Goal: Task Accomplishment & Management: Manage account settings

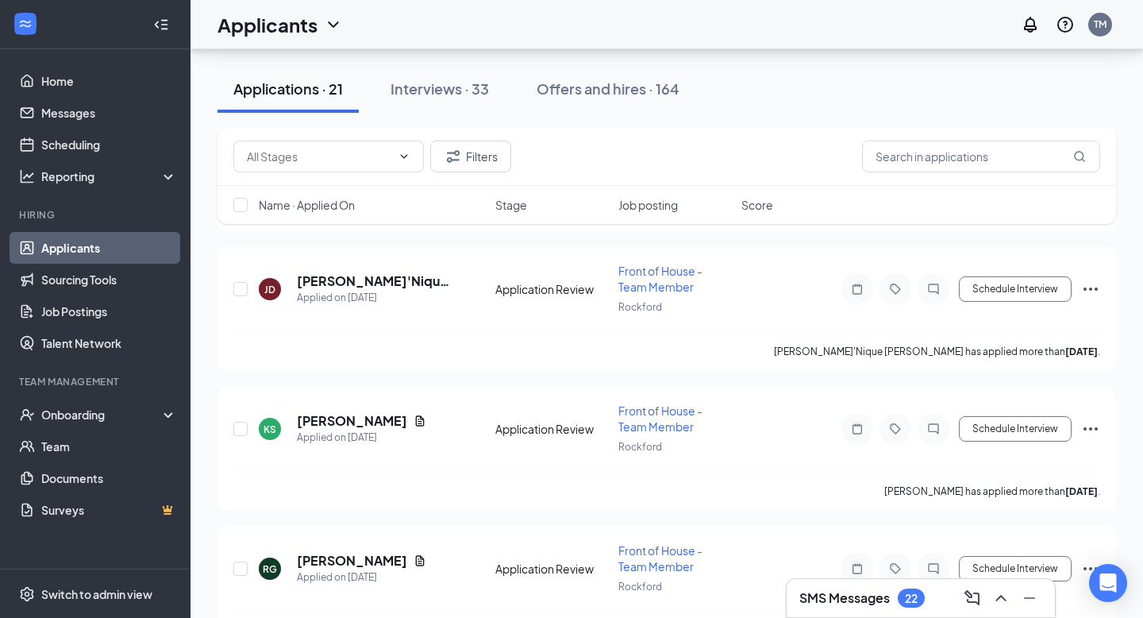
scroll to position [2585, 0]
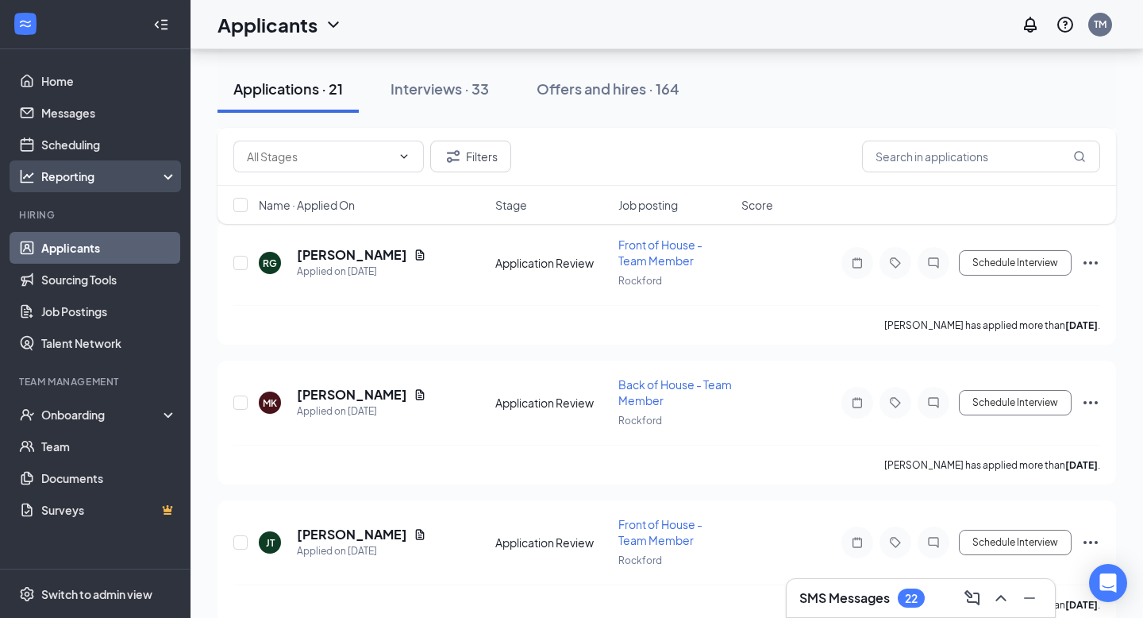
click at [91, 160] on div "Reporting" at bounding box center [95, 176] width 191 height 32
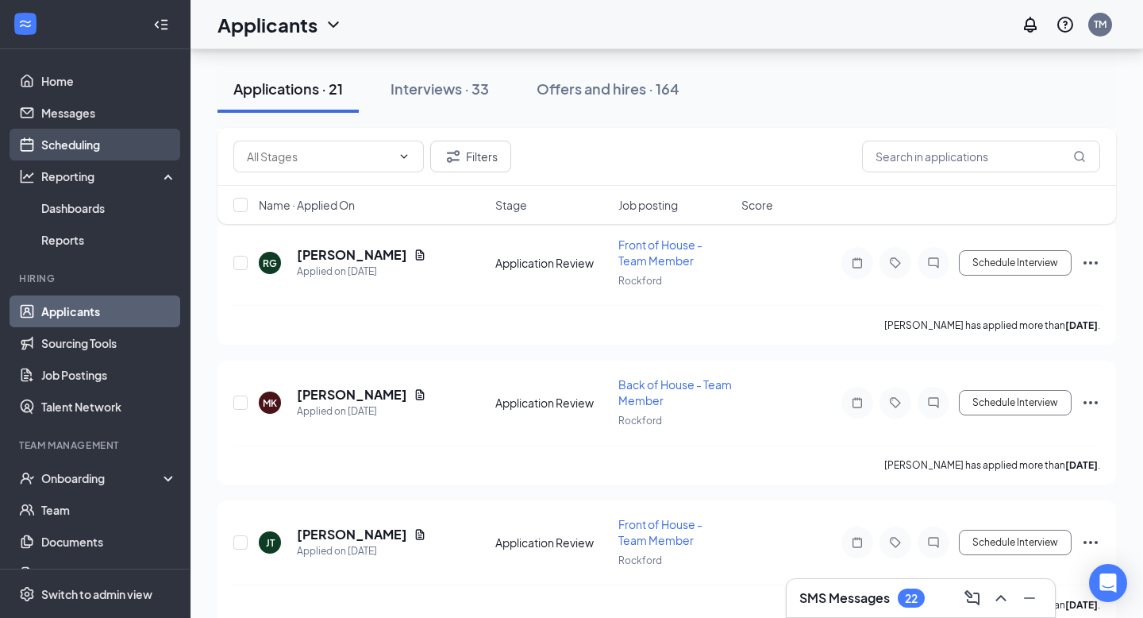
click at [97, 159] on link "Scheduling" at bounding box center [109, 145] width 136 height 32
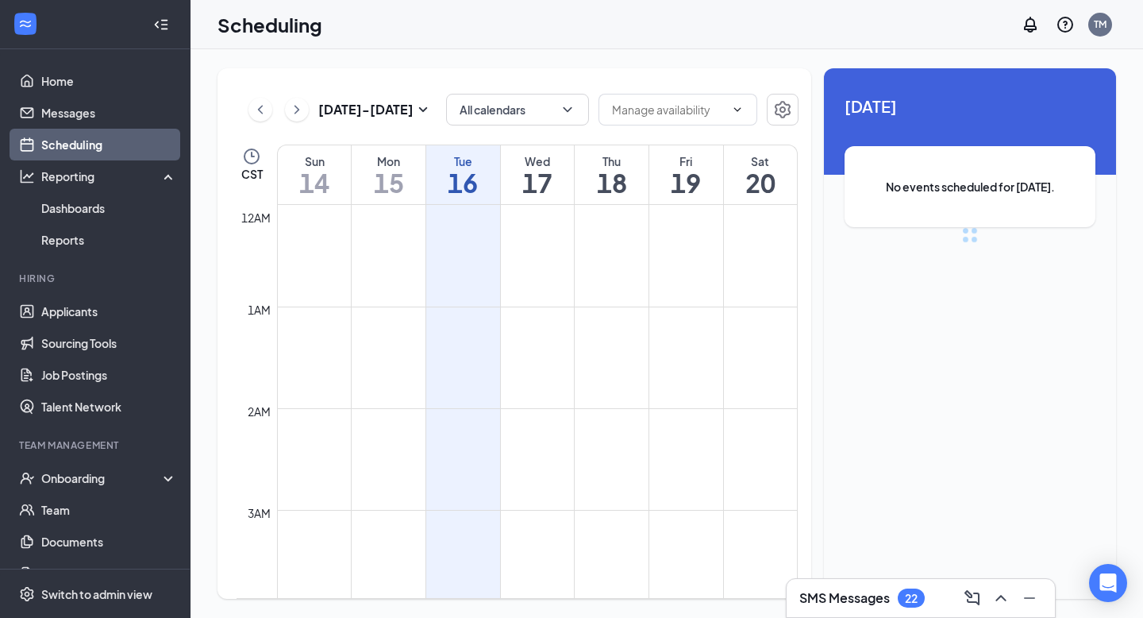
scroll to position [780, 0]
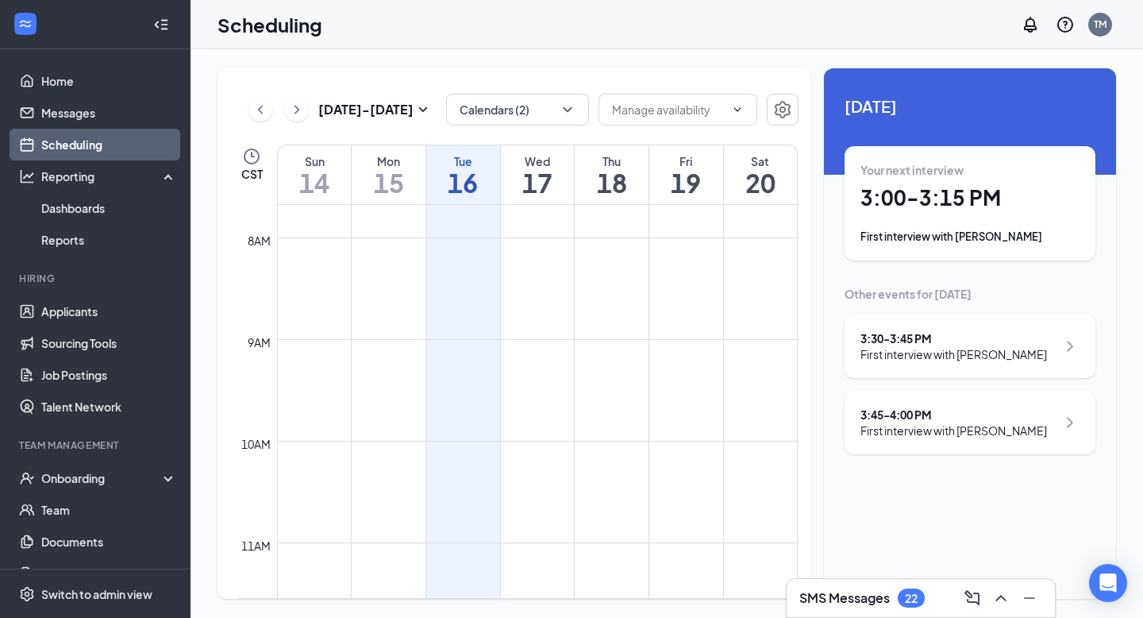
click at [984, 232] on div "First interview with [PERSON_NAME]" at bounding box center [969, 237] width 219 height 16
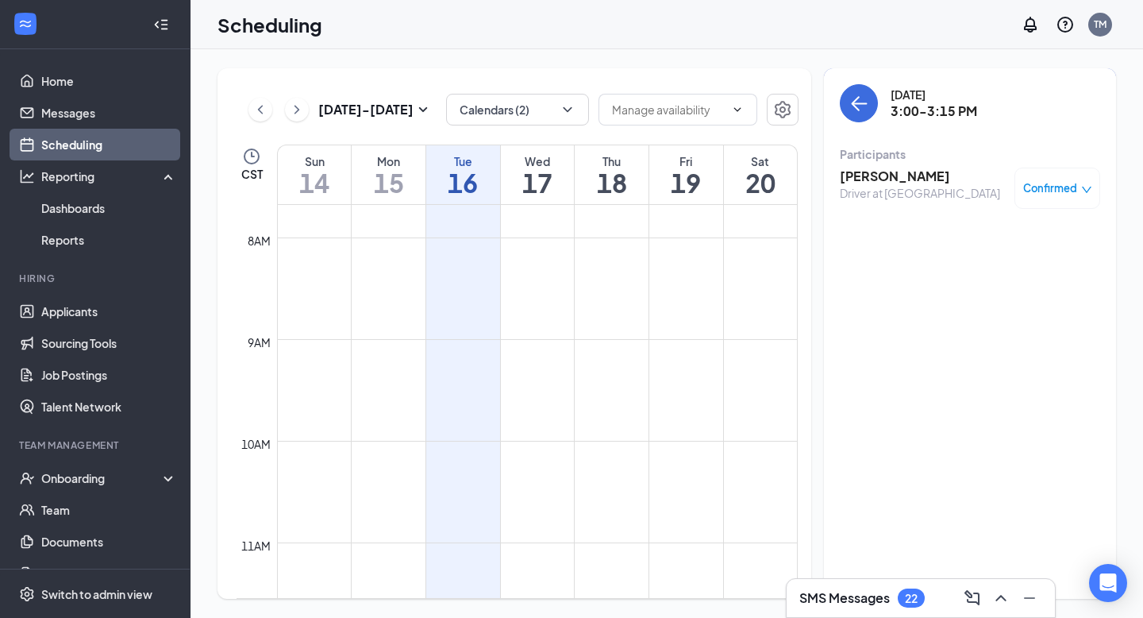
click at [910, 177] on h3 "[PERSON_NAME]" at bounding box center [920, 175] width 160 height 17
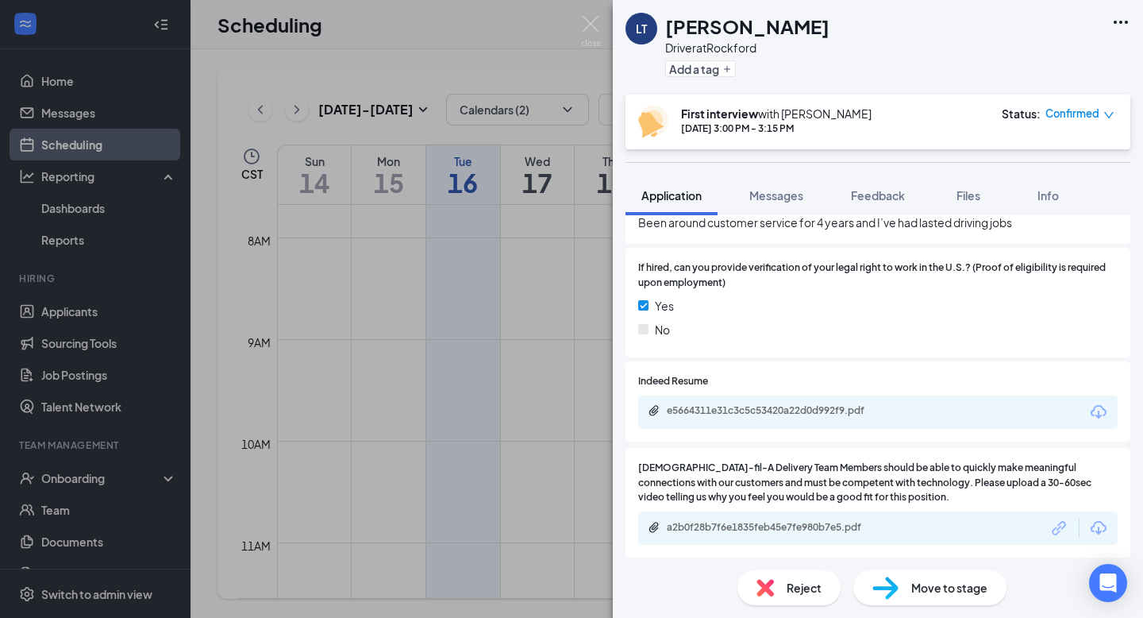
scroll to position [1263, 0]
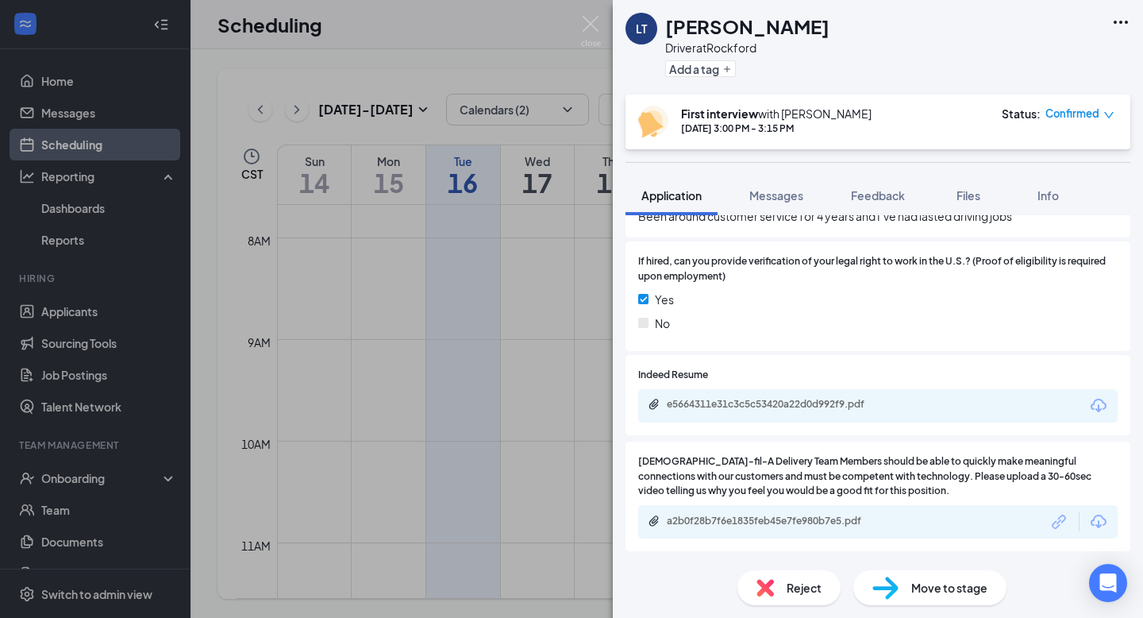
click at [709, 519] on div "a2b0f28b7f6e1835feb45e7fe980b7e5.pdf" at bounding box center [778, 520] width 222 height 13
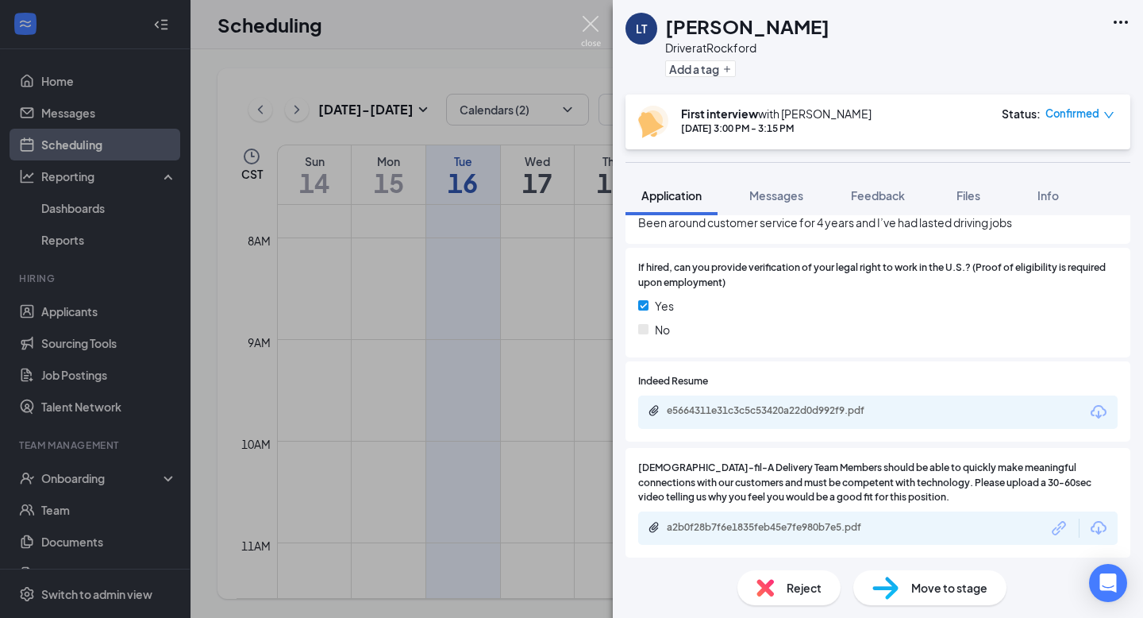
click at [586, 7] on div "LT logan taylor Driver at Rockford Add a tag First interview with Tamara Mendoz…" at bounding box center [571, 309] width 1143 height 618
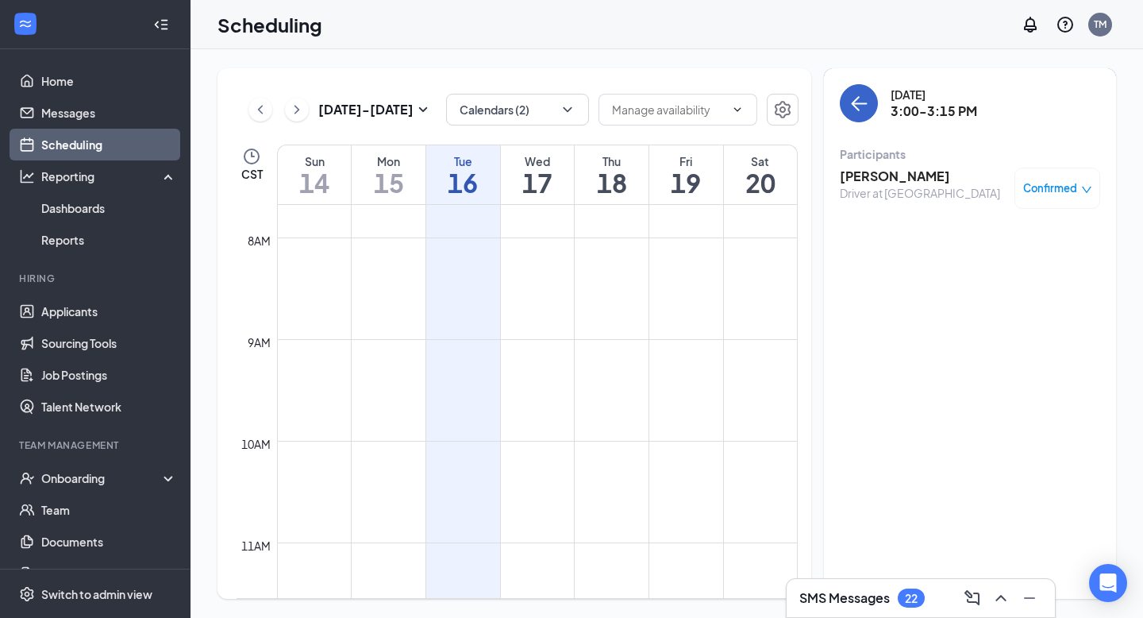
click at [868, 99] on icon "ArrowLeft" at bounding box center [858, 103] width 19 height 19
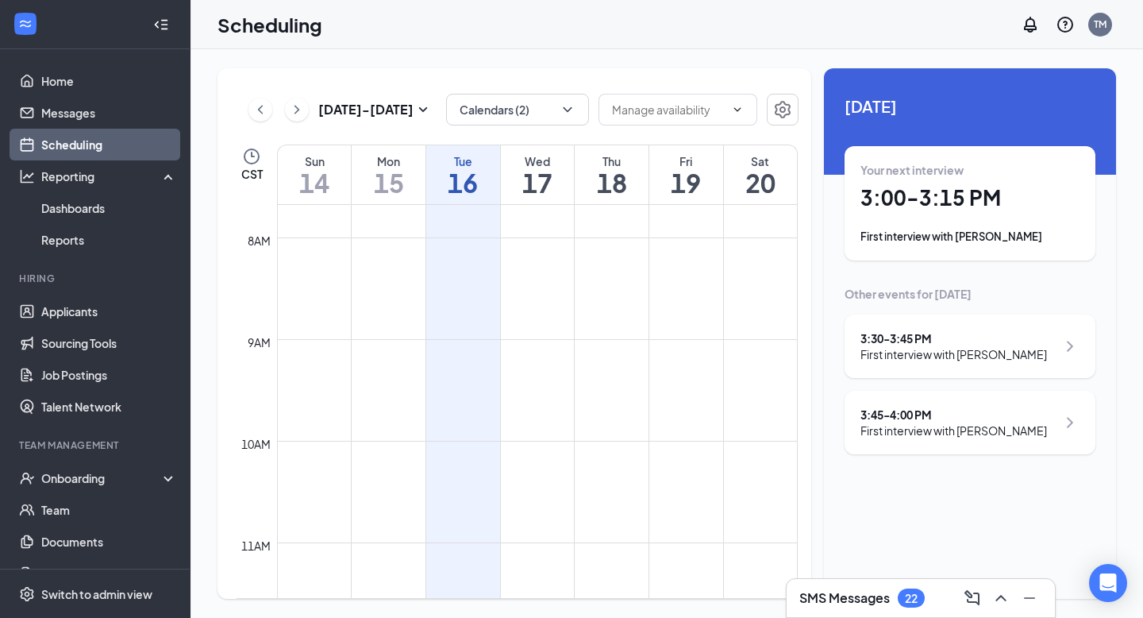
click at [935, 344] on div "3:30 - 3:45 PM" at bounding box center [953, 338] width 187 height 16
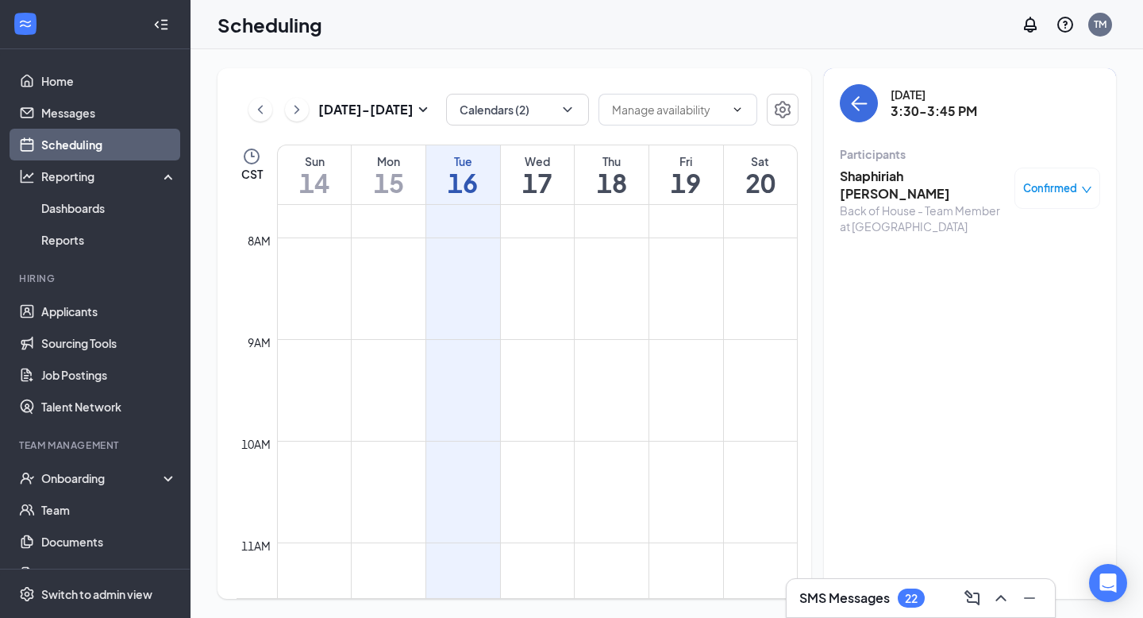
click at [899, 164] on div "Shaphiriah Nobles Back of House - Team Member at Rockford Confirmed" at bounding box center [970, 201] width 260 height 78
click at [899, 173] on h3 "Shaphiriah [PERSON_NAME]" at bounding box center [923, 184] width 167 height 35
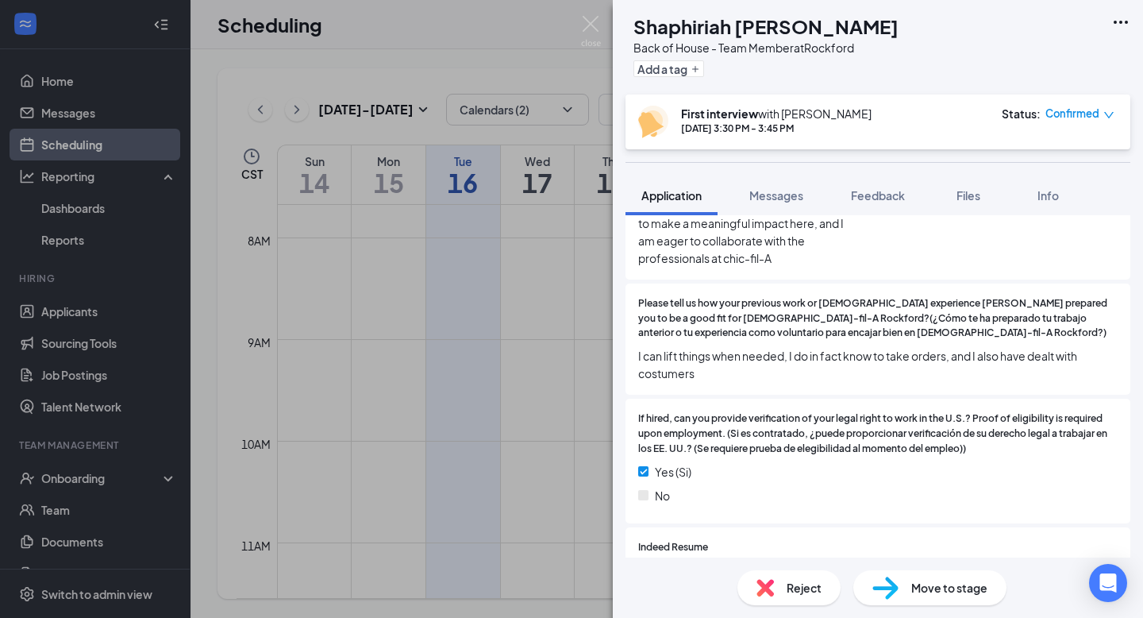
scroll to position [1376, 0]
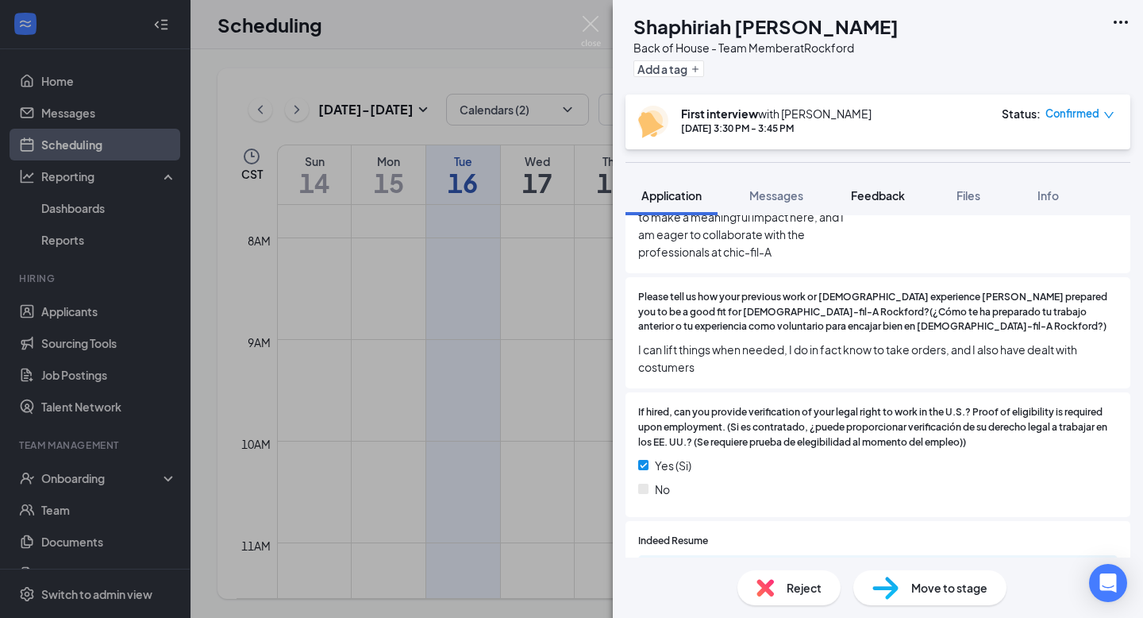
click at [866, 190] on span "Feedback" at bounding box center [878, 195] width 54 height 14
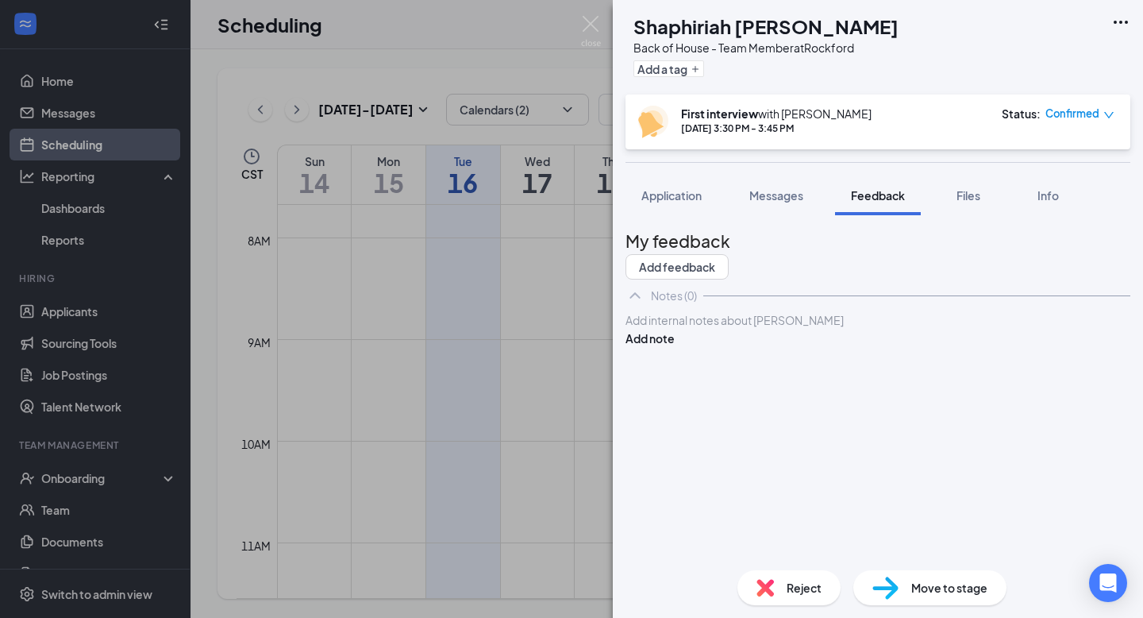
click at [703, 214] on button "Application" at bounding box center [672, 195] width 92 height 40
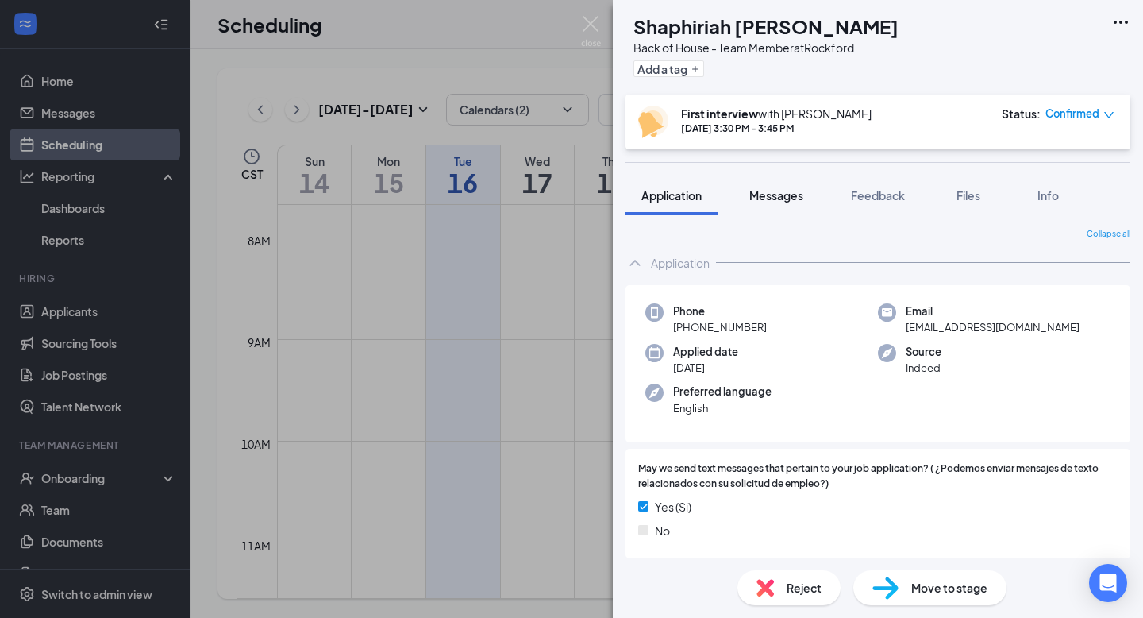
click at [772, 202] on div "Messages" at bounding box center [776, 195] width 54 height 16
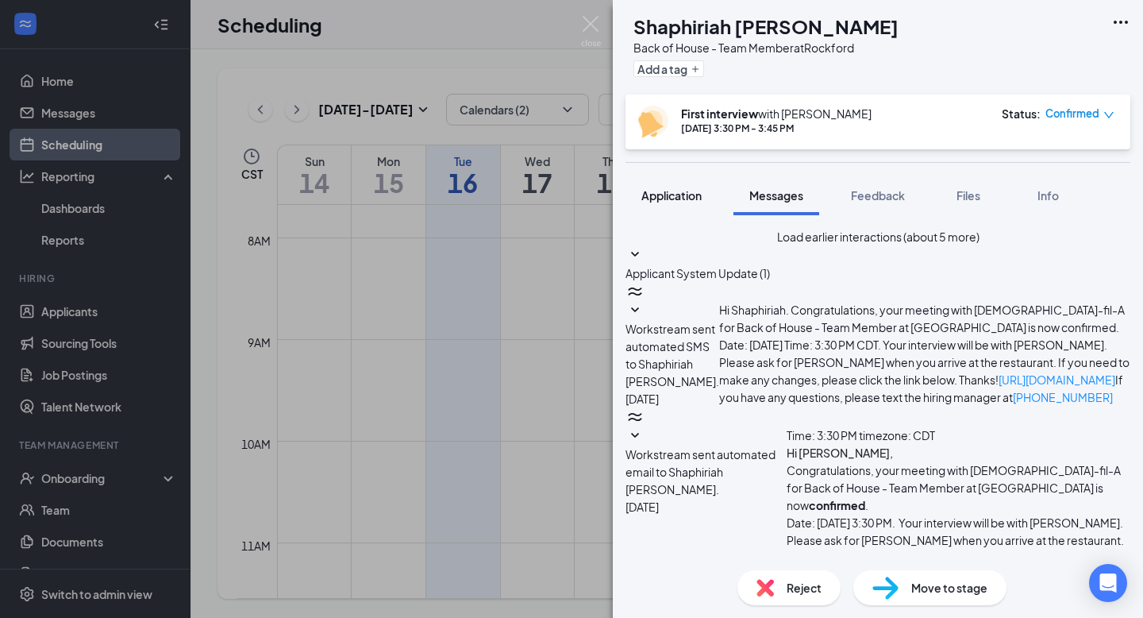
scroll to position [573, 0]
click at [687, 202] on span "Application" at bounding box center [671, 195] width 60 height 14
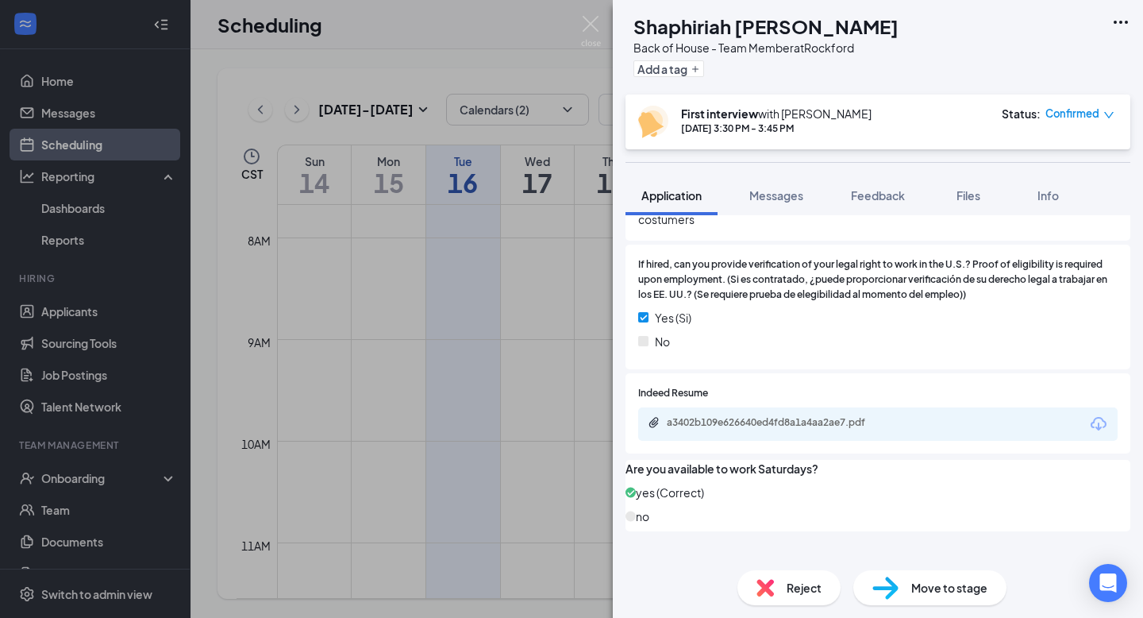
scroll to position [1524, 0]
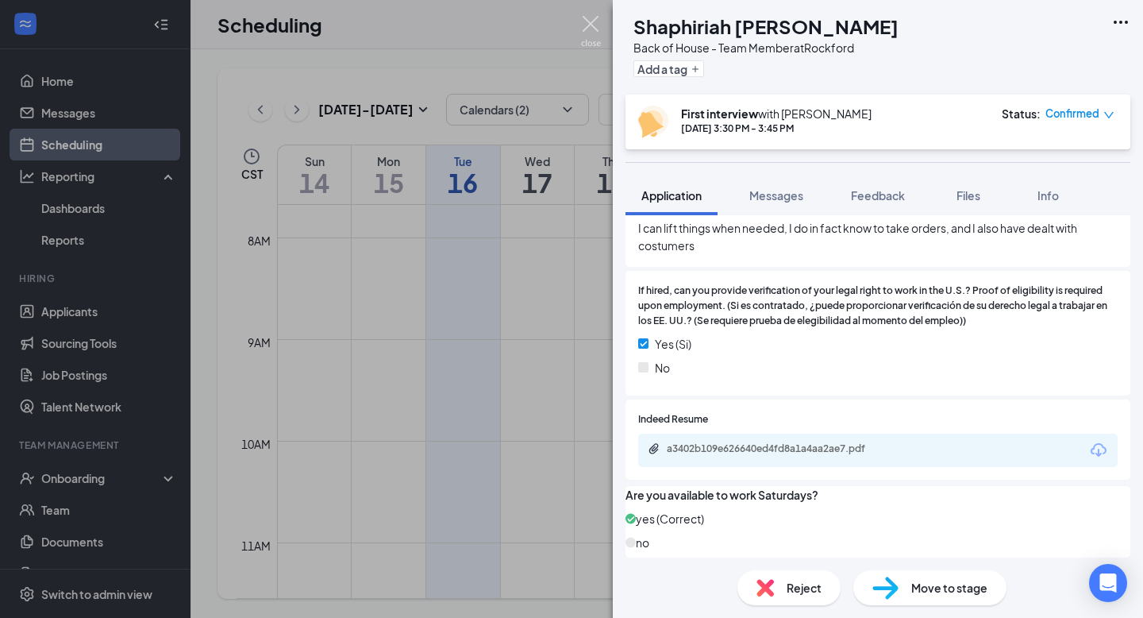
click at [593, 44] on img at bounding box center [591, 31] width 20 height 31
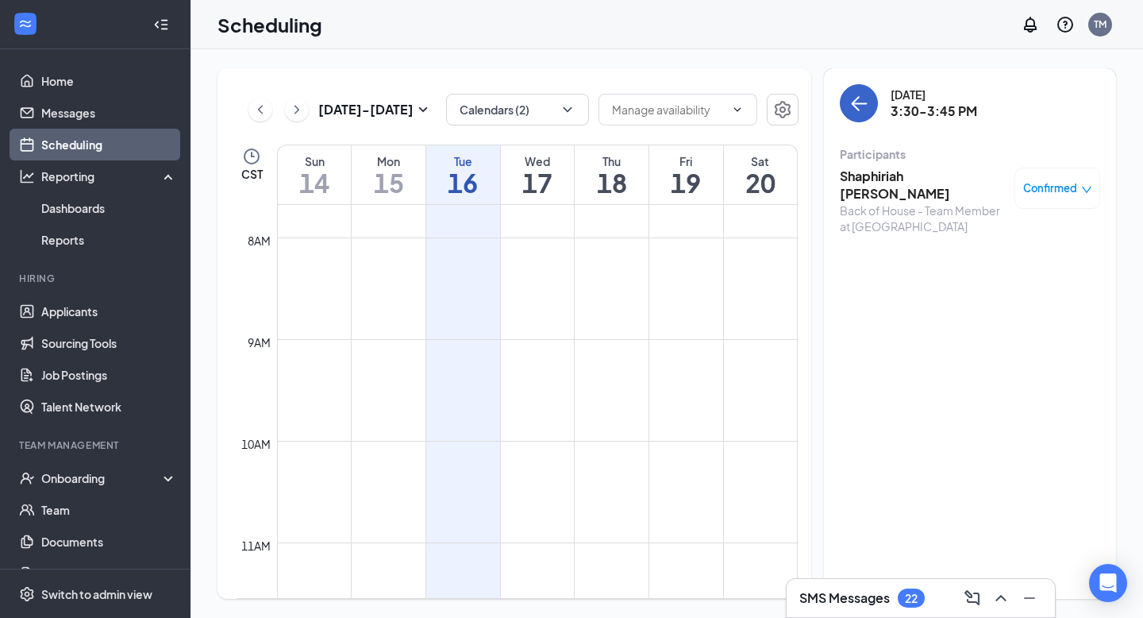
click at [866, 110] on icon "ArrowLeft" at bounding box center [858, 103] width 19 height 19
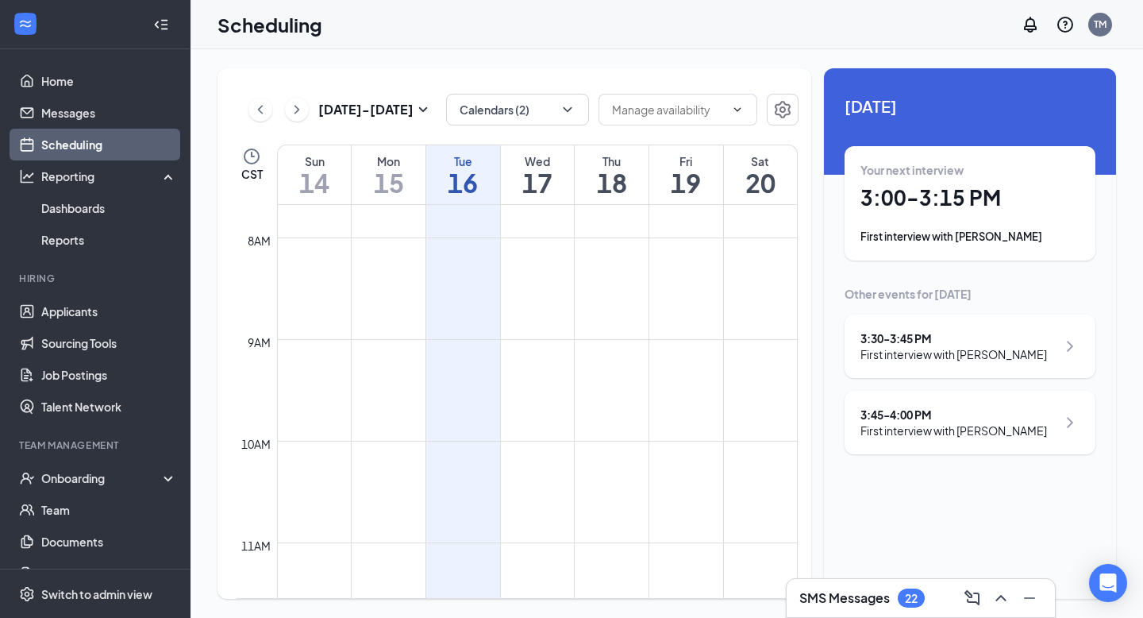
click at [983, 358] on div "First interview with [PERSON_NAME]" at bounding box center [953, 354] width 187 height 16
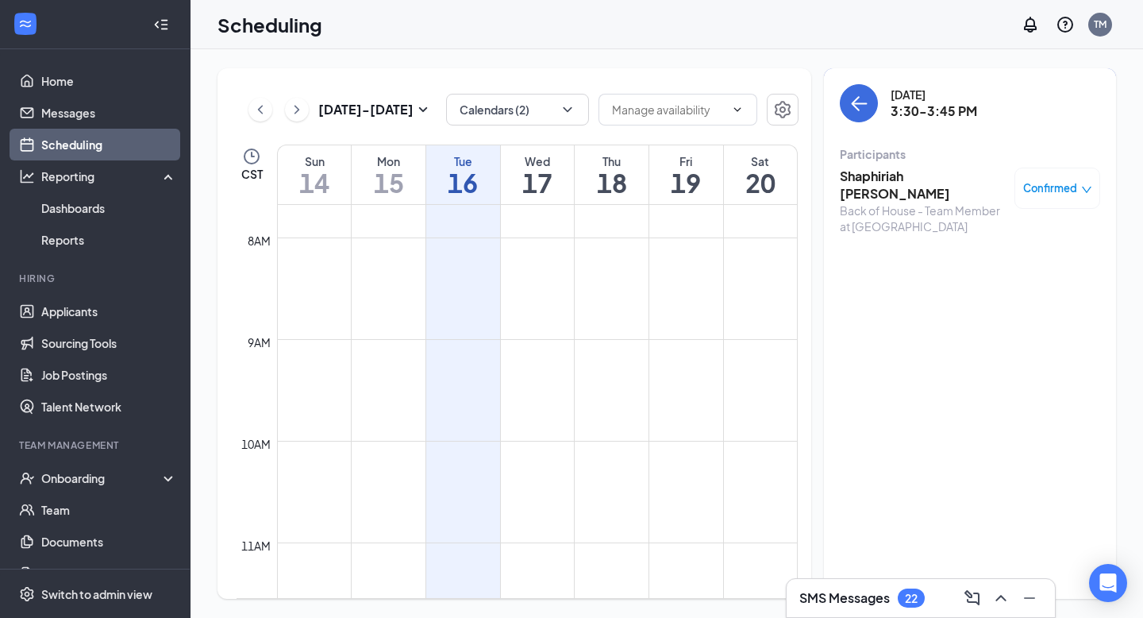
click at [931, 179] on h3 "Shaphiriah [PERSON_NAME]" at bounding box center [923, 184] width 167 height 35
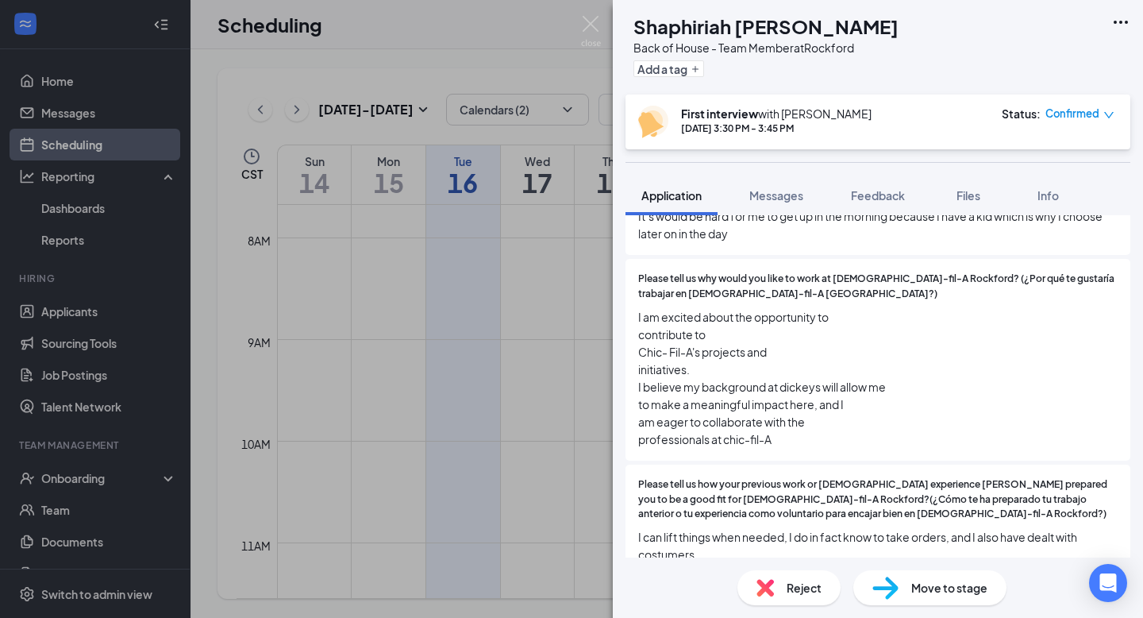
scroll to position [1138, 0]
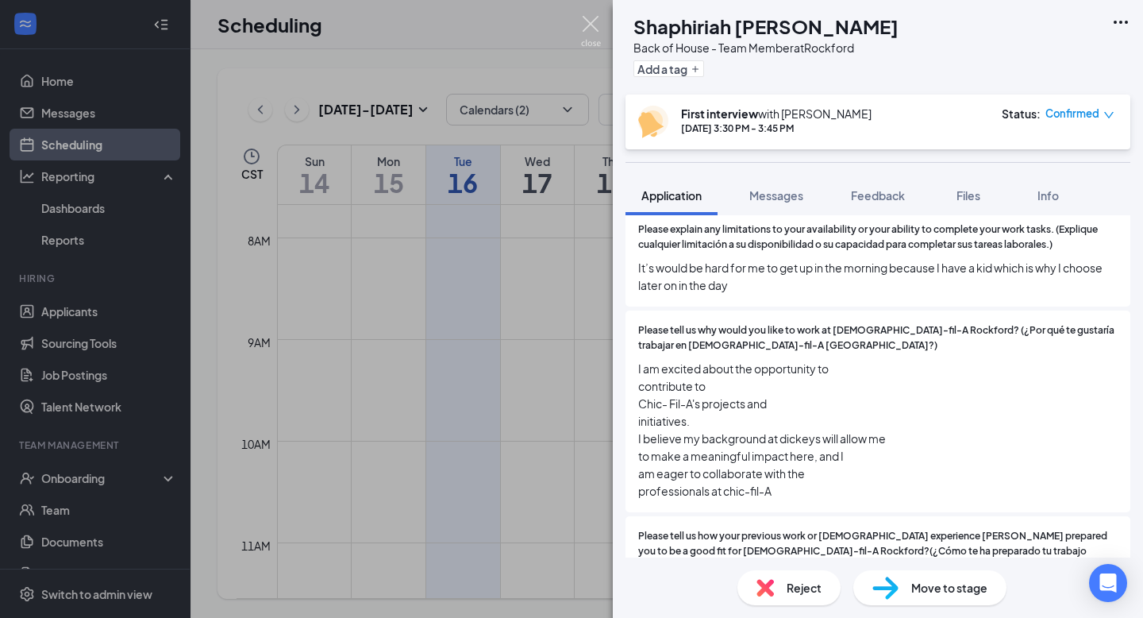
click at [597, 35] on img at bounding box center [591, 31] width 20 height 31
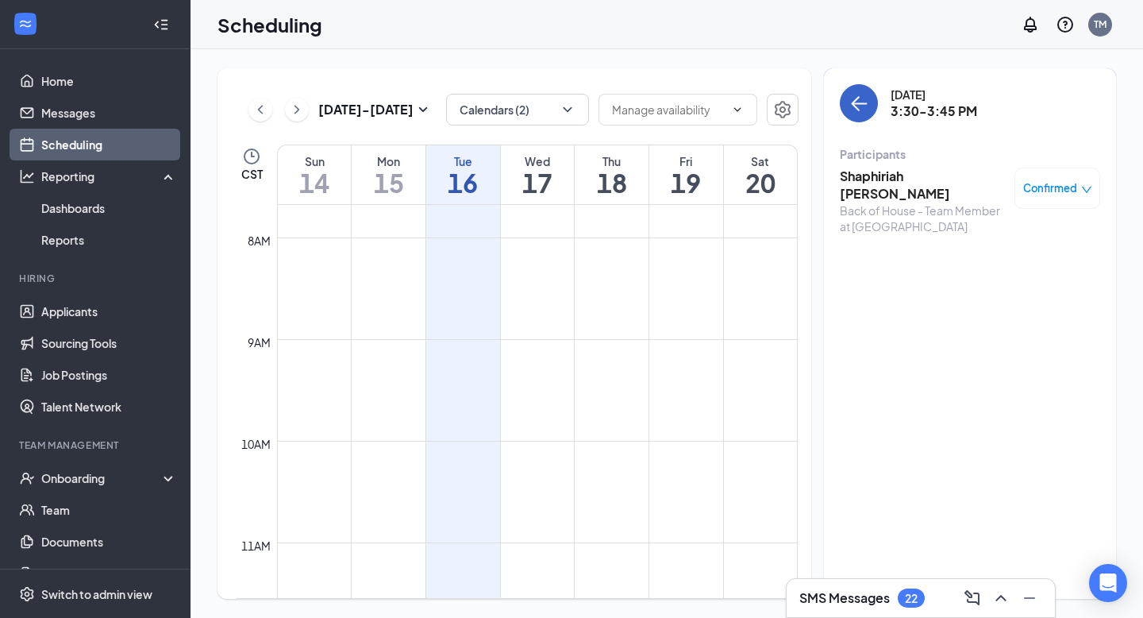
click at [863, 116] on button "back-button" at bounding box center [859, 103] width 38 height 38
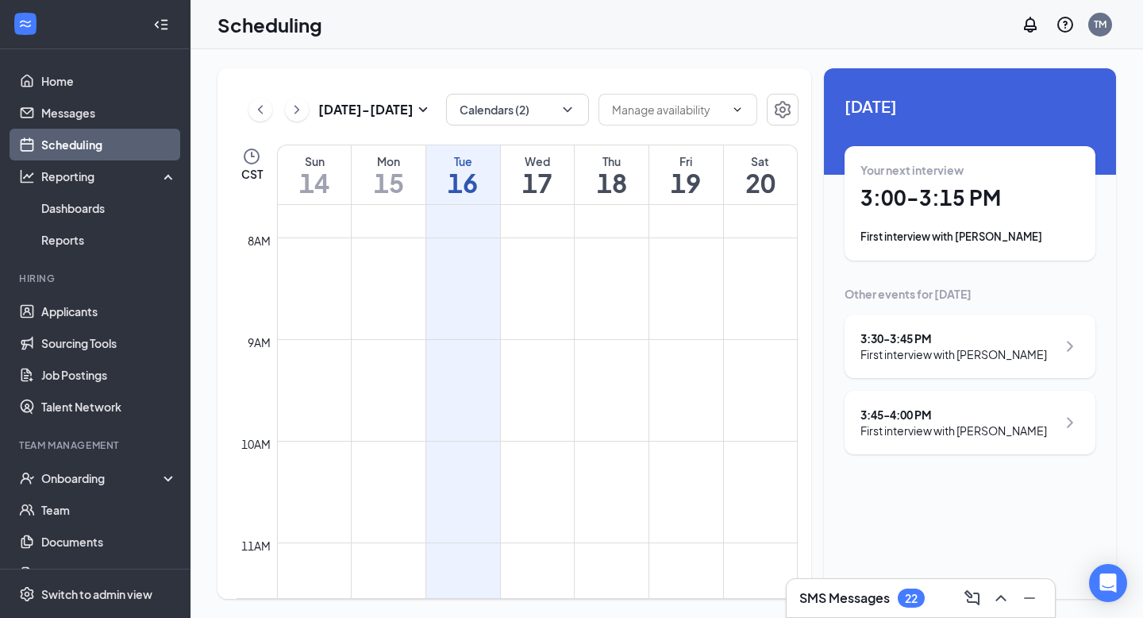
click at [914, 395] on div "3:45 - 4:00 PM First interview with Cesar Lopez" at bounding box center [970, 423] width 251 height 64
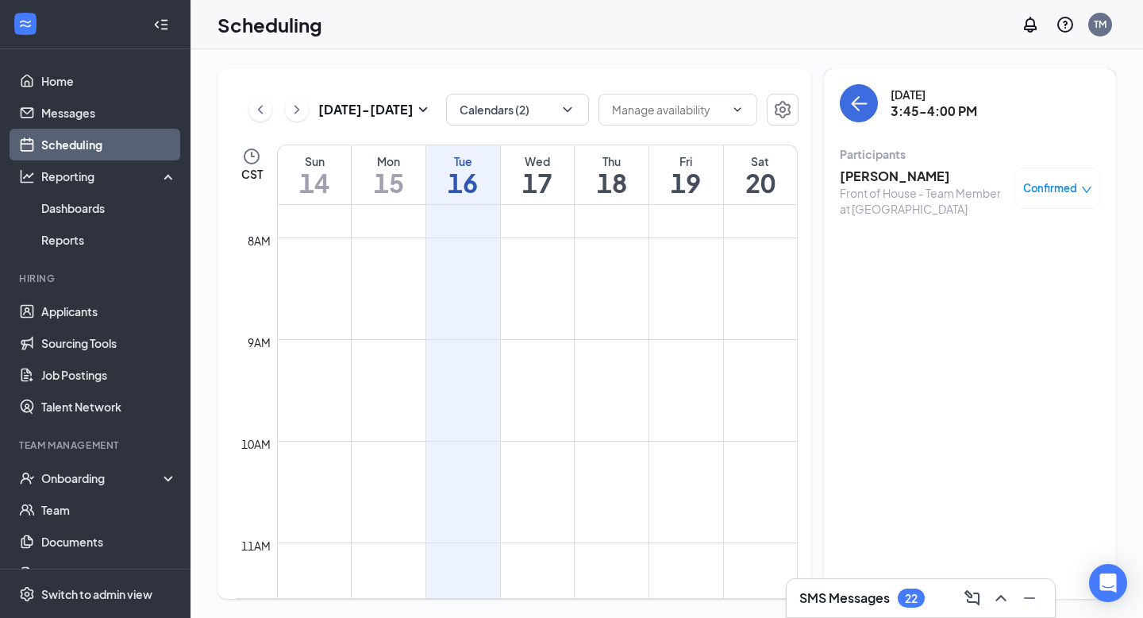
click at [886, 179] on h3 "Cesar Lopez" at bounding box center [923, 175] width 167 height 17
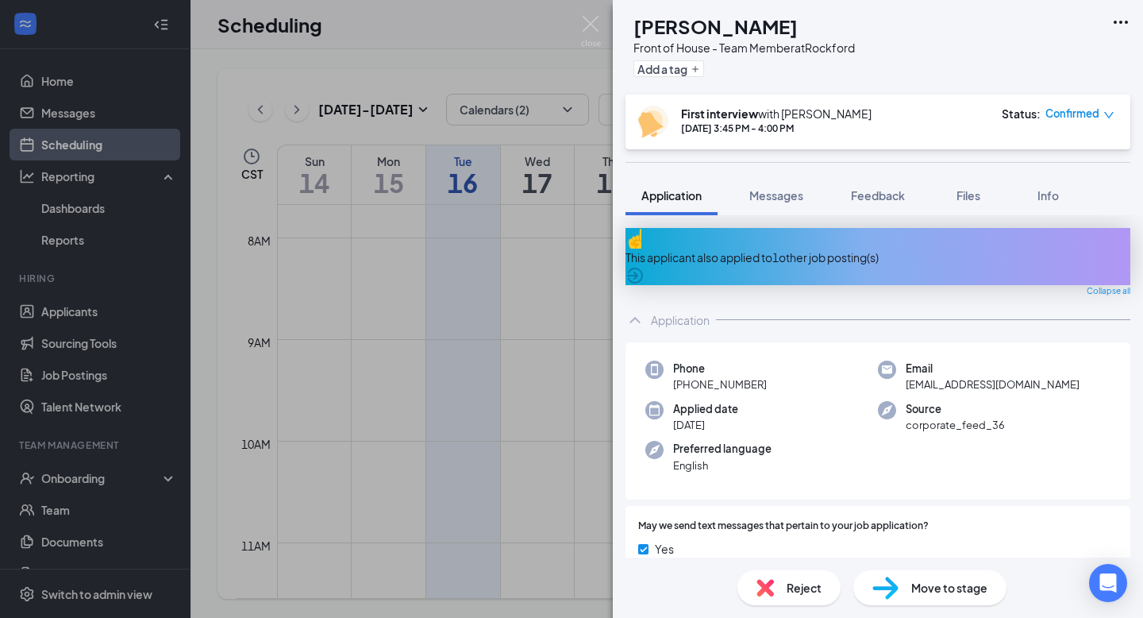
click at [853, 237] on div "This applicant also applied to 1 other job posting(s)" at bounding box center [878, 256] width 505 height 57
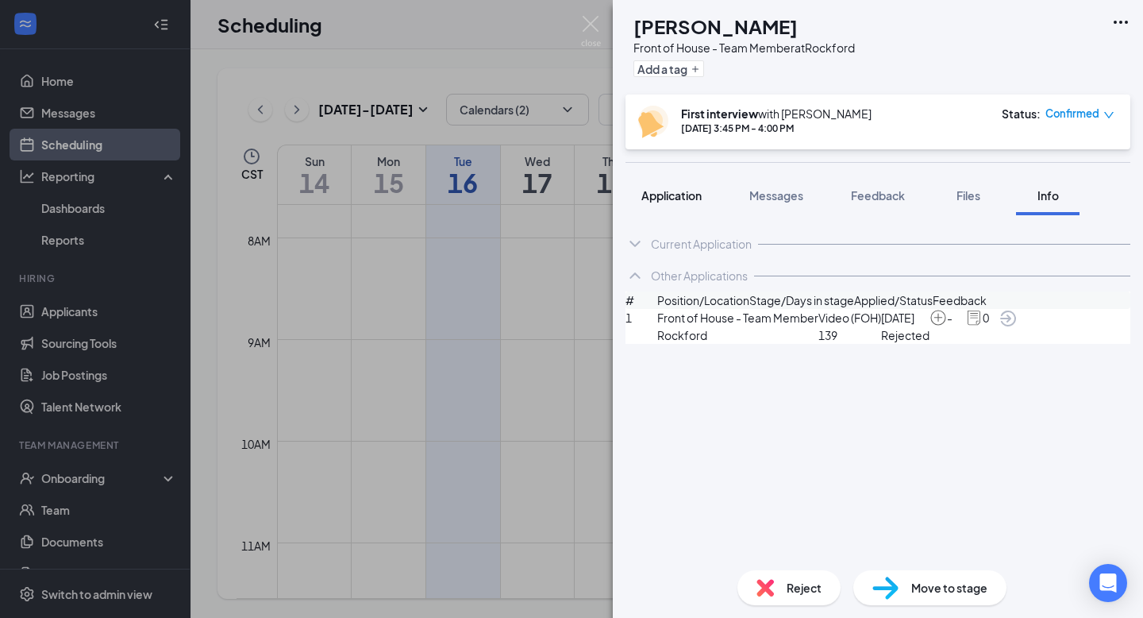
click at [695, 207] on button "Application" at bounding box center [672, 195] width 92 height 40
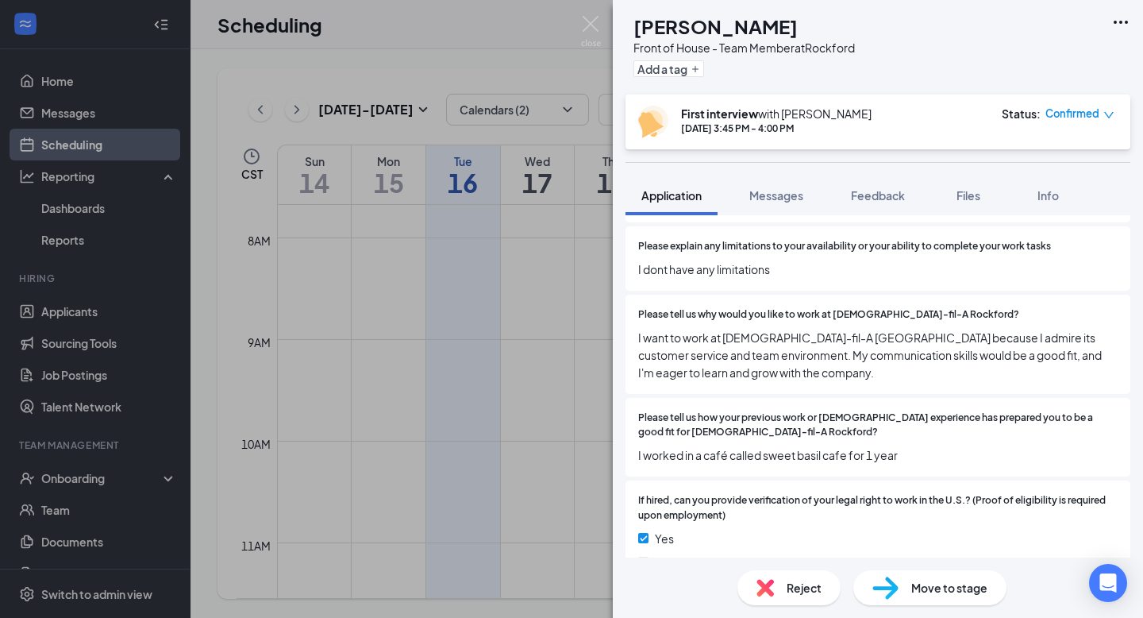
scroll to position [1122, 0]
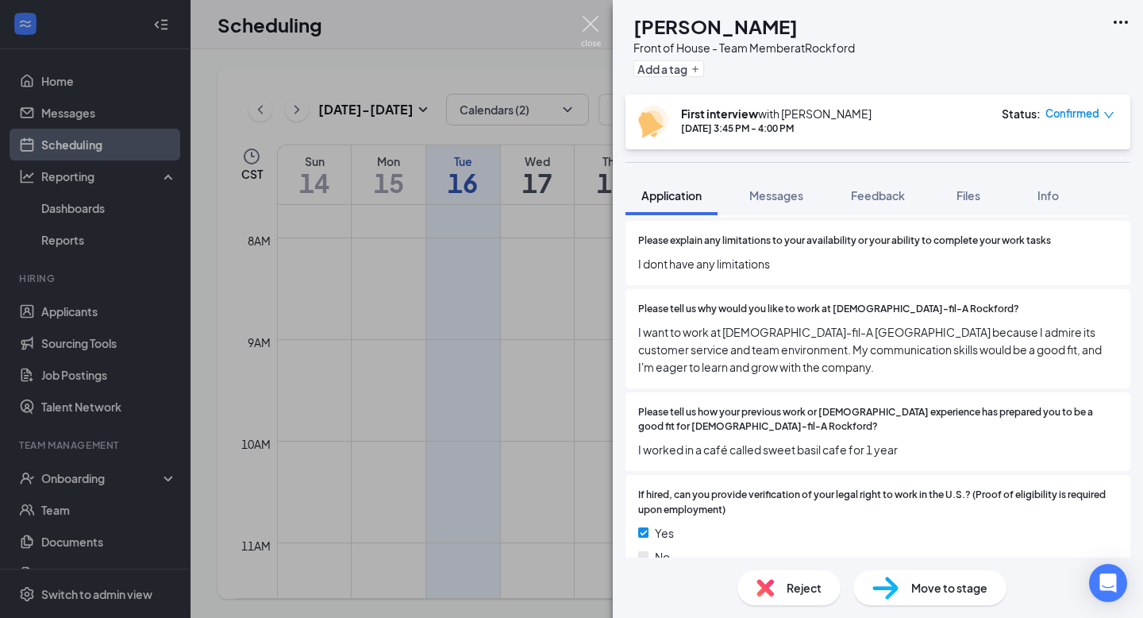
click at [595, 35] on img at bounding box center [591, 31] width 20 height 31
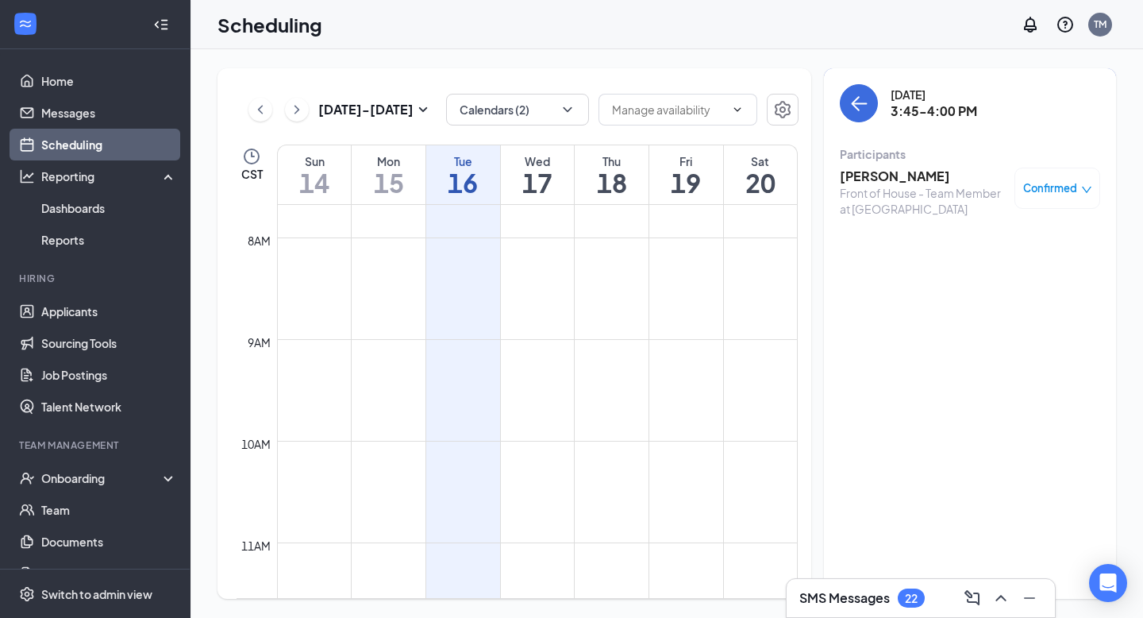
click at [125, 151] on link "Scheduling" at bounding box center [109, 145] width 136 height 32
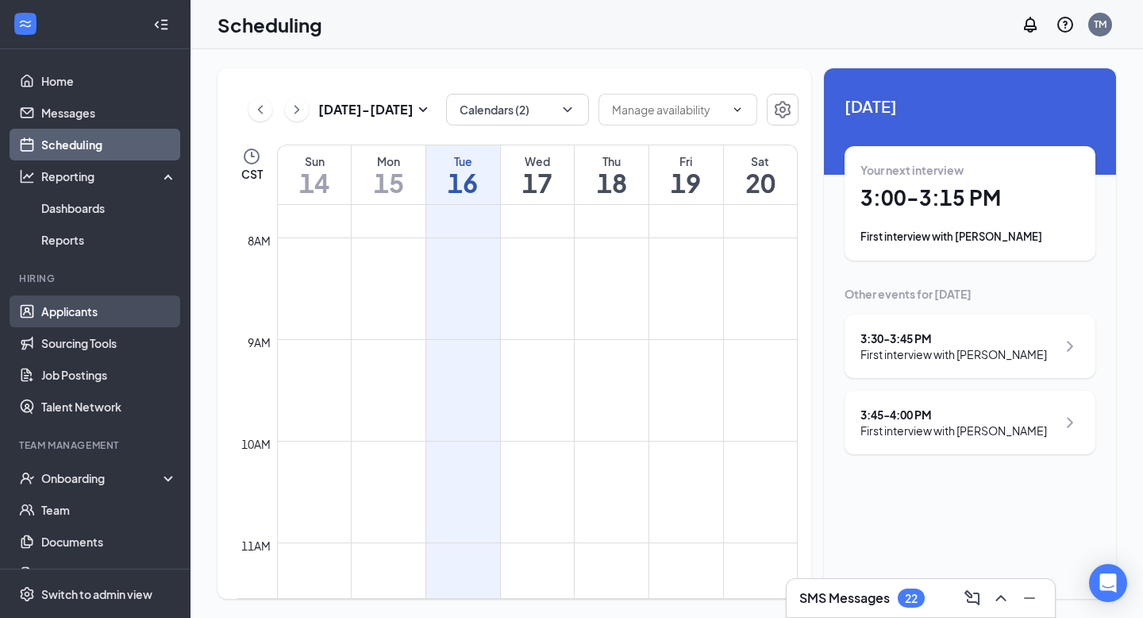
click at [120, 311] on link "Applicants" at bounding box center [109, 311] width 136 height 32
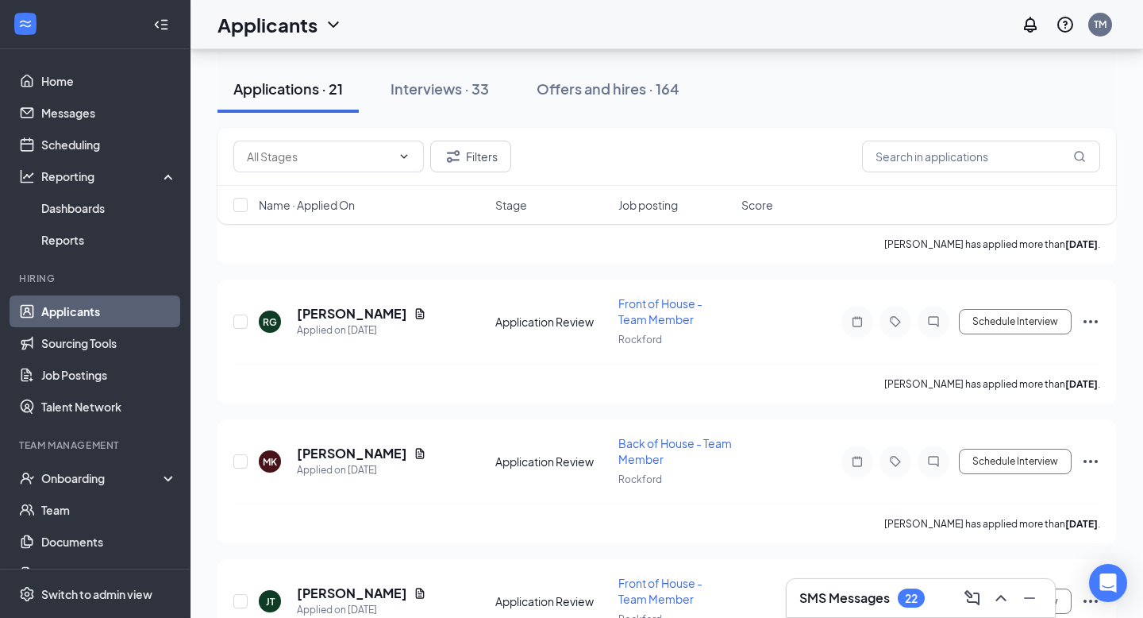
scroll to position [2585, 0]
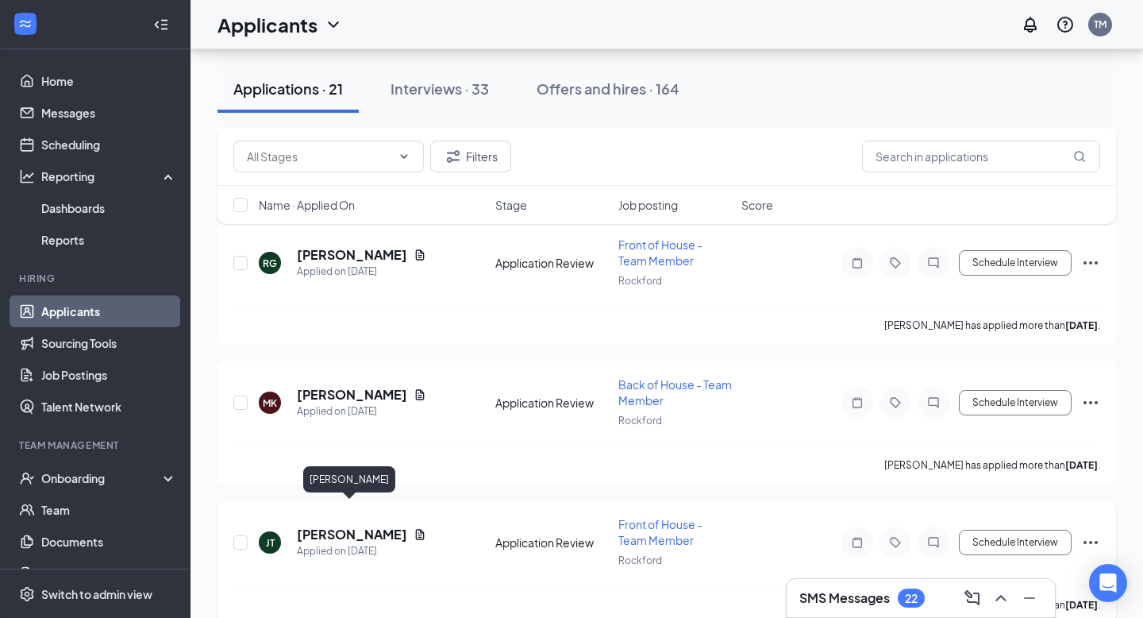
click at [369, 526] on h5 "Janardie Turner" at bounding box center [352, 534] width 110 height 17
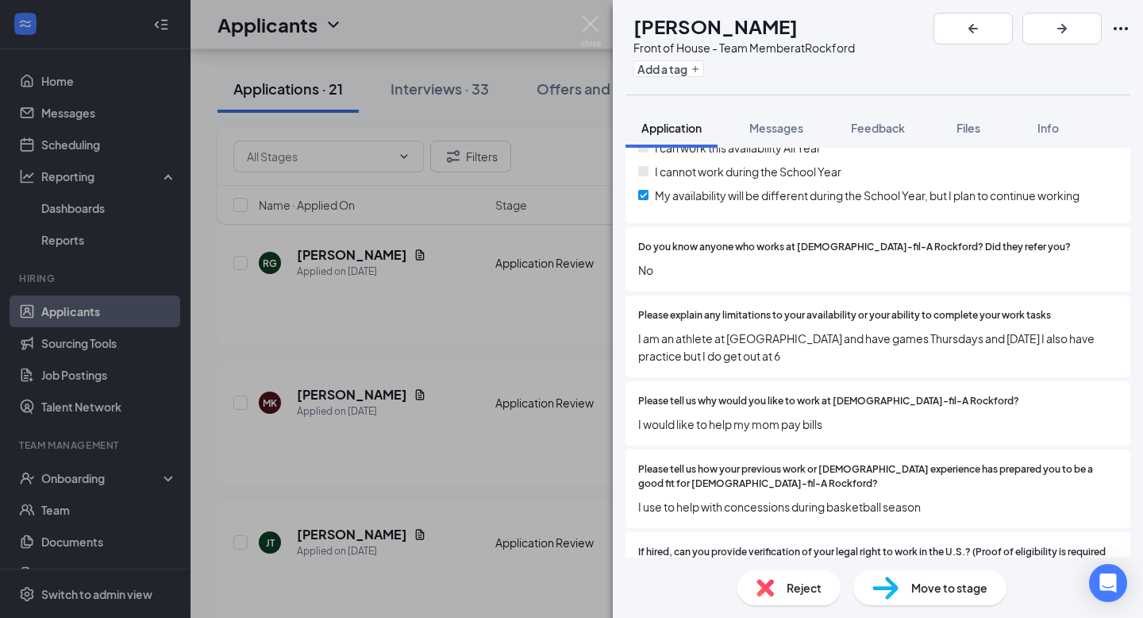
scroll to position [924, 0]
click at [495, 333] on div "JT Janardie Turner Front of House - Team Member at Rockford Add a tag Applicati…" at bounding box center [571, 309] width 1143 height 618
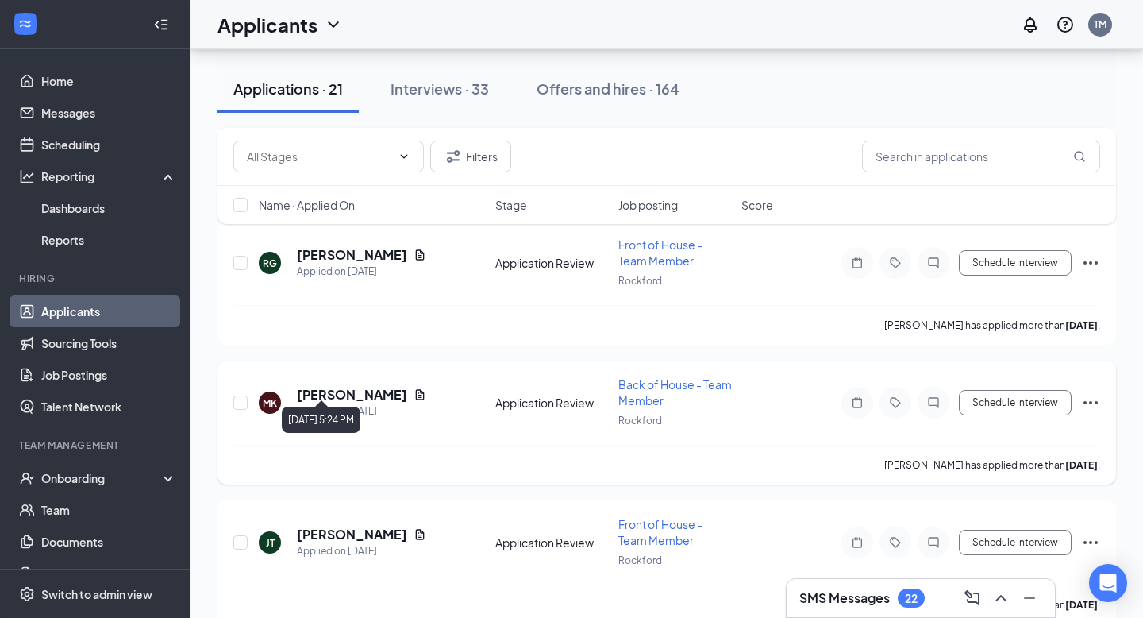
click at [364, 403] on div "Applied on Sep 14" at bounding box center [361, 411] width 129 height 16
click at [364, 386] on h5 "Mary Knueppel" at bounding box center [352, 394] width 110 height 17
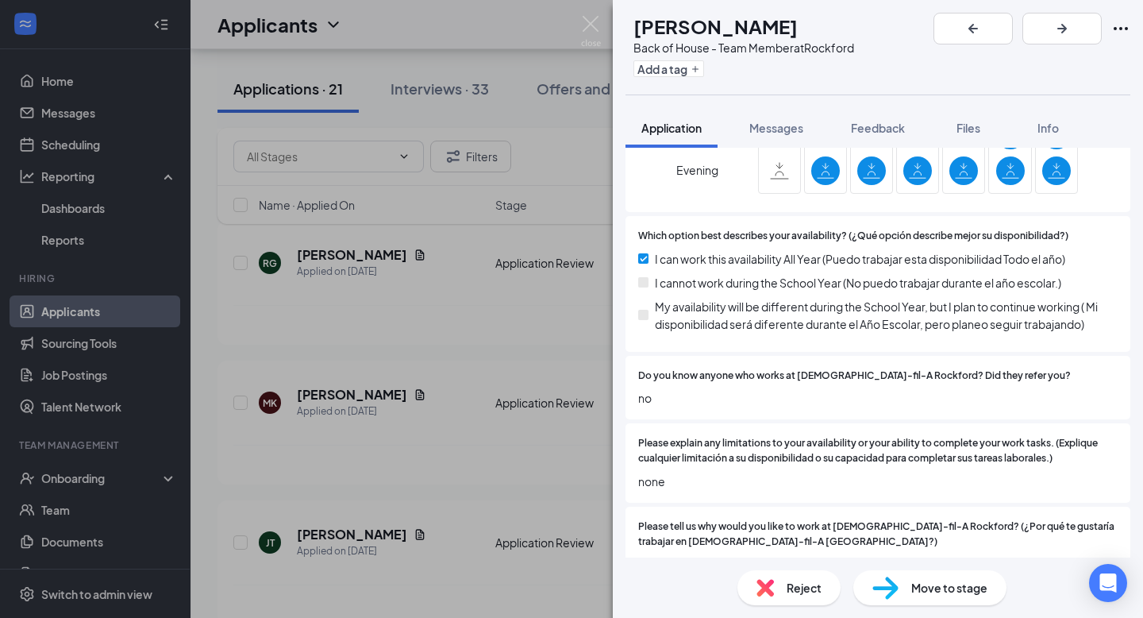
scroll to position [950, 0]
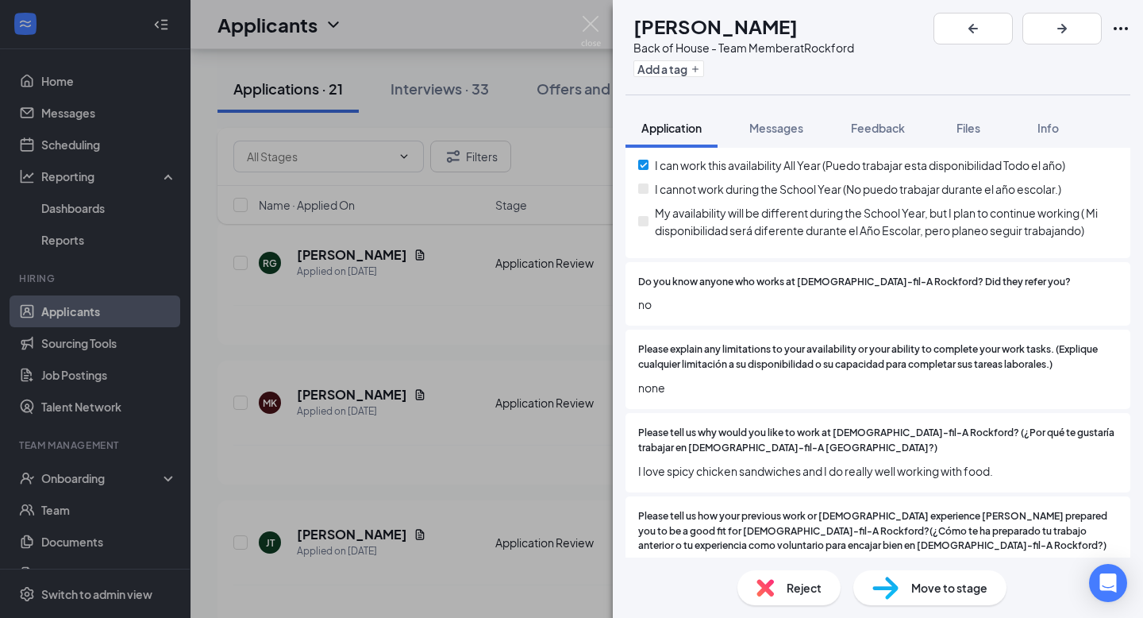
click at [899, 608] on div "Reject Move to stage" at bounding box center [878, 587] width 530 height 60
click at [868, 576] on div "Move to stage" at bounding box center [929, 587] width 153 height 35
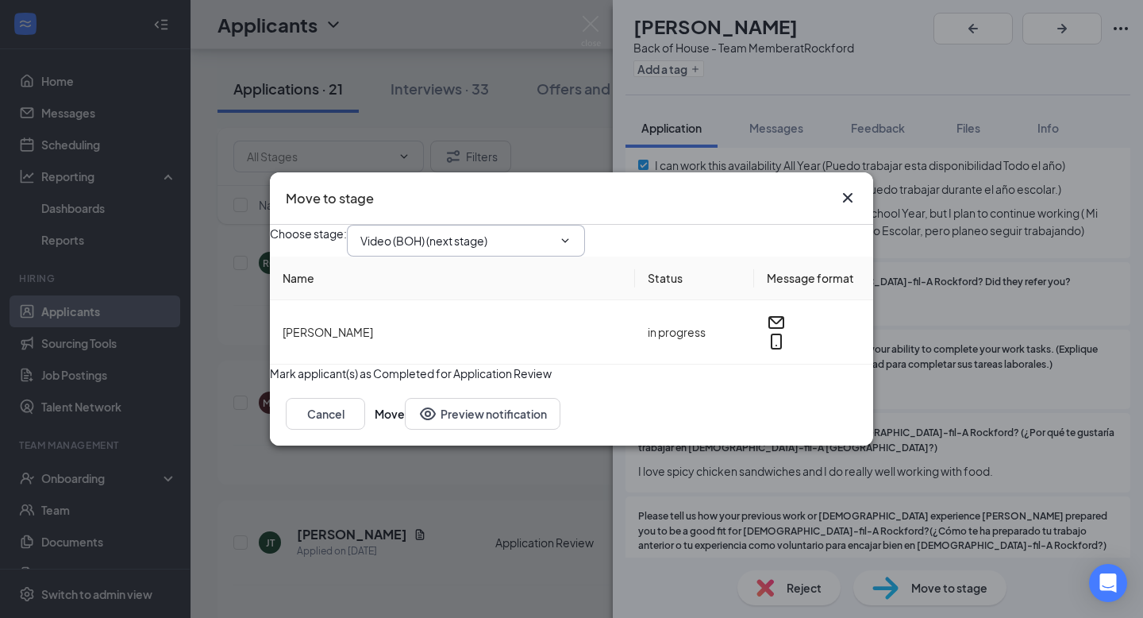
click at [464, 233] on input "Video (BOH) (next stage)" at bounding box center [456, 240] width 192 height 17
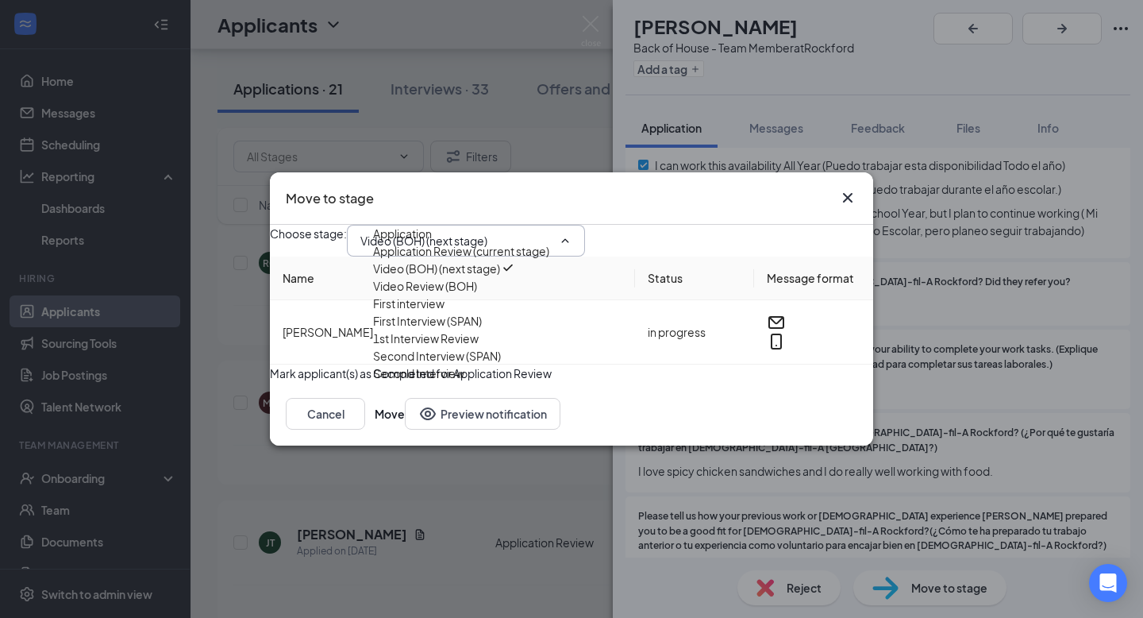
click at [487, 312] on div "First interview" at bounding box center [469, 303] width 192 height 17
type input "First interview"
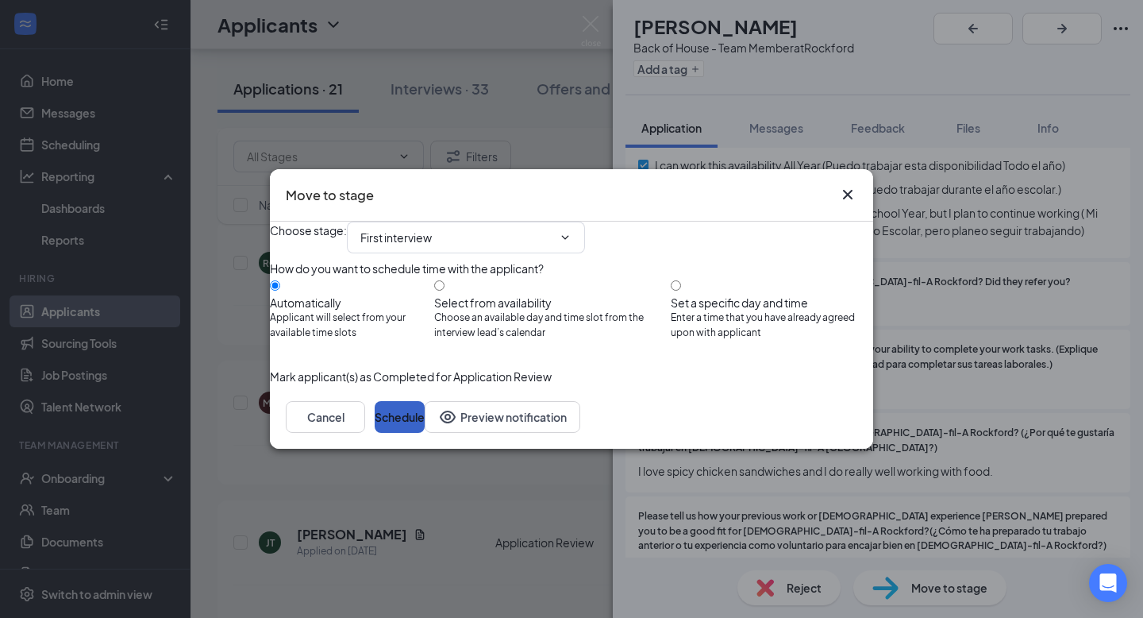
click at [425, 433] on button "Schedule" at bounding box center [400, 417] width 50 height 32
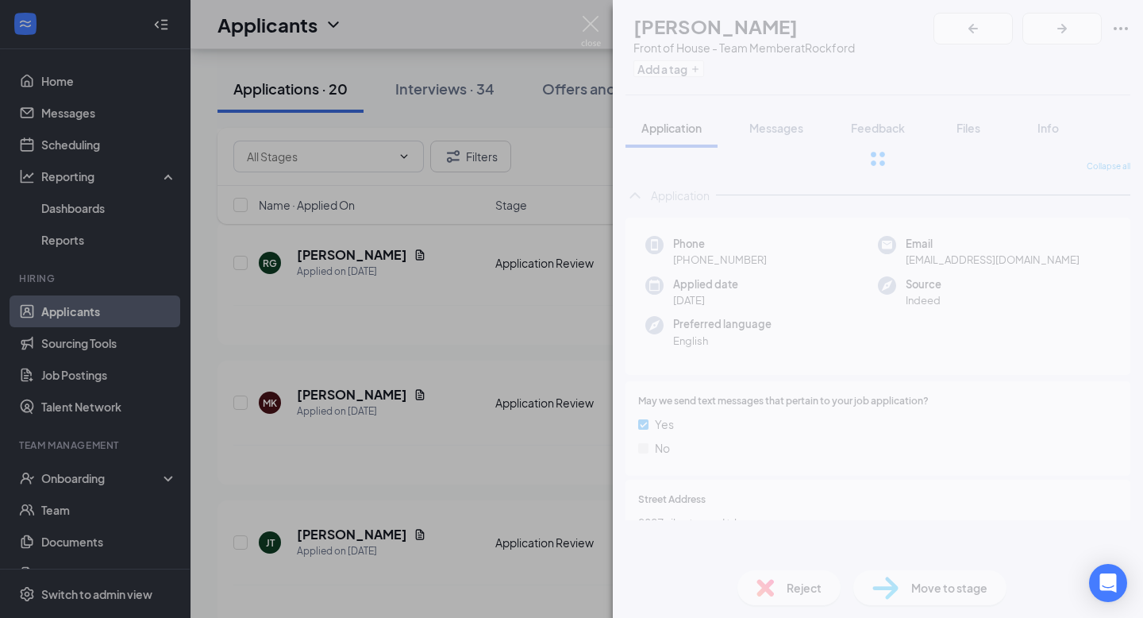
click at [532, 333] on div "JT Janardie Turner Front of House - Team Member at Rockford Add a tag Applicati…" at bounding box center [571, 309] width 1143 height 618
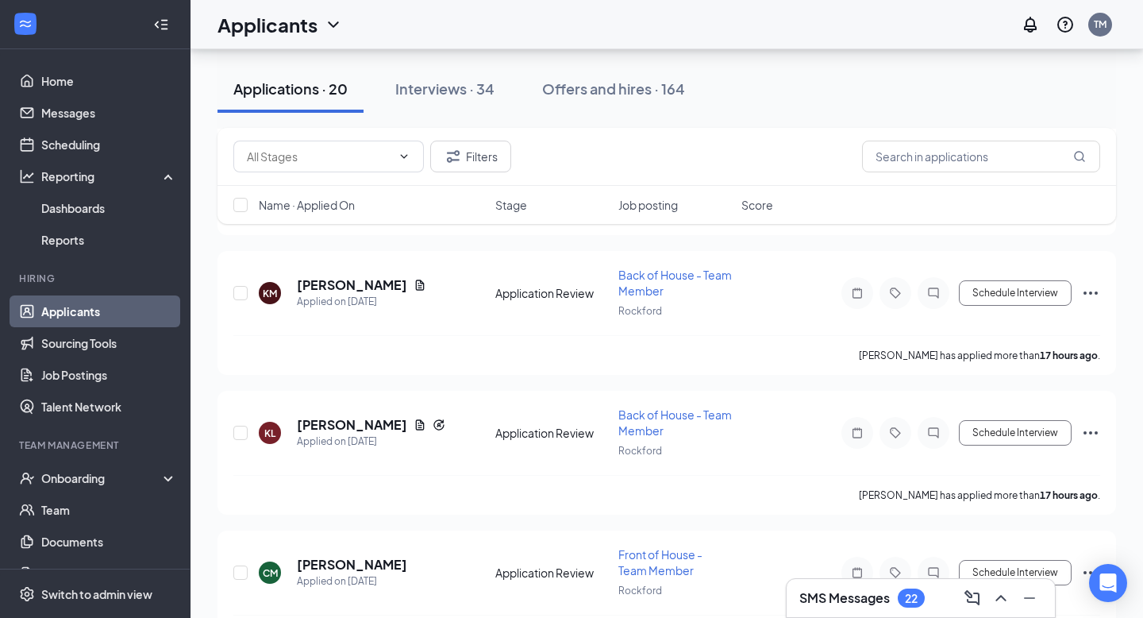
scroll to position [464, 0]
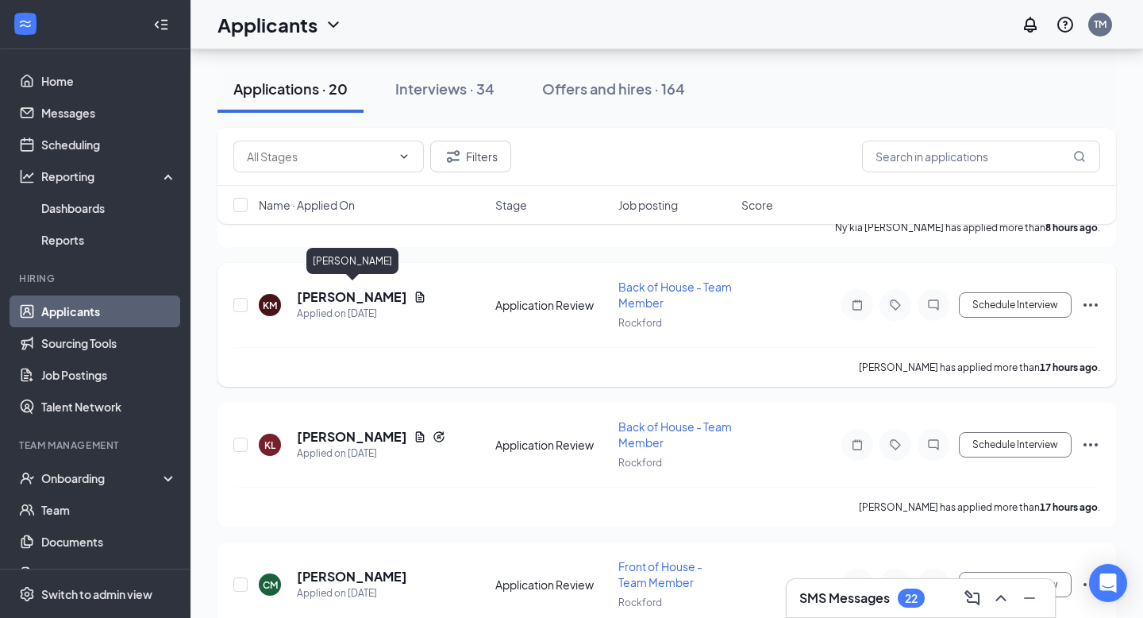
click at [384, 295] on h5 "[PERSON_NAME]" at bounding box center [352, 296] width 110 height 17
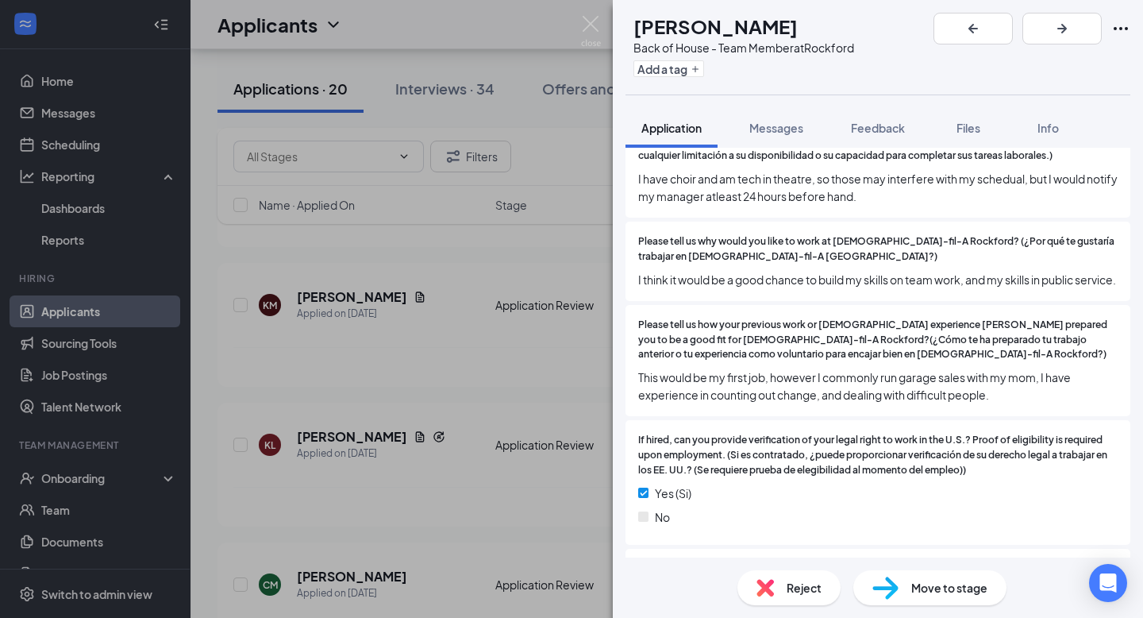
scroll to position [1161, 0]
click at [135, 198] on div "KM Kaileigh McCallum Back of House - Team Member at Rockford Add a tag Applicat…" at bounding box center [571, 309] width 1143 height 618
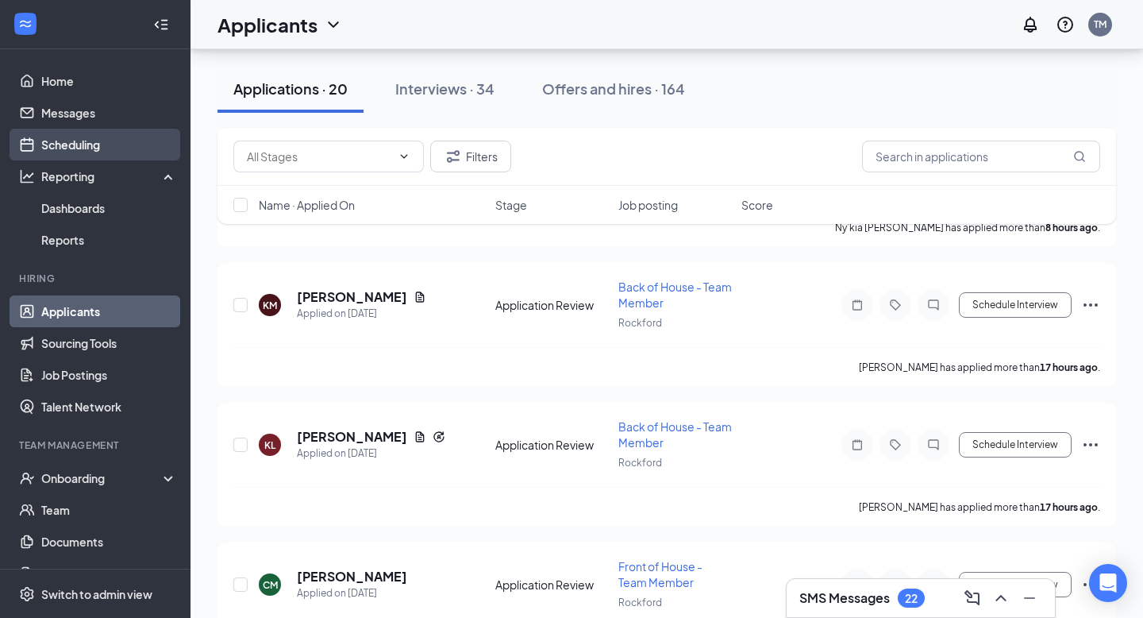
click at [110, 147] on link "Scheduling" at bounding box center [109, 145] width 136 height 32
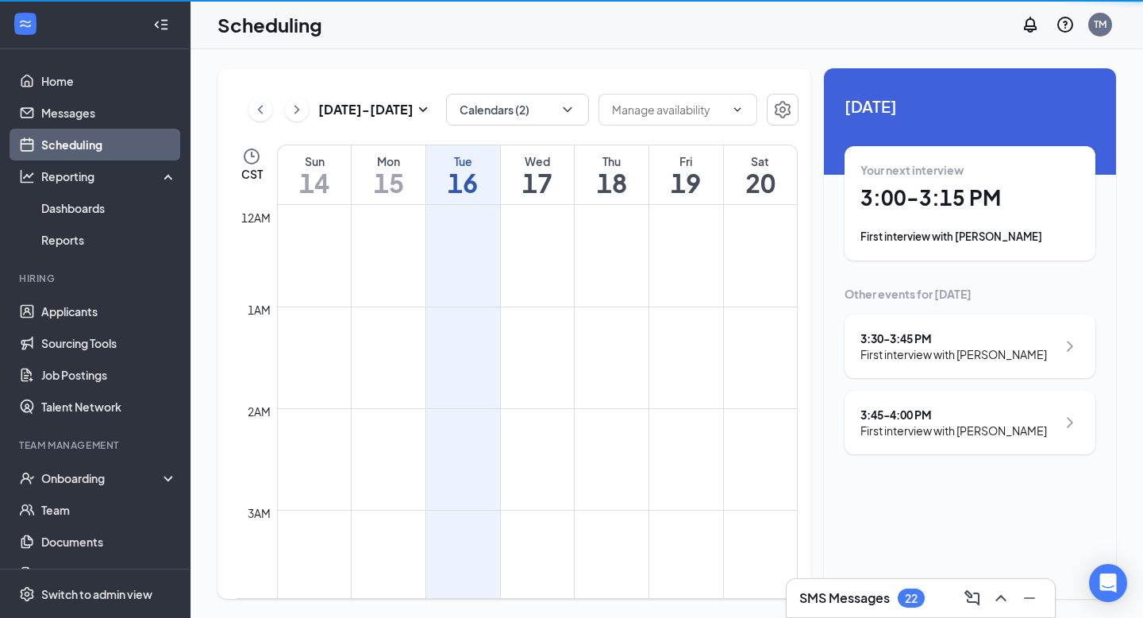
scroll to position [780, 0]
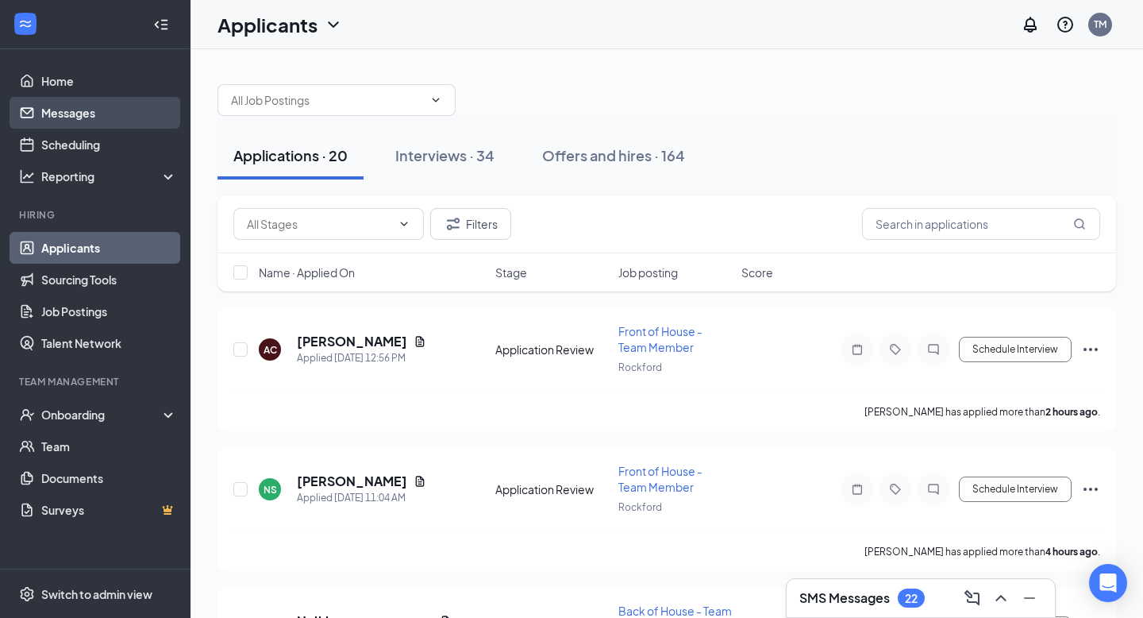
click at [95, 111] on link "Messages" at bounding box center [109, 113] width 136 height 32
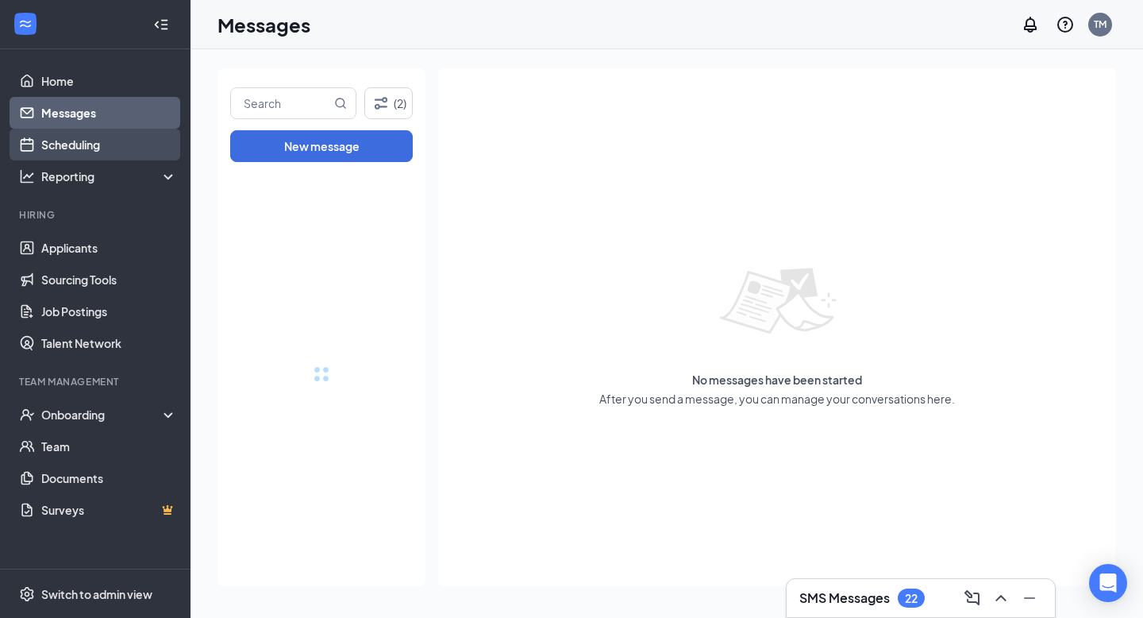
click at [102, 146] on link "Scheduling" at bounding box center [109, 145] width 136 height 32
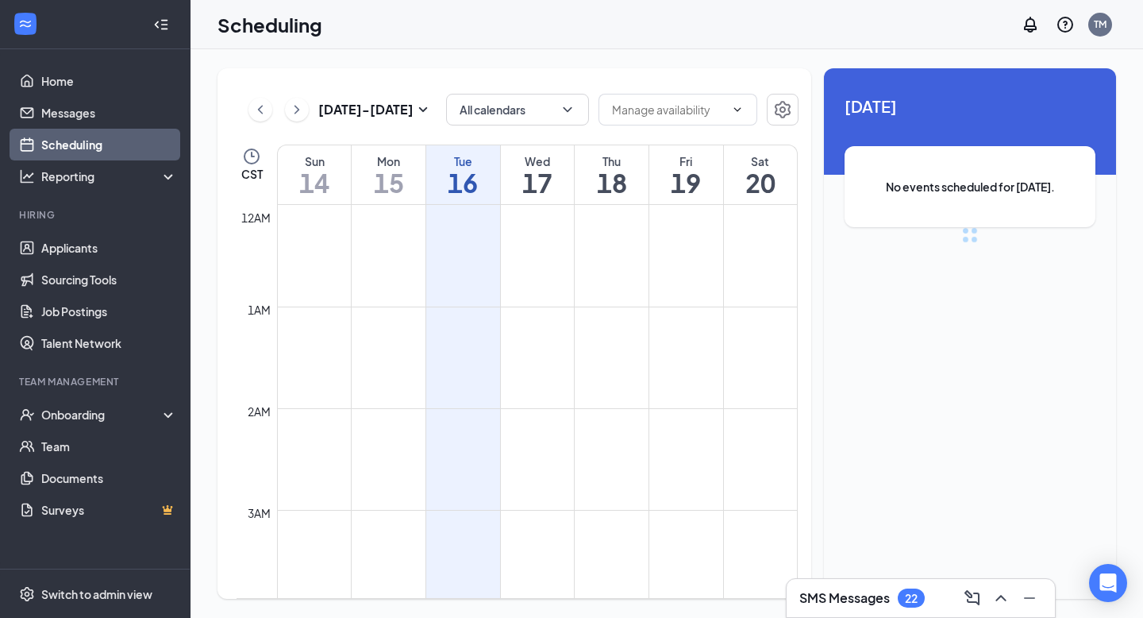
scroll to position [780, 0]
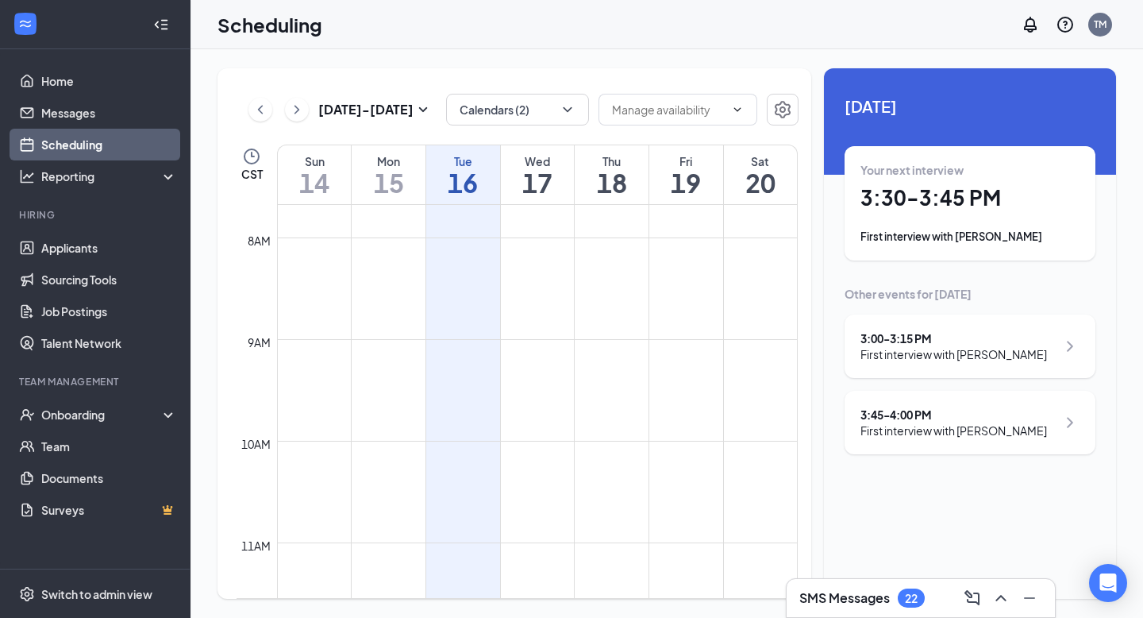
click at [938, 222] on div "Your next interview 3:30 - 3:45 PM First interview with [PERSON_NAME]" at bounding box center [969, 203] width 219 height 83
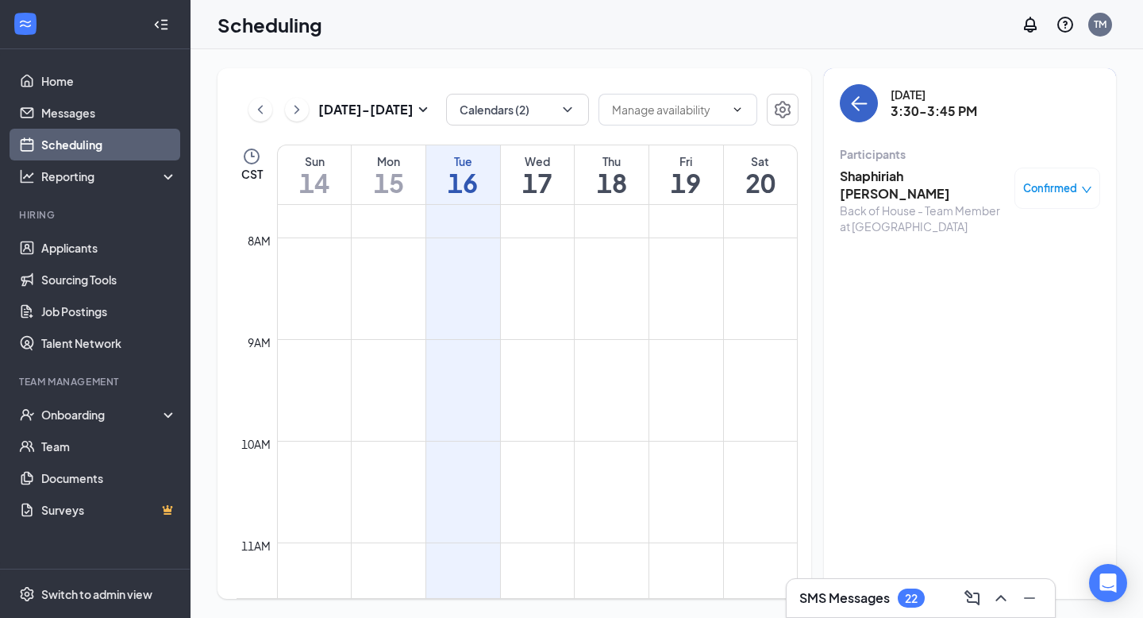
click at [864, 110] on icon "ArrowLeft" at bounding box center [858, 103] width 19 height 19
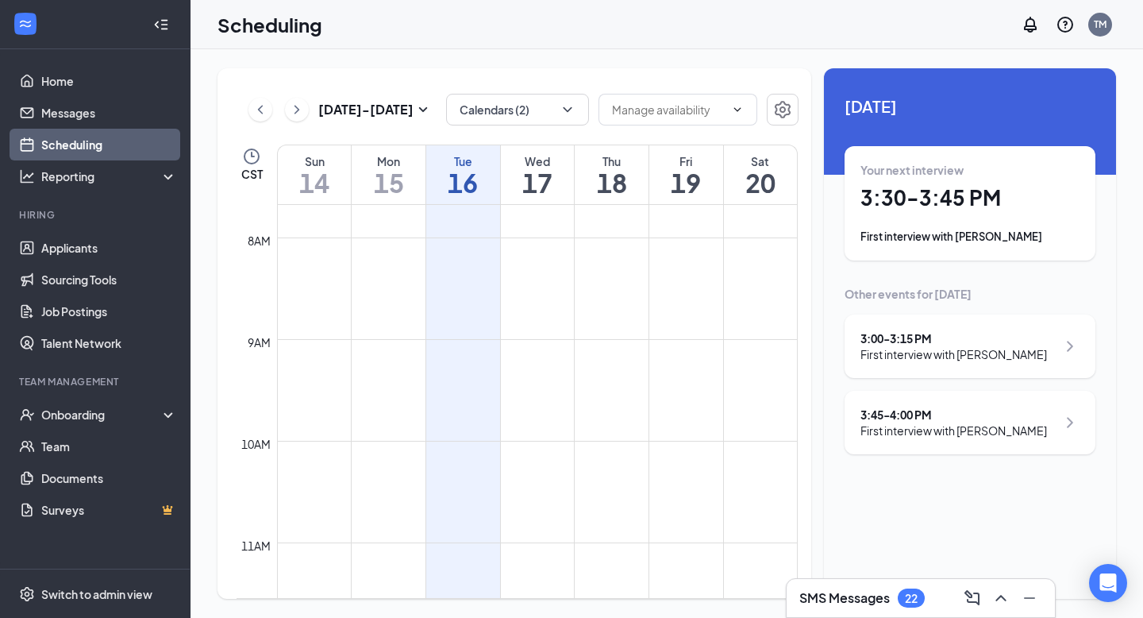
click at [980, 338] on div "3:00 - 3:15 PM" at bounding box center [953, 338] width 187 height 16
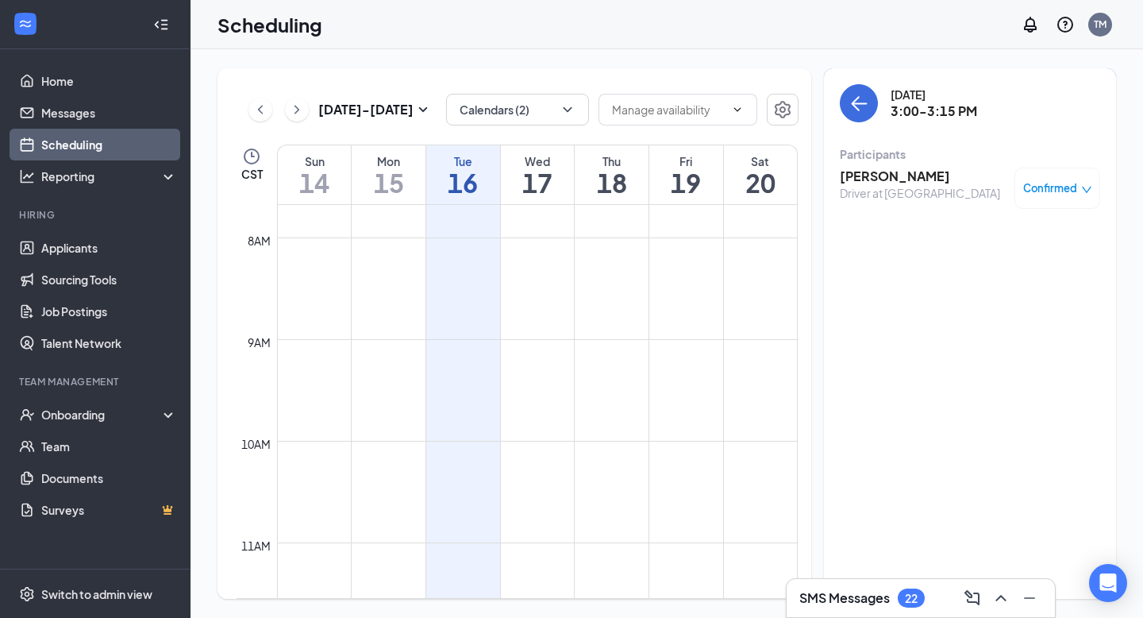
click at [887, 172] on h3 "[PERSON_NAME]" at bounding box center [920, 175] width 160 height 17
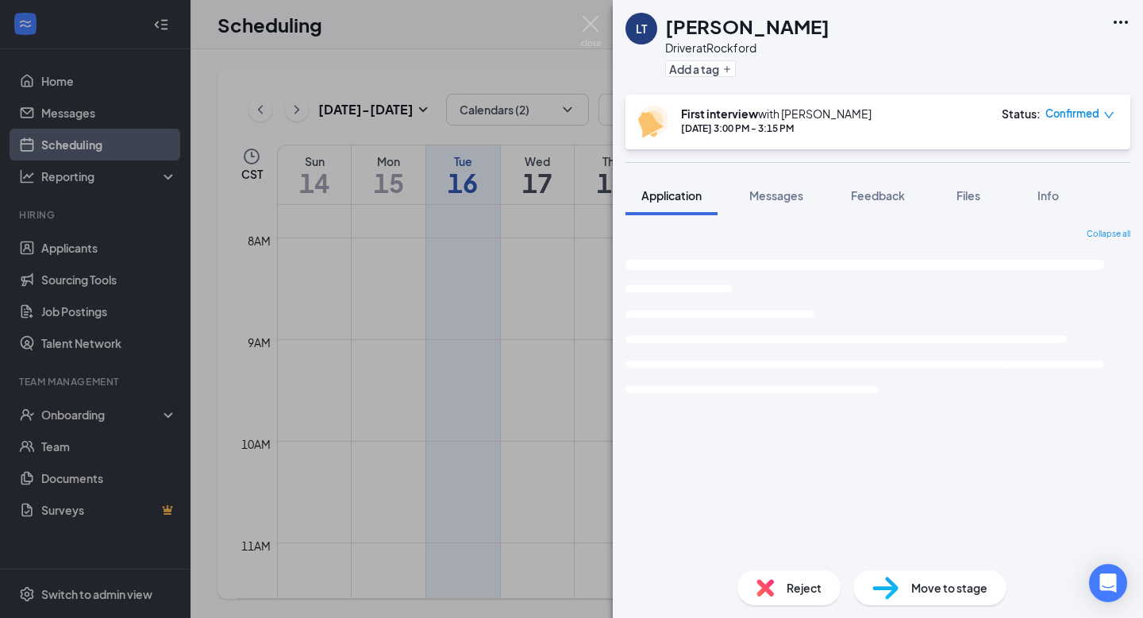
click at [1051, 129] on div "Status : Confirmed" at bounding box center [1058, 122] width 113 height 33
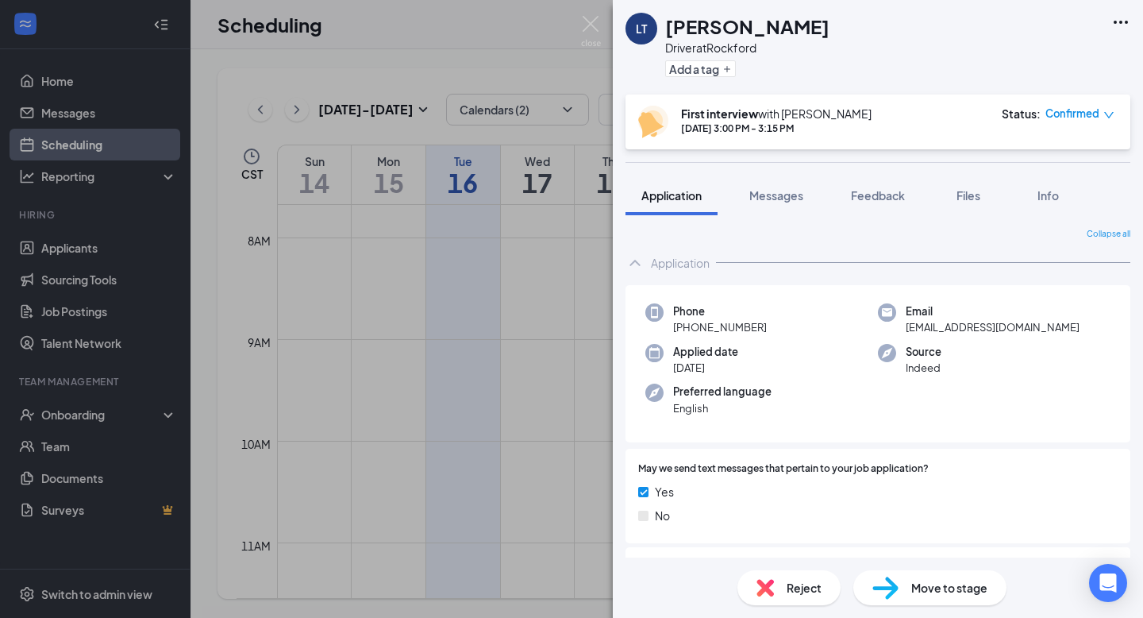
click at [1059, 119] on span "Confirmed" at bounding box center [1072, 114] width 54 height 16
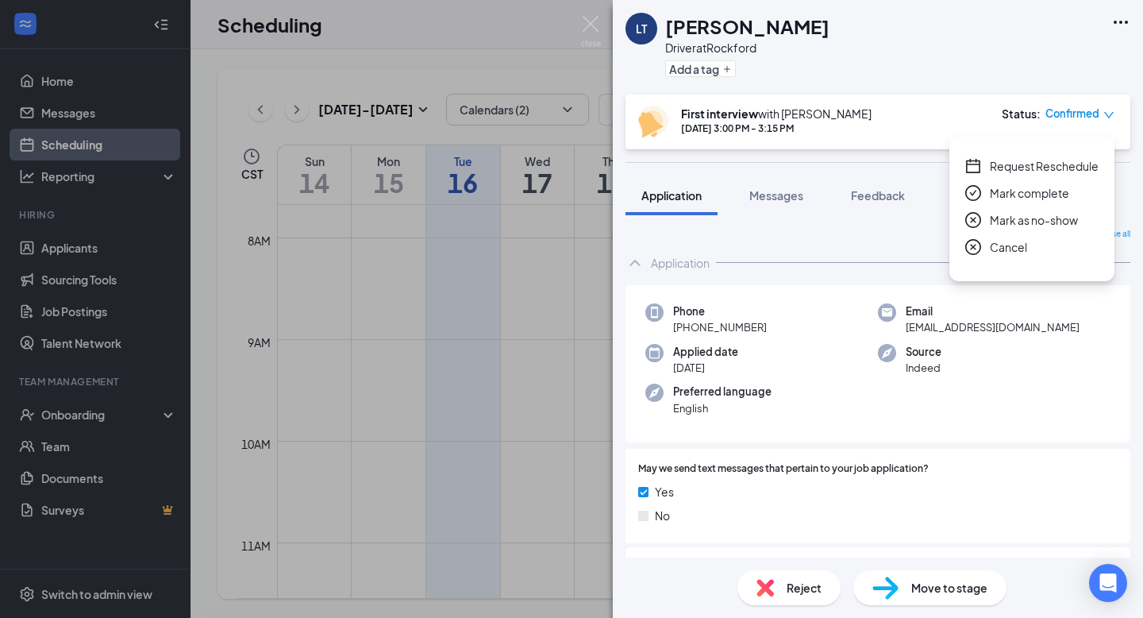
click at [1034, 218] on span "Mark as no-show" at bounding box center [1034, 219] width 88 height 17
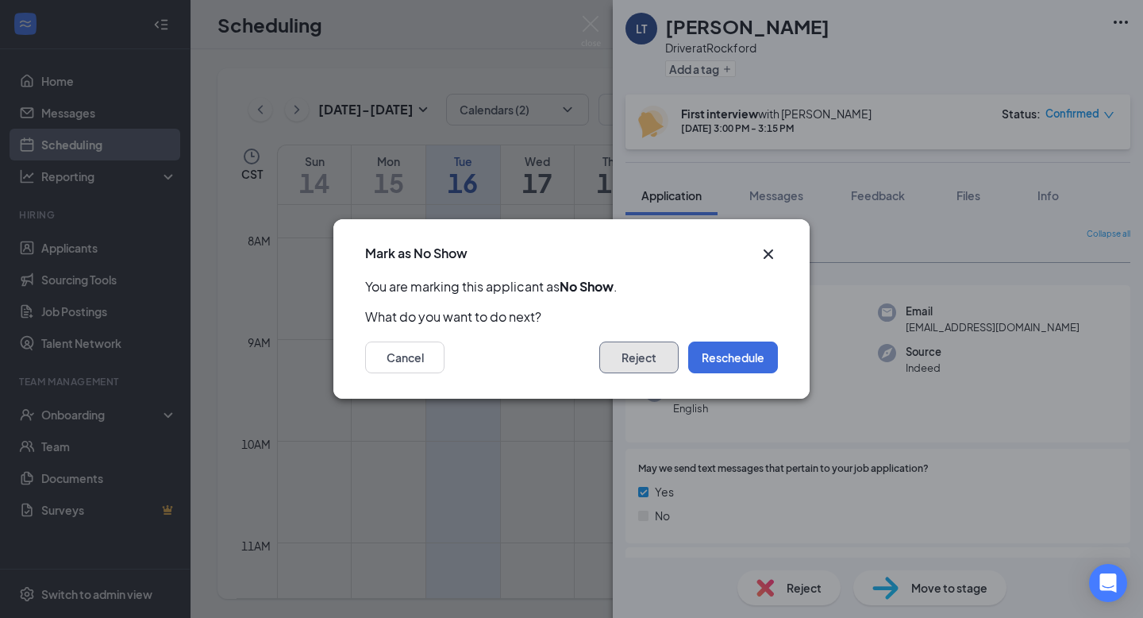
click at [632, 346] on button "Reject" at bounding box center [638, 357] width 79 height 32
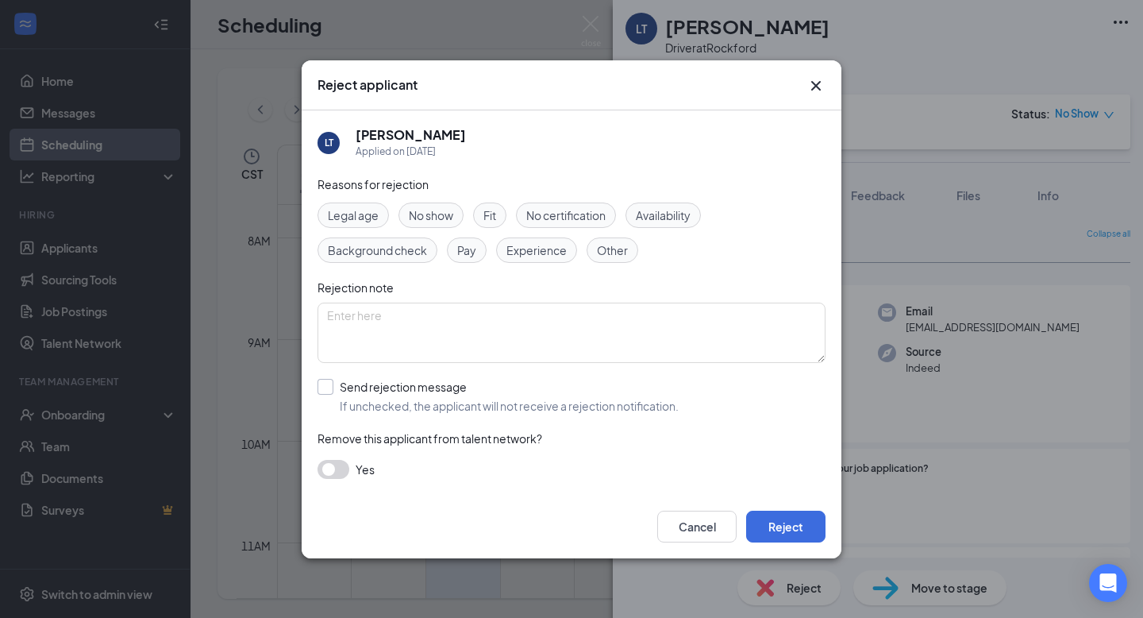
click at [389, 399] on input "Send rejection message If unchecked, the applicant will not receive a rejection…" at bounding box center [498, 396] width 361 height 35
checkbox input "true"
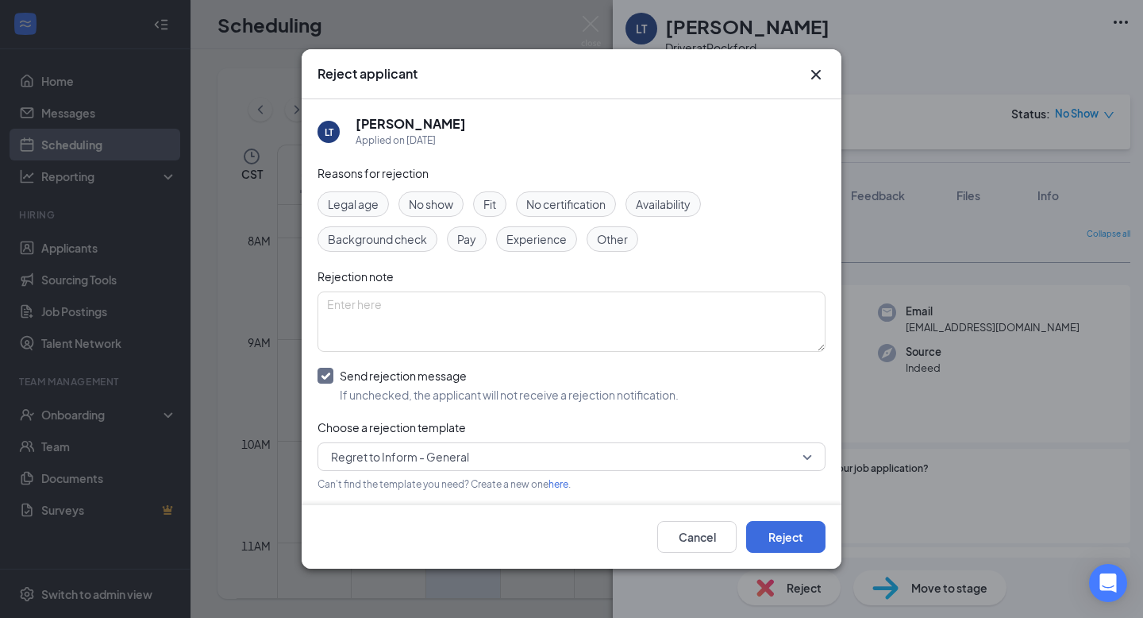
click at [473, 456] on span "Regret to Inform - General" at bounding box center [564, 457] width 467 height 24
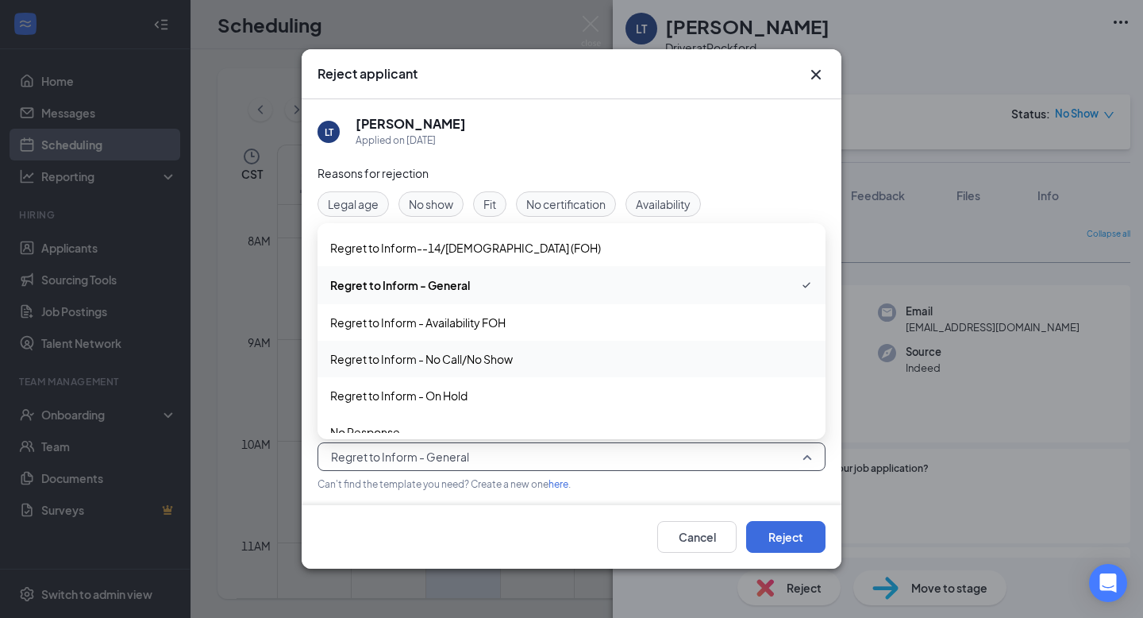
click at [498, 352] on span "Regret to Inform - No Call/No Show" at bounding box center [421, 358] width 183 height 17
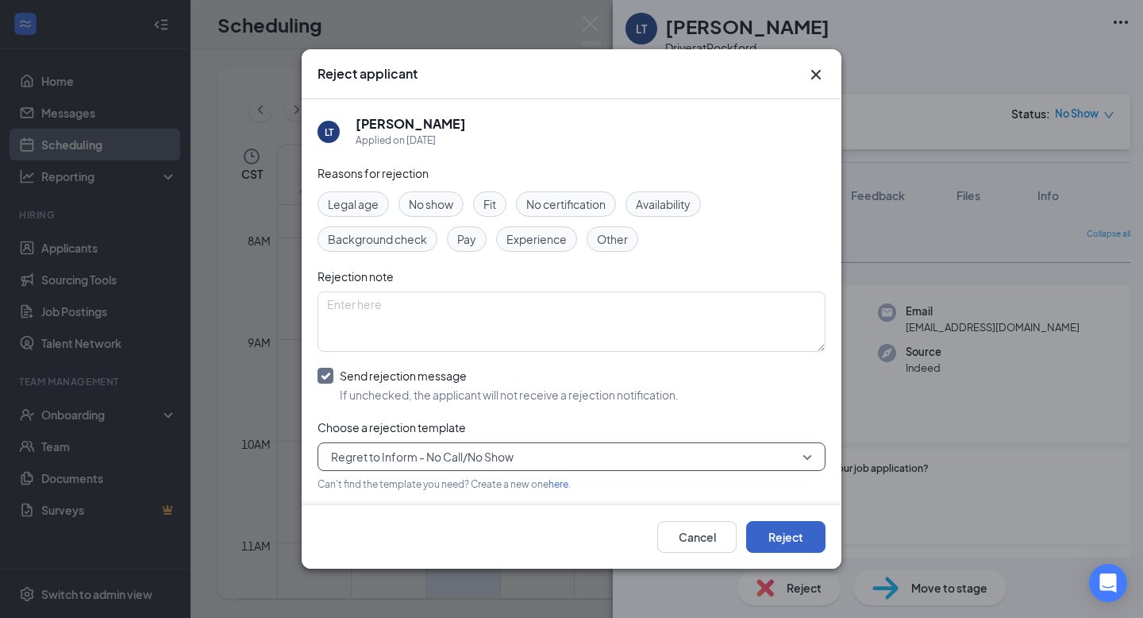
click at [796, 531] on button "Reject" at bounding box center [785, 537] width 79 height 32
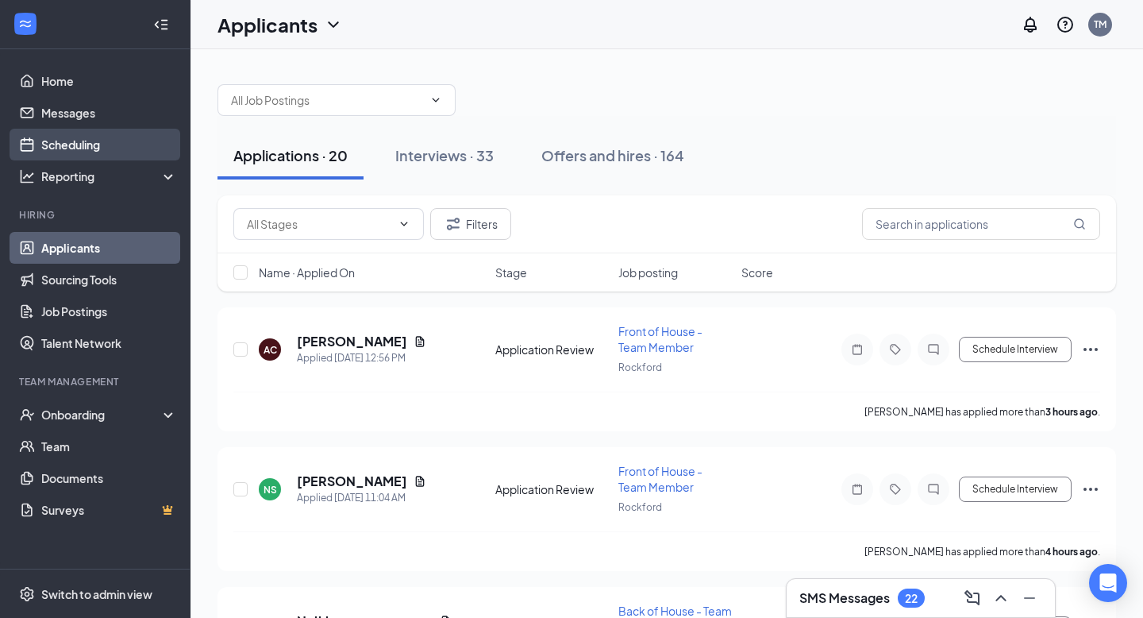
click at [129, 142] on link "Scheduling" at bounding box center [109, 145] width 136 height 32
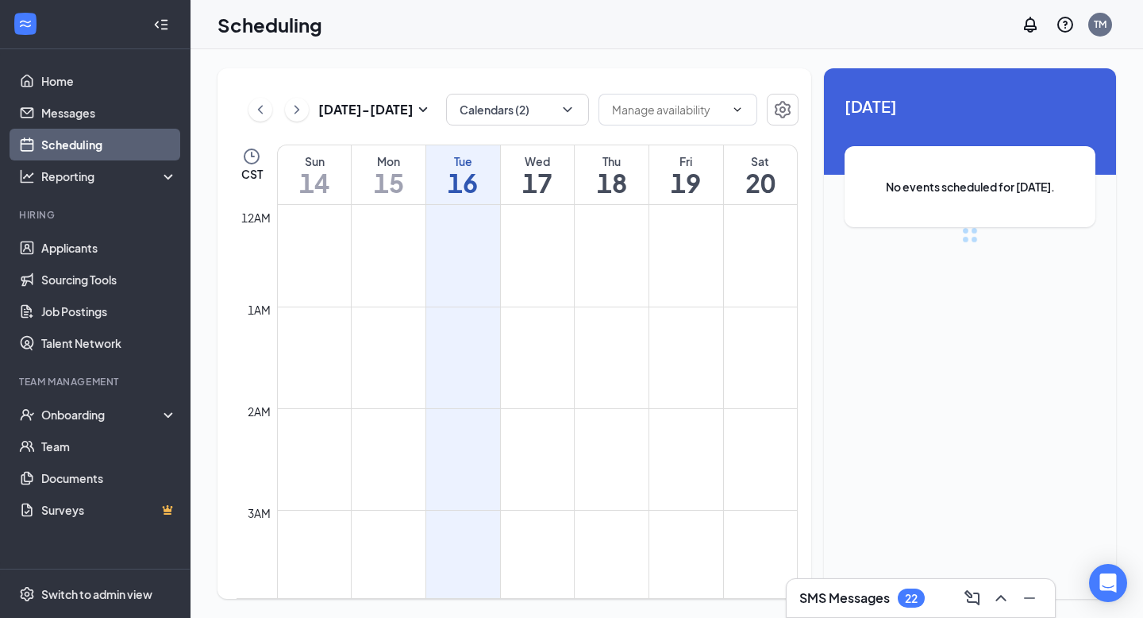
scroll to position [780, 0]
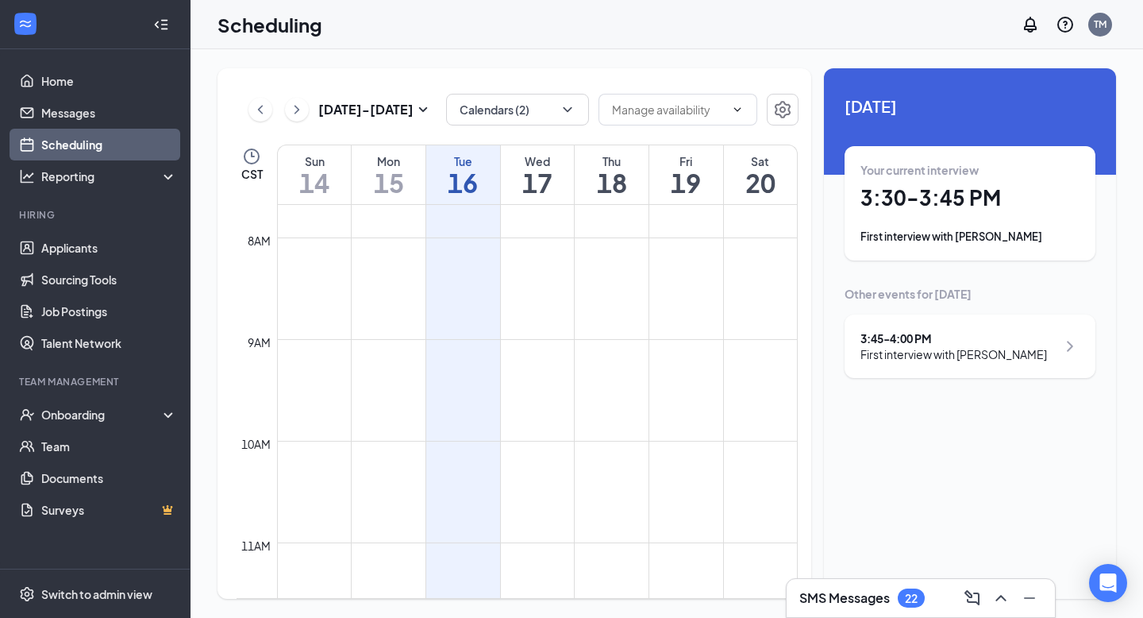
click at [922, 193] on h1 "3:30 - 3:45 PM" at bounding box center [969, 197] width 219 height 27
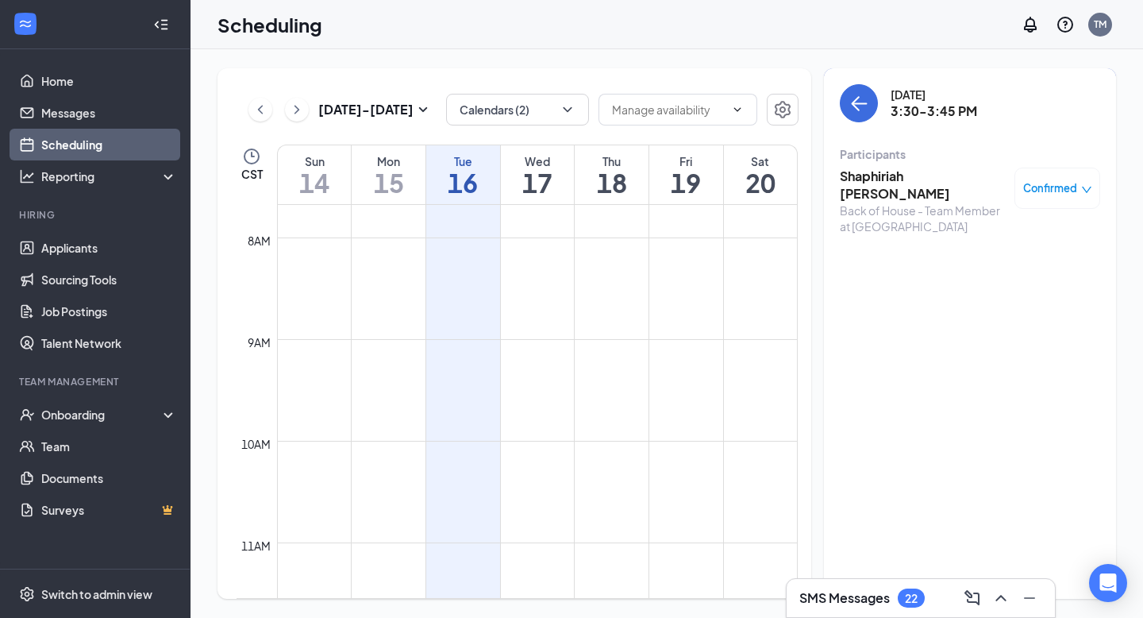
click at [912, 179] on h3 "Shaphiriah [PERSON_NAME]" at bounding box center [923, 184] width 167 height 35
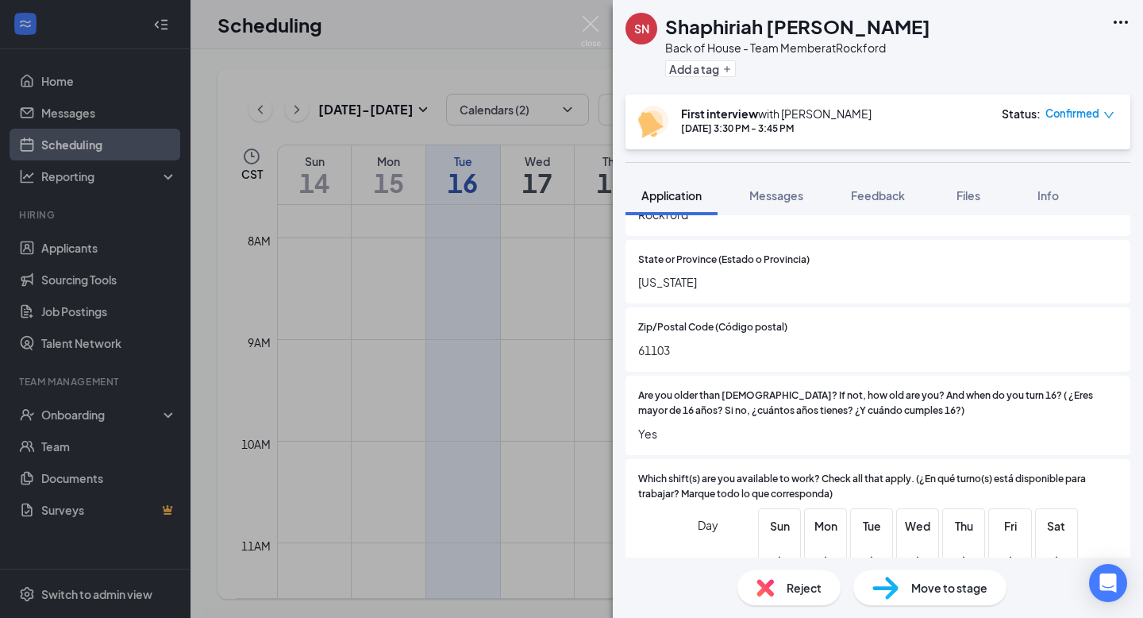
scroll to position [439, 0]
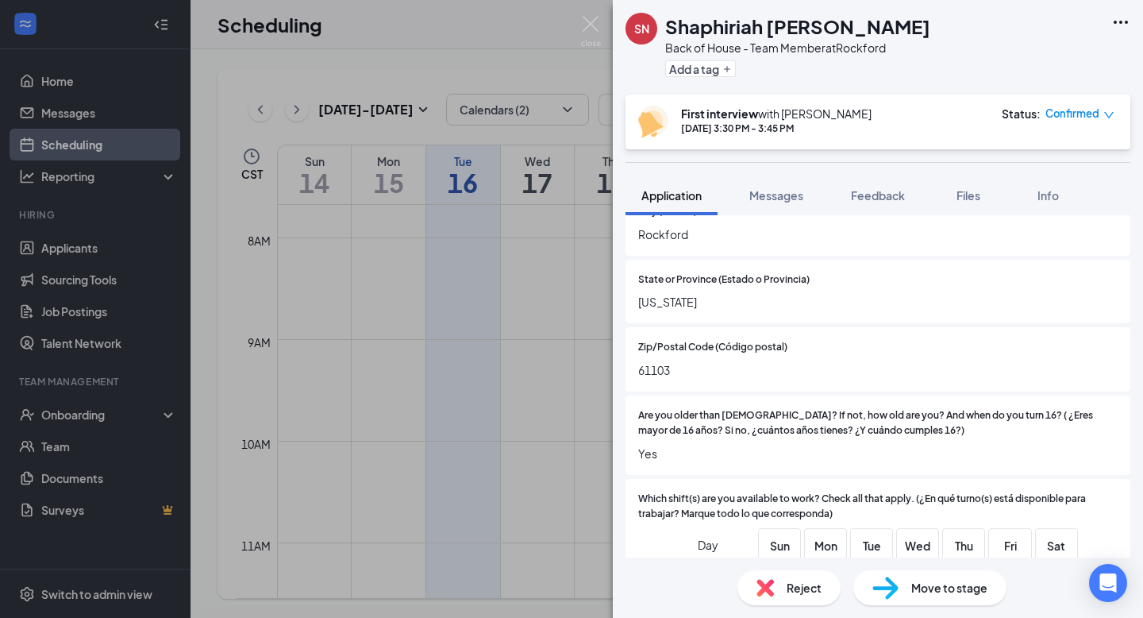
click at [812, 581] on span "Reject" at bounding box center [804, 587] width 35 height 17
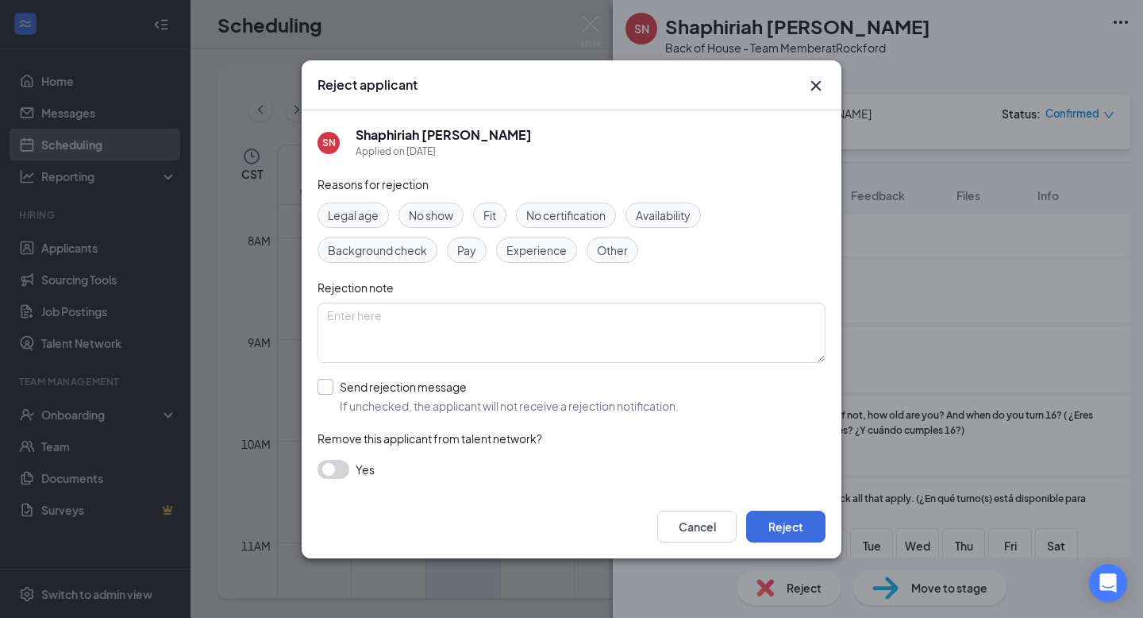
click at [415, 395] on input "Send rejection message If unchecked, the applicant will not receive a rejection…" at bounding box center [498, 396] width 361 height 35
checkbox input "true"
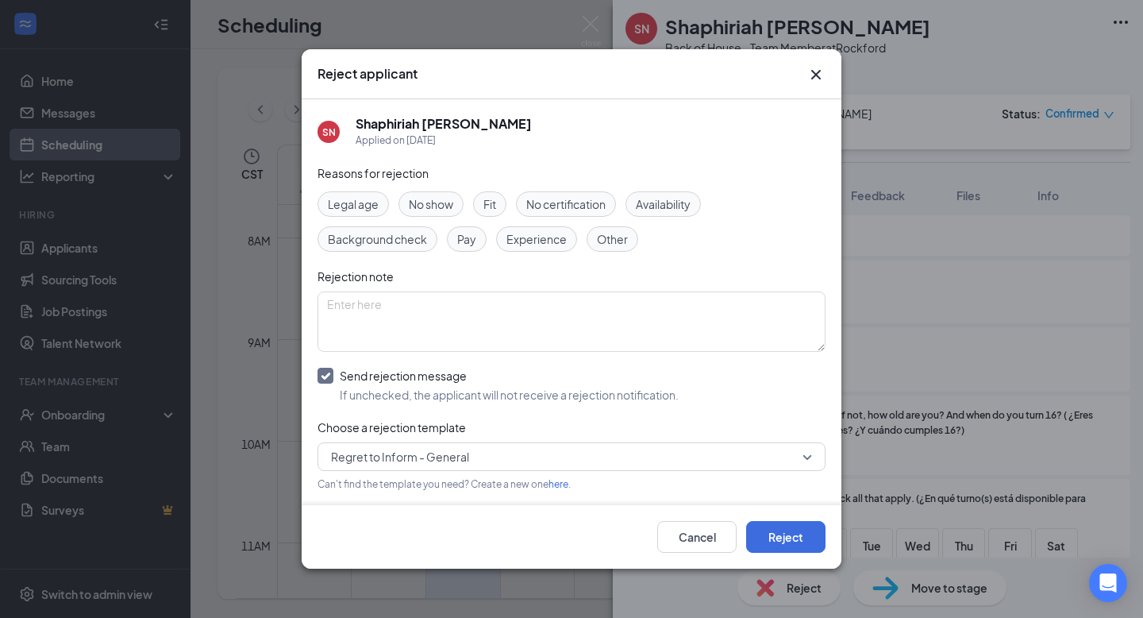
click at [822, 73] on icon "Cross" at bounding box center [816, 74] width 19 height 19
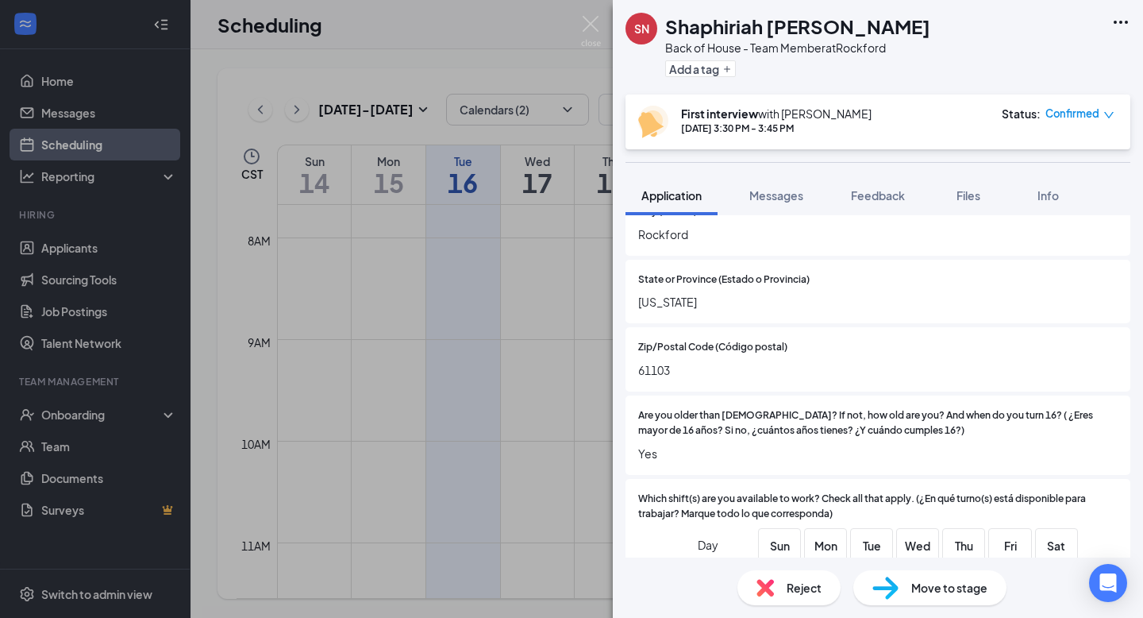
click at [1072, 111] on span "Confirmed" at bounding box center [1072, 114] width 54 height 16
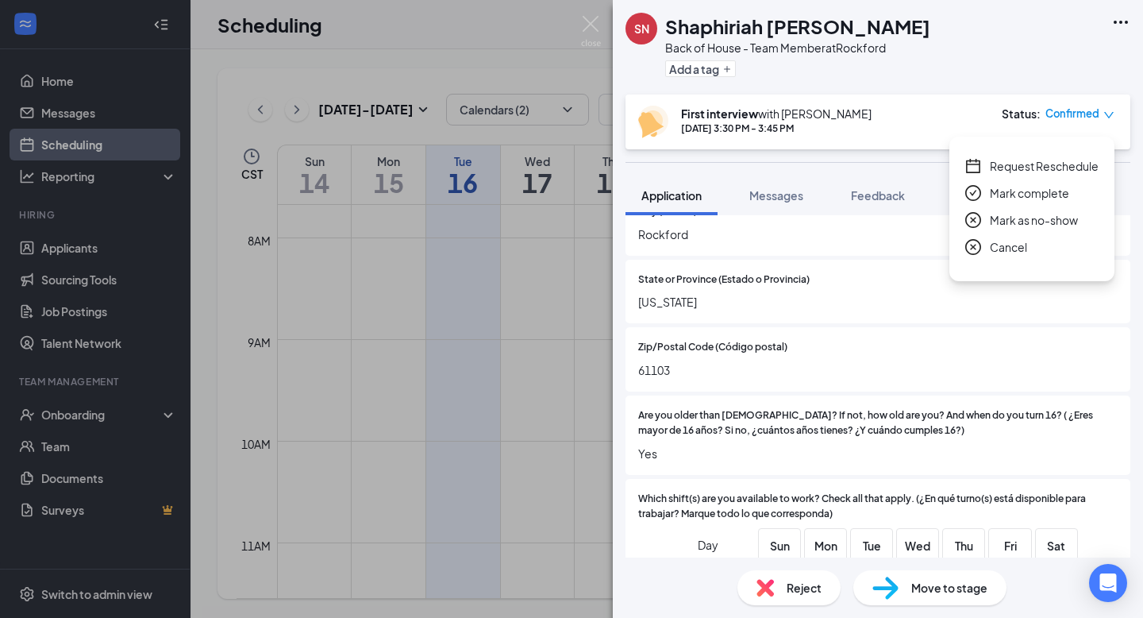
click at [1012, 218] on span "Mark as no-show" at bounding box center [1034, 219] width 88 height 17
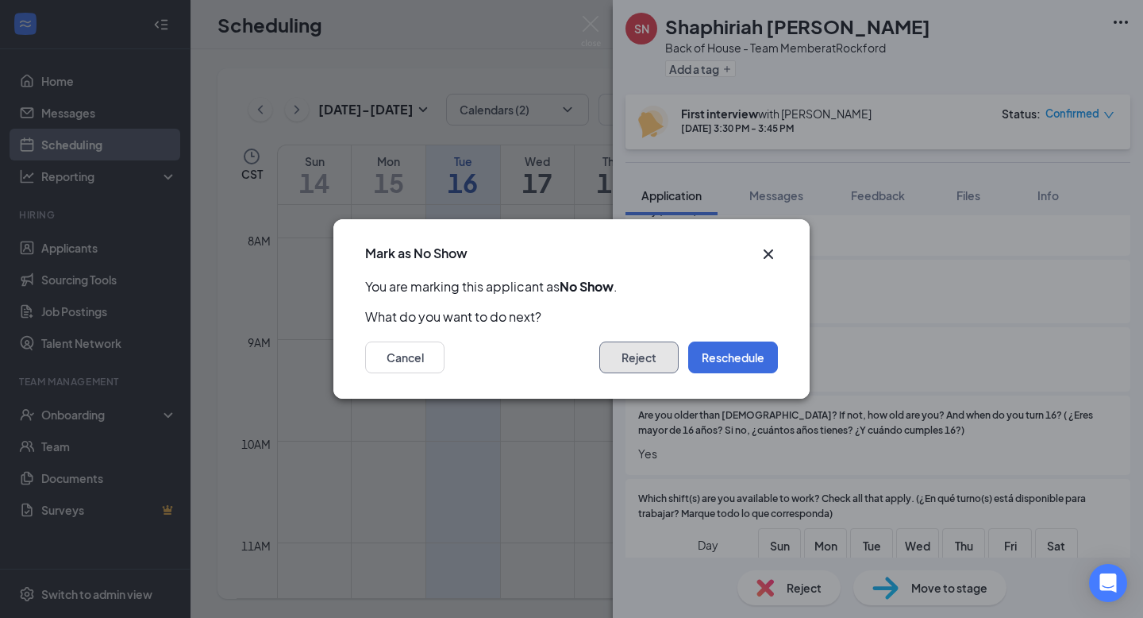
click at [648, 354] on button "Reject" at bounding box center [638, 357] width 79 height 32
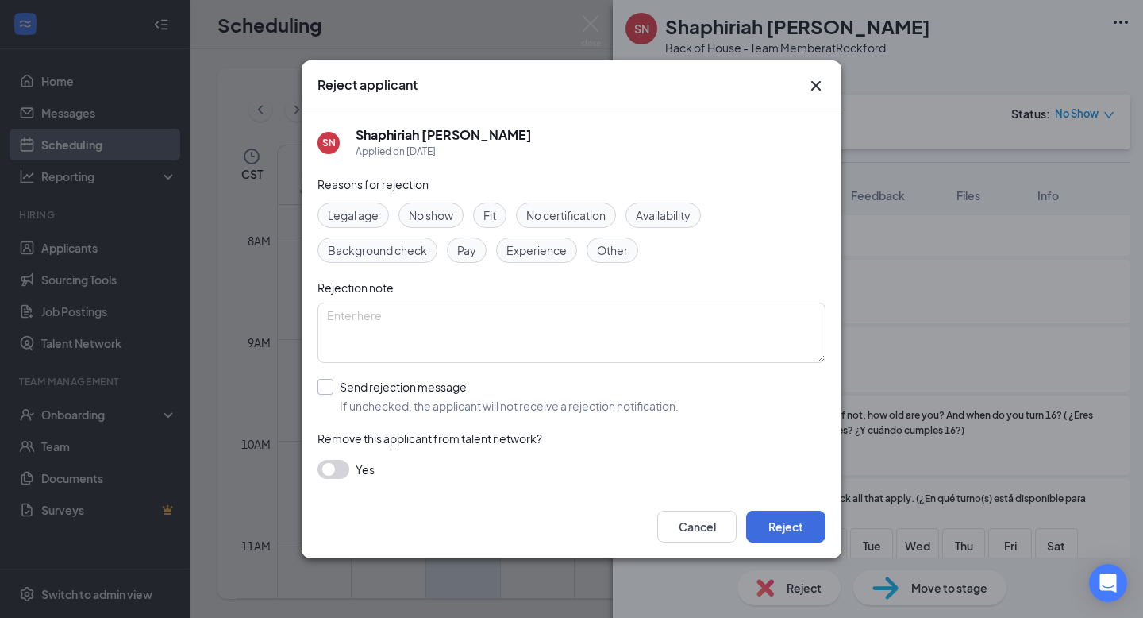
click at [430, 391] on input "Send rejection message If unchecked, the applicant will not receive a rejection…" at bounding box center [498, 396] width 361 height 35
checkbox input "true"
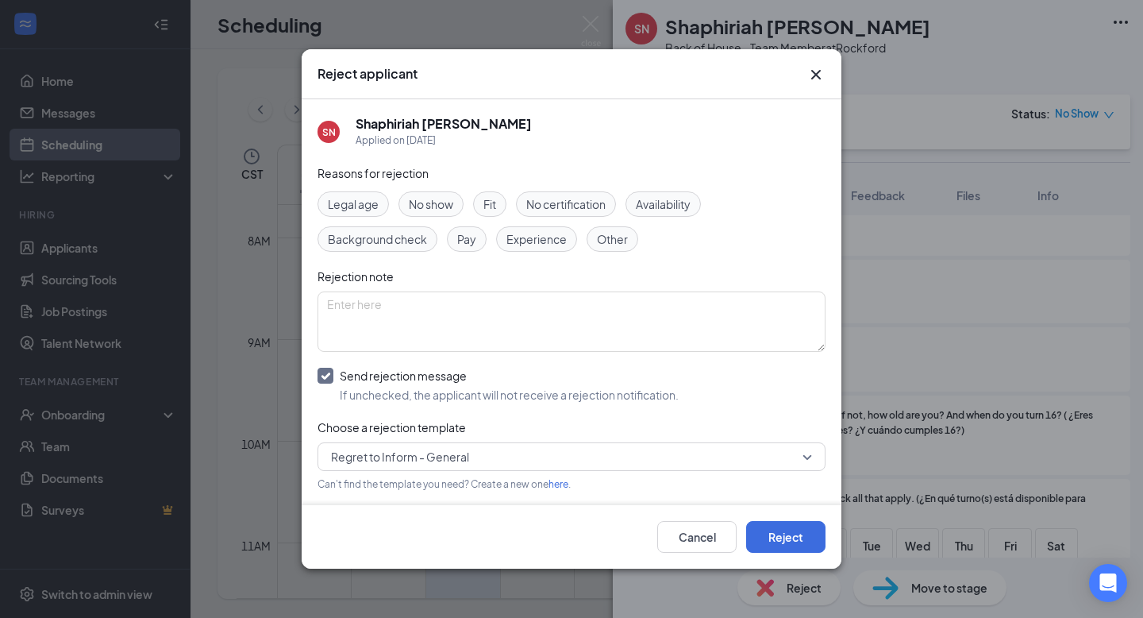
click at [472, 460] on span "Regret to Inform - General" at bounding box center [564, 457] width 467 height 24
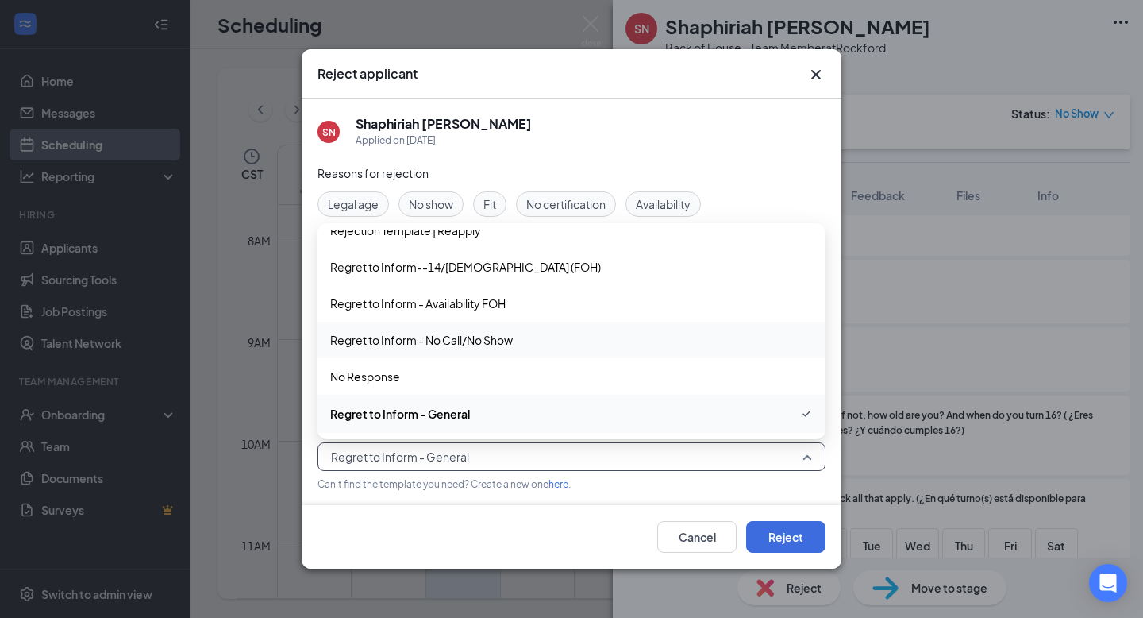
click at [481, 329] on div "Regret to Inform - No Call/No Show" at bounding box center [572, 339] width 508 height 37
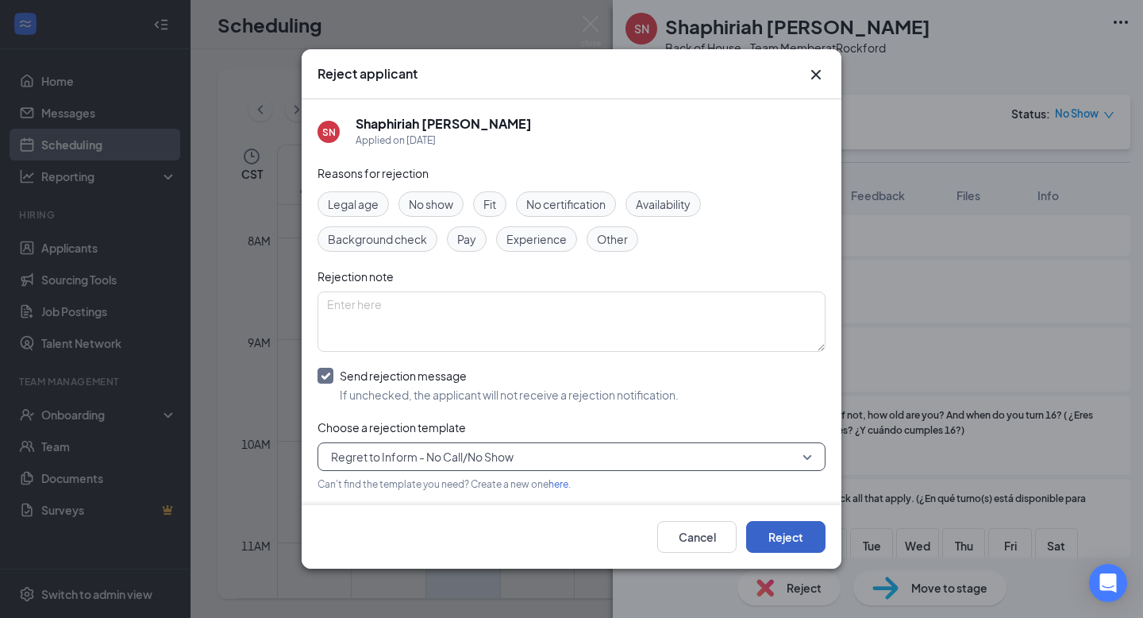
click at [761, 525] on button "Reject" at bounding box center [785, 537] width 79 height 32
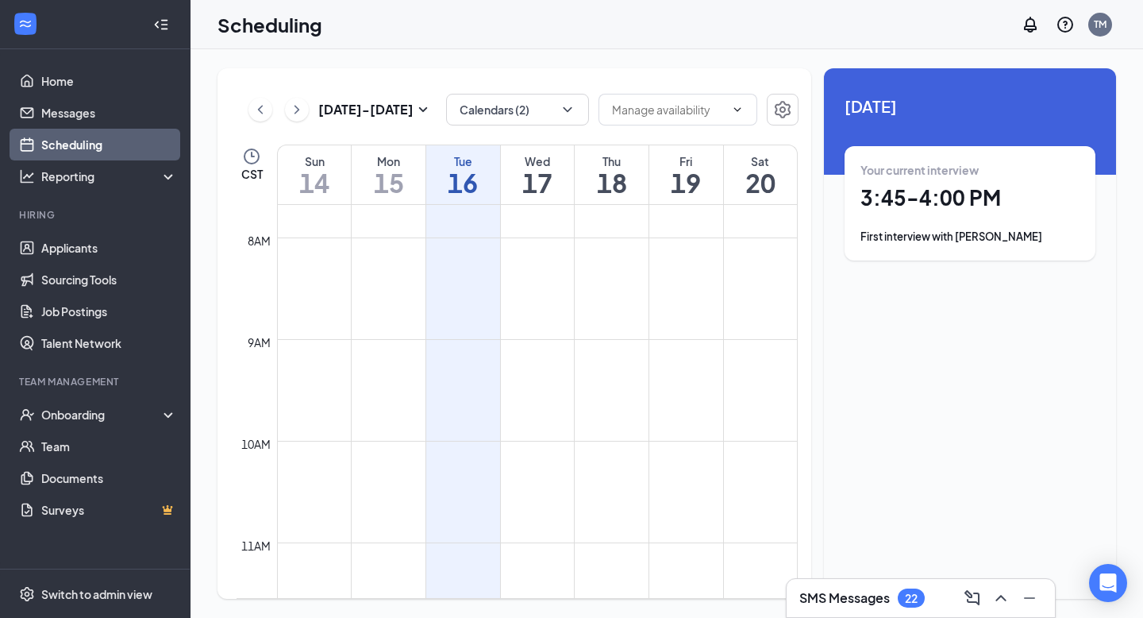
click at [954, 189] on h1 "3:45 - 4:00 PM" at bounding box center [969, 197] width 219 height 27
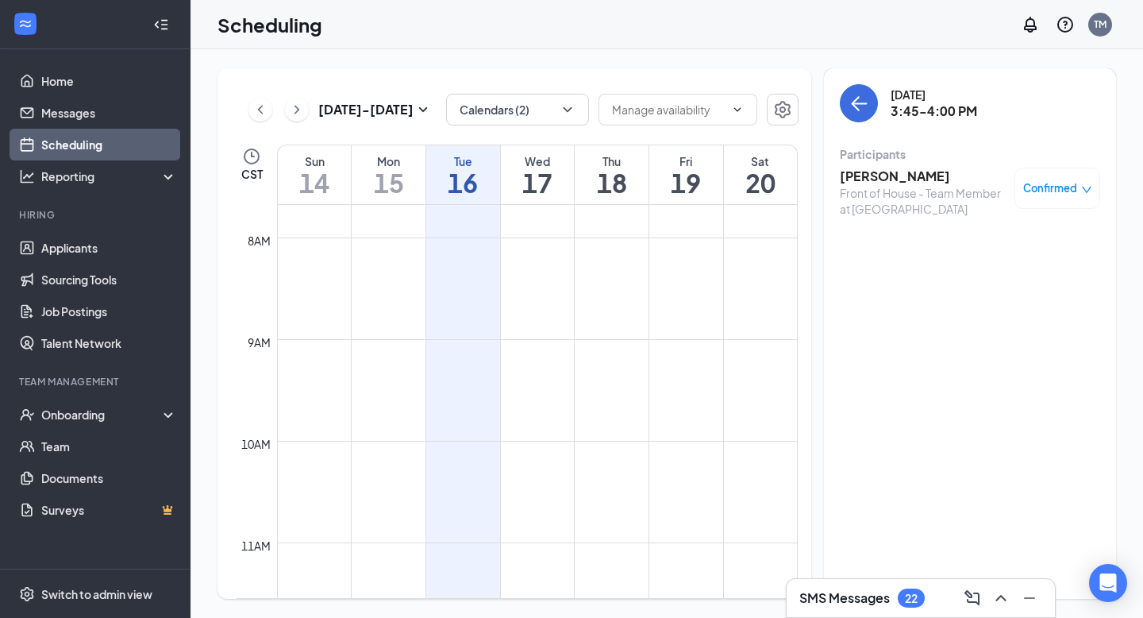
click at [865, 181] on h3 "Cesar Lopez" at bounding box center [923, 175] width 167 height 17
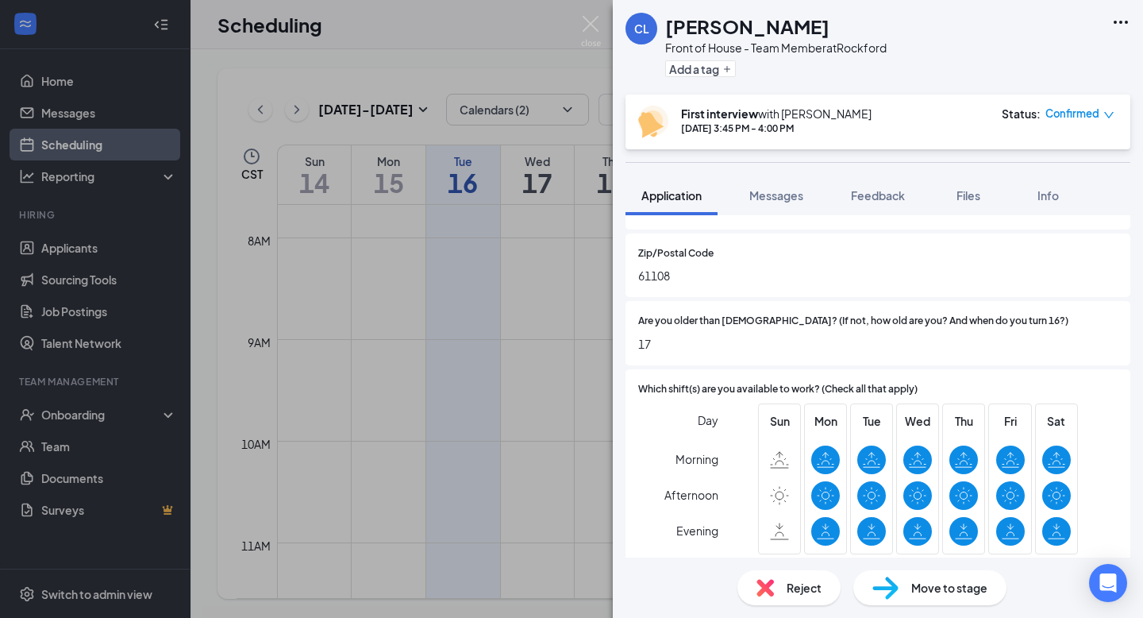
scroll to position [567, 0]
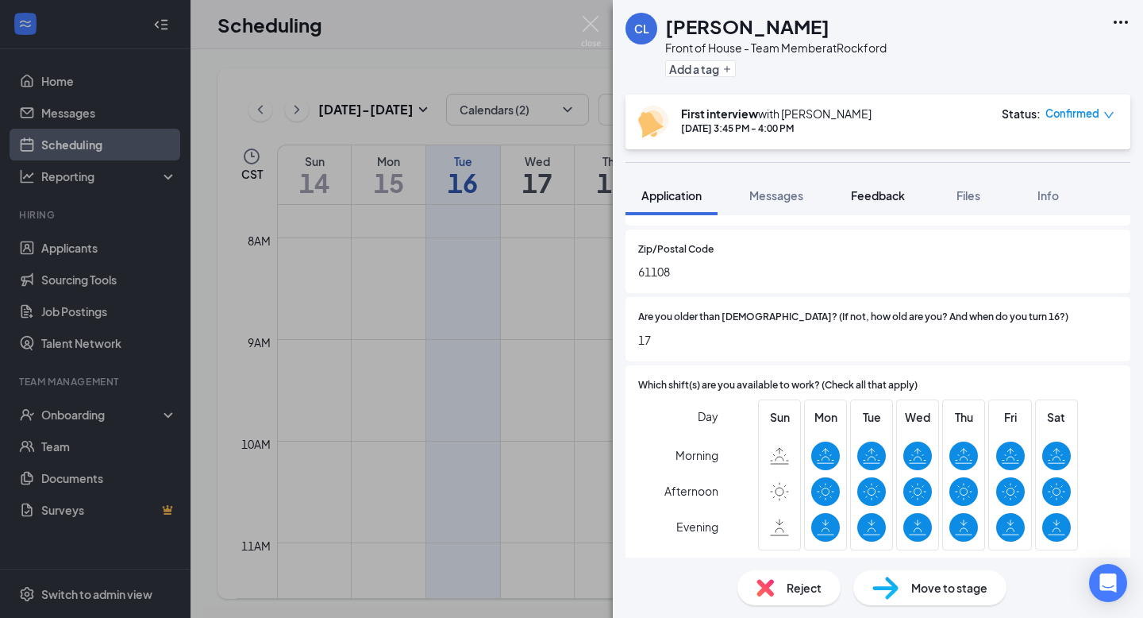
click at [884, 200] on span "Feedback" at bounding box center [878, 195] width 54 height 14
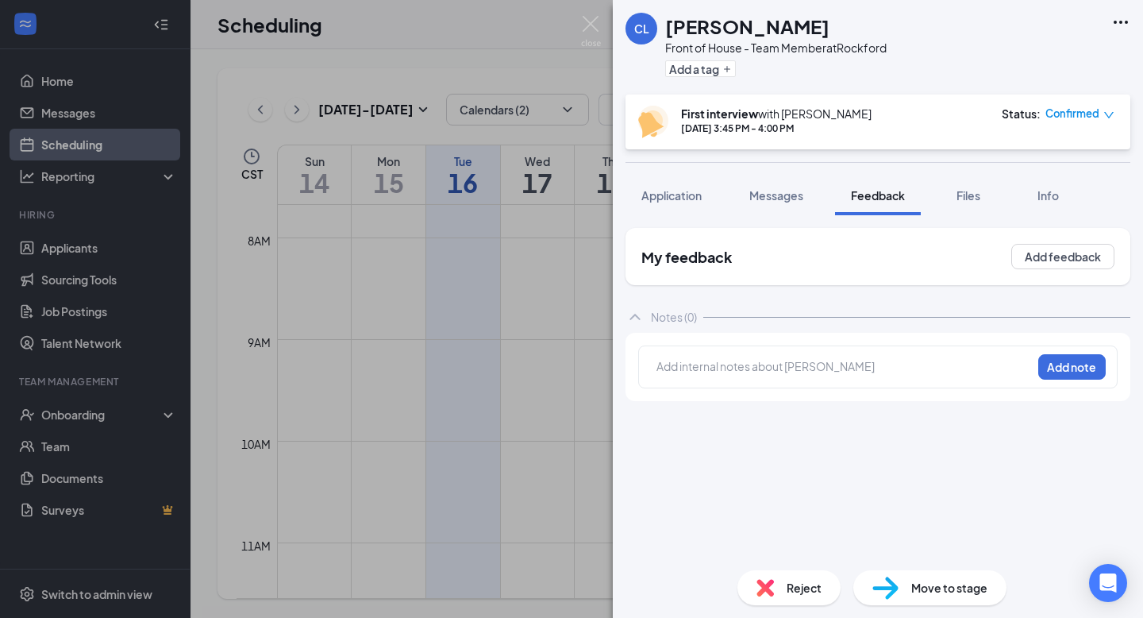
click at [703, 368] on div at bounding box center [844, 366] width 374 height 17
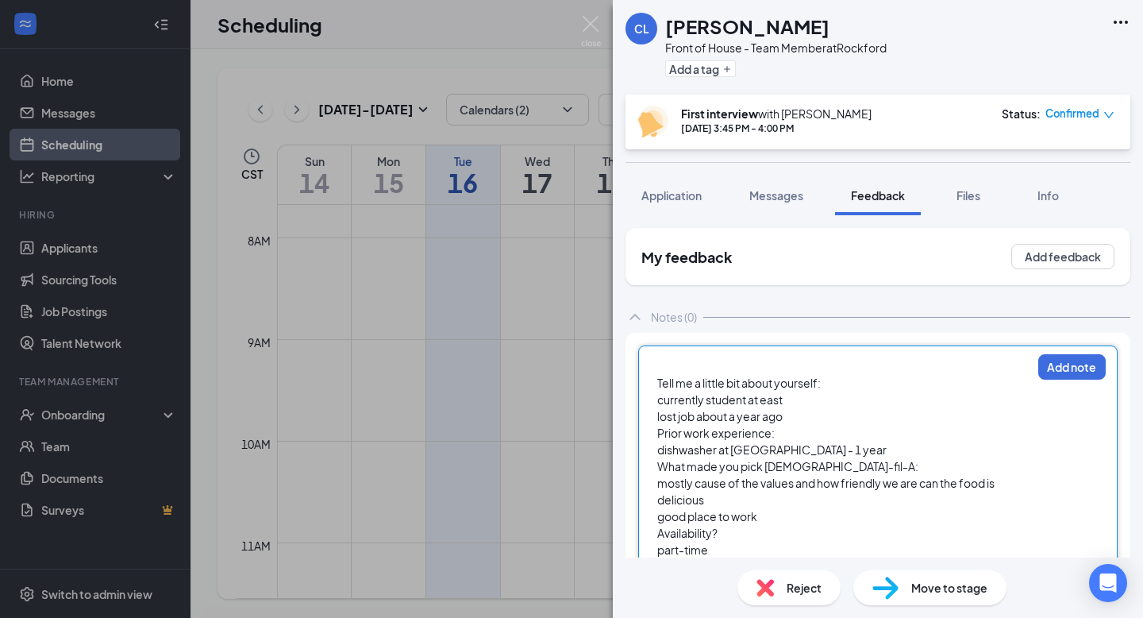
click at [657, 381] on span "Tell me a little bit about yourself:" at bounding box center [739, 382] width 164 height 14
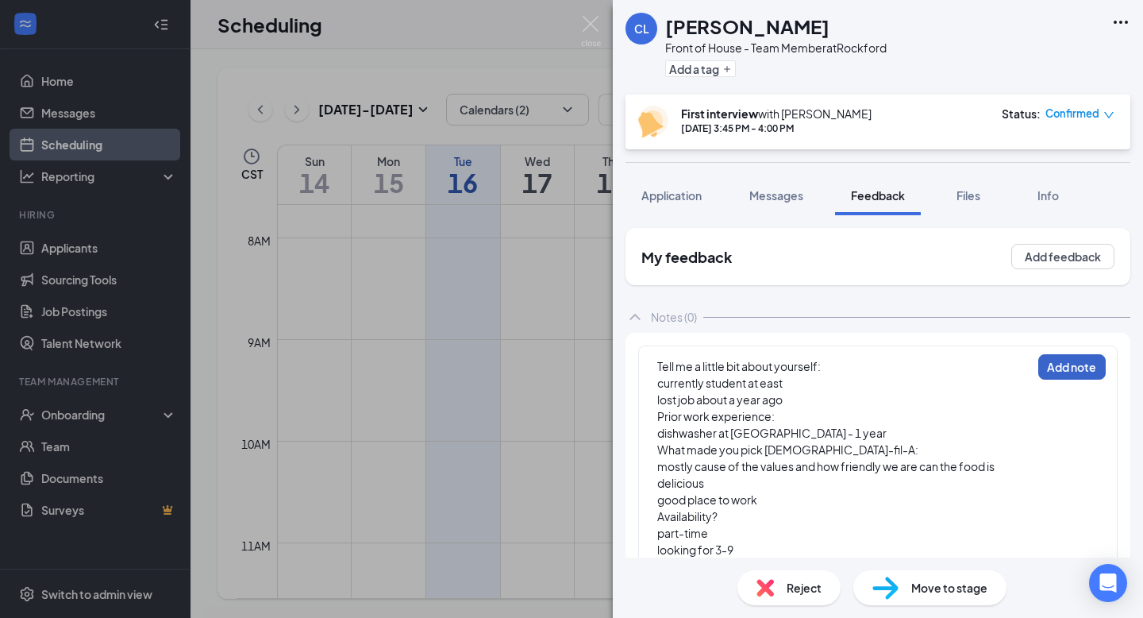
click at [1058, 375] on button "Add note" at bounding box center [1071, 366] width 67 height 25
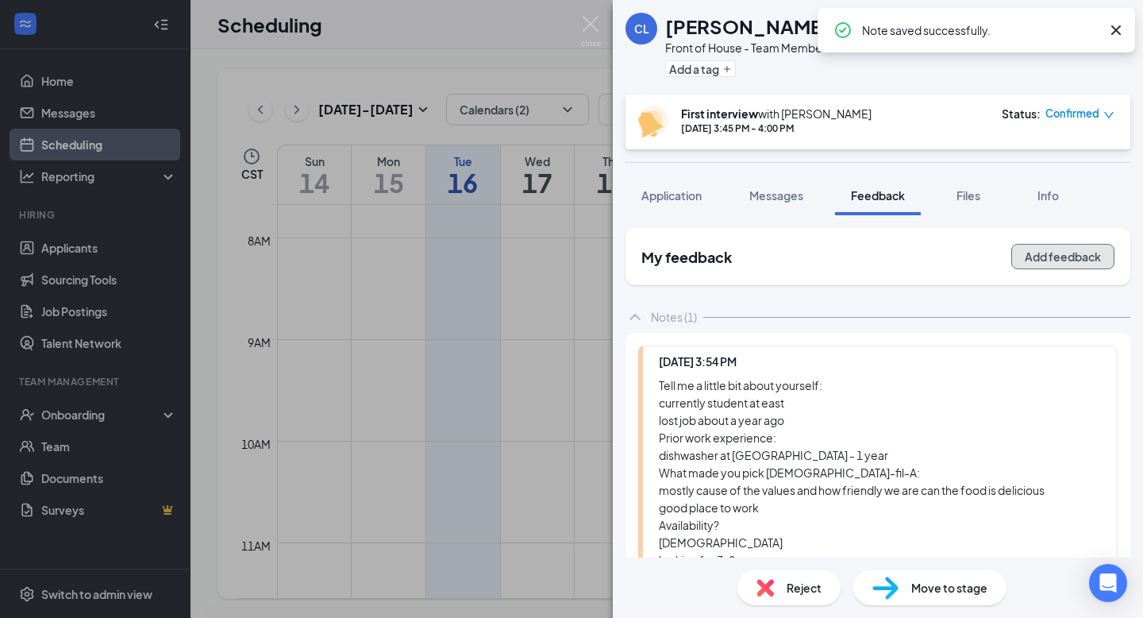
click at [1062, 259] on button "Add feedback" at bounding box center [1062, 256] width 103 height 25
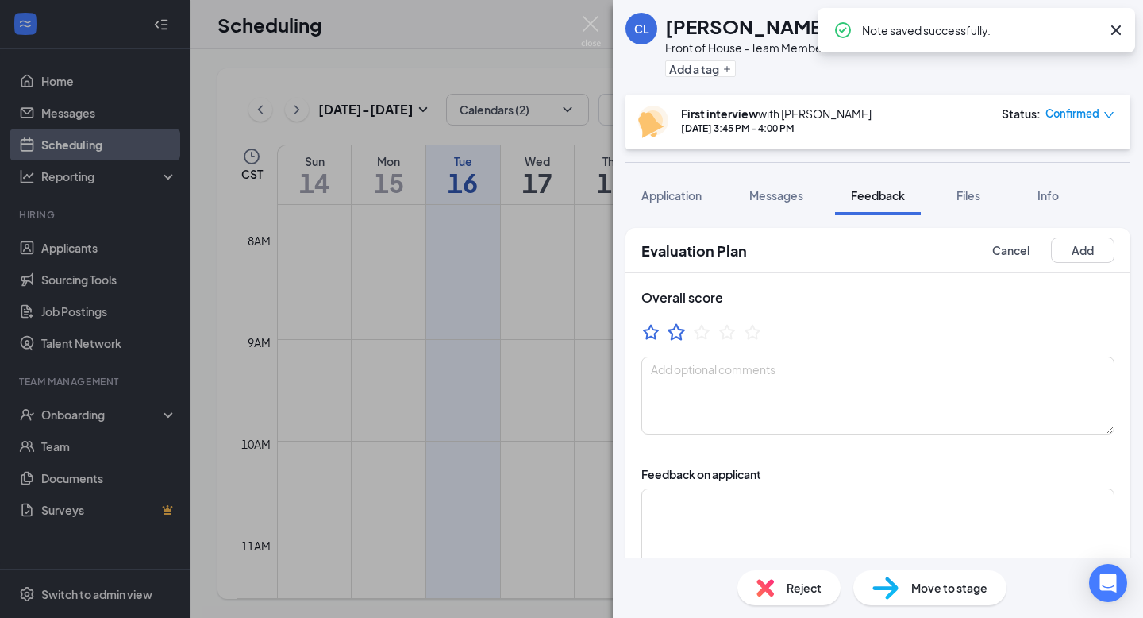
click at [673, 334] on icon "StarBorder" at bounding box center [676, 331] width 21 height 21
click at [695, 393] on textarea at bounding box center [877, 395] width 473 height 78
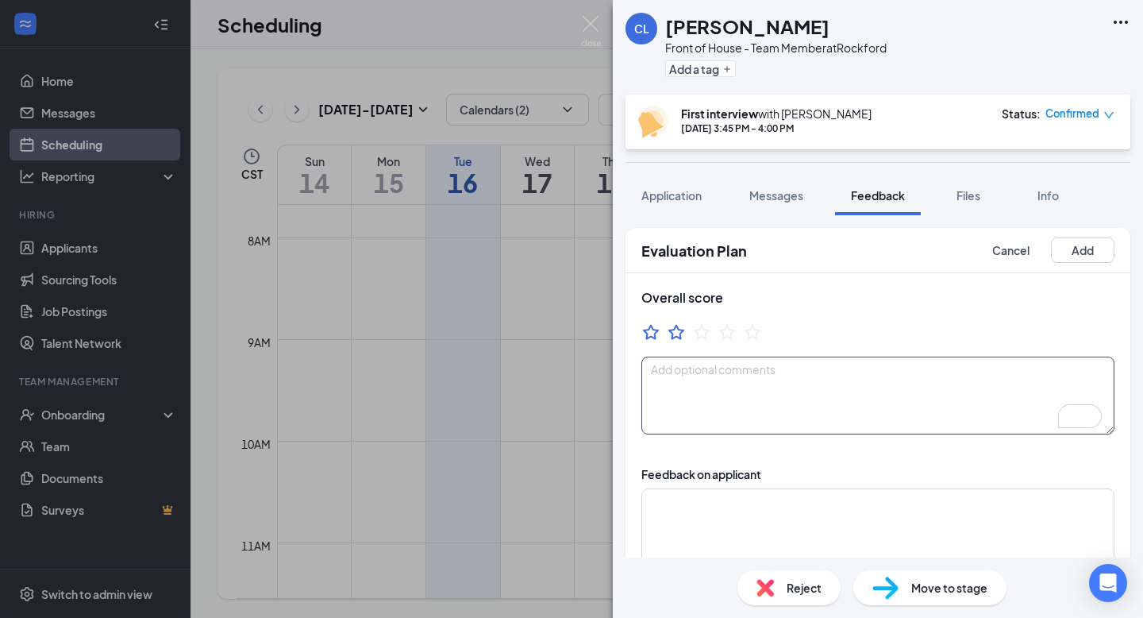
click at [720, 398] on textarea "To enrich screen reader interactions, please activate Accessibility in Grammarl…" at bounding box center [877, 395] width 473 height 78
click at [695, 391] on textarea "To enrich screen reader interactions, please activate Accessibility in Grammarl…" at bounding box center [877, 395] width 473 height 78
click at [730, 369] on textarea "sweet but" at bounding box center [877, 395] width 473 height 78
click at [730, 370] on textarea "sweet but" at bounding box center [877, 395] width 473 height 78
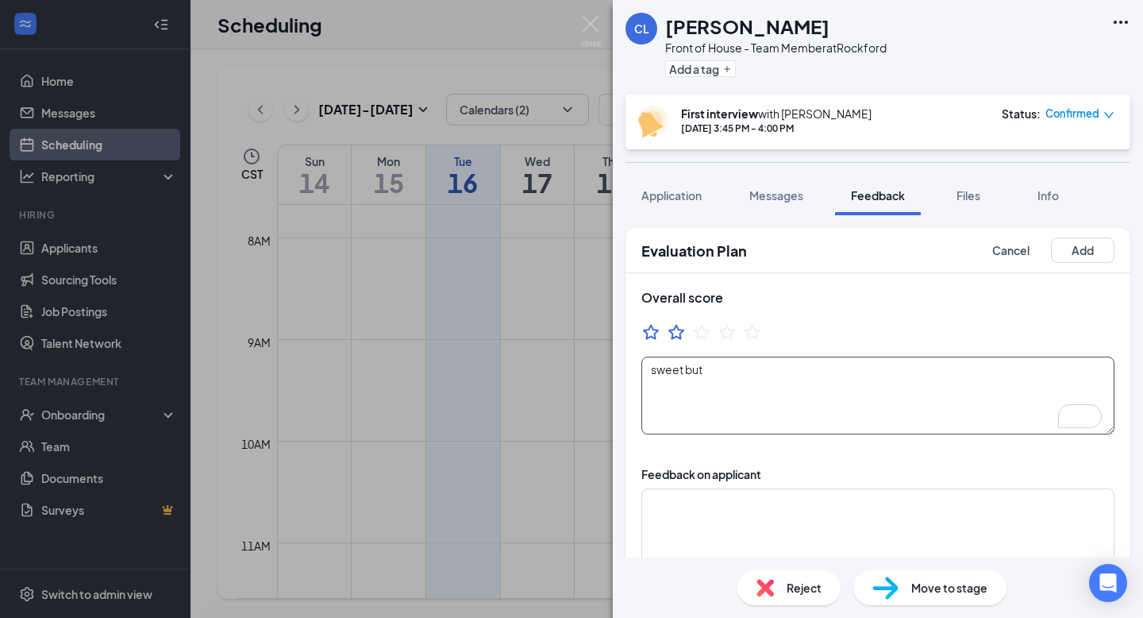
click at [730, 370] on textarea "sweet but" at bounding box center [877, 395] width 473 height 78
type textarea "lack of core 4 and was very quiet"
click at [1102, 248] on button "Add" at bounding box center [1083, 249] width 64 height 25
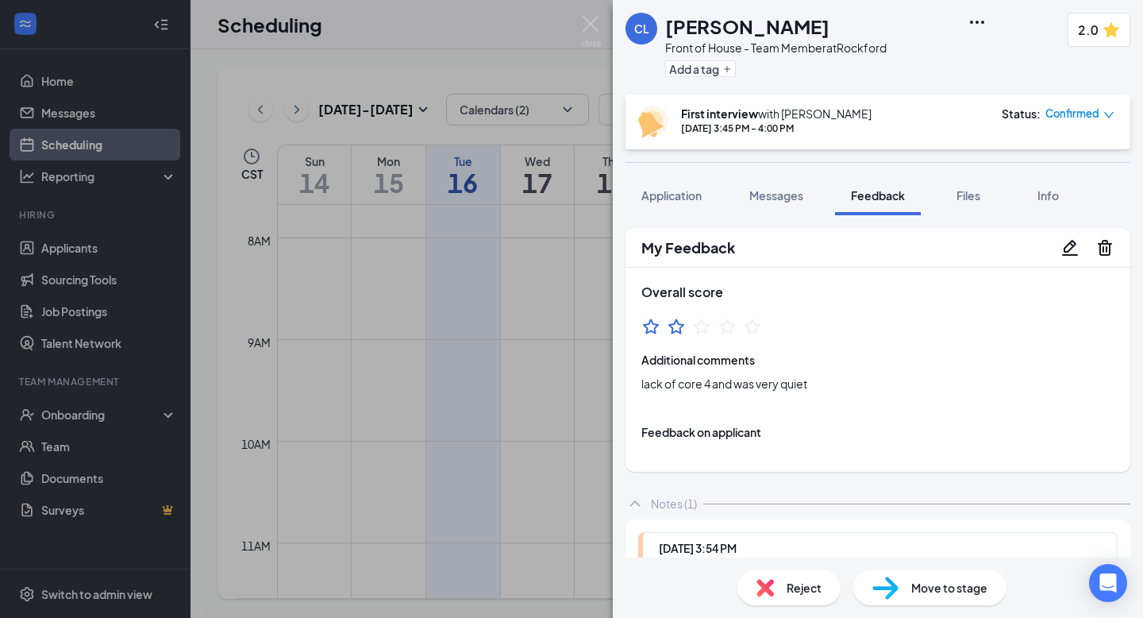
click at [935, 599] on div "Move to stage" at bounding box center [929, 587] width 153 height 35
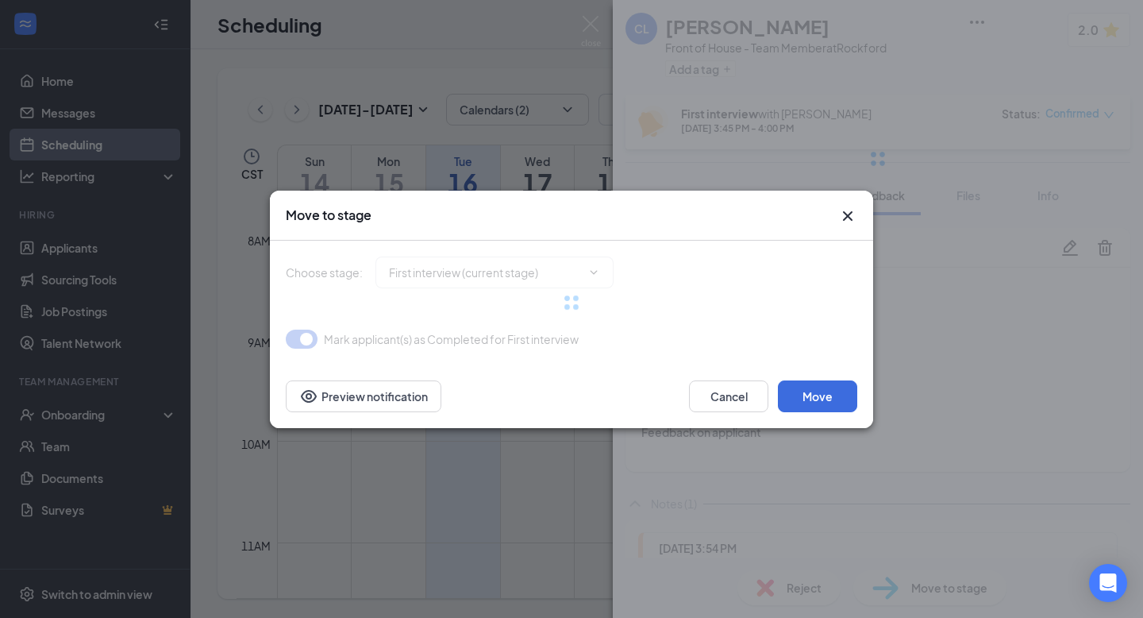
type input "First Interview Review (next stage)"
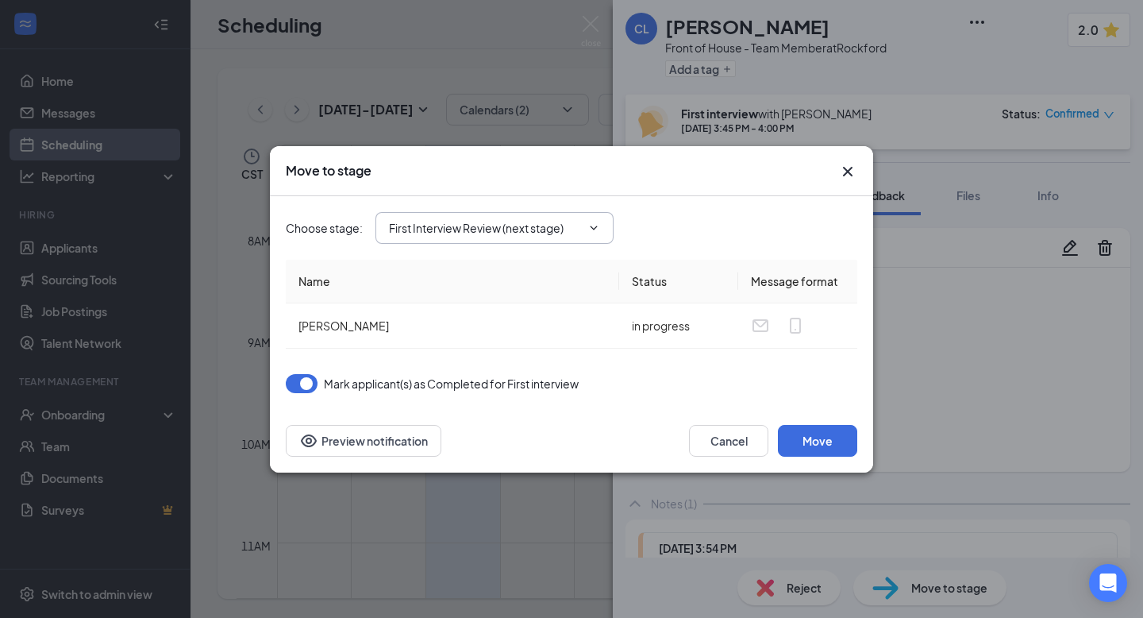
click at [535, 222] on input "First Interview Review (next stage)" at bounding box center [485, 227] width 192 height 17
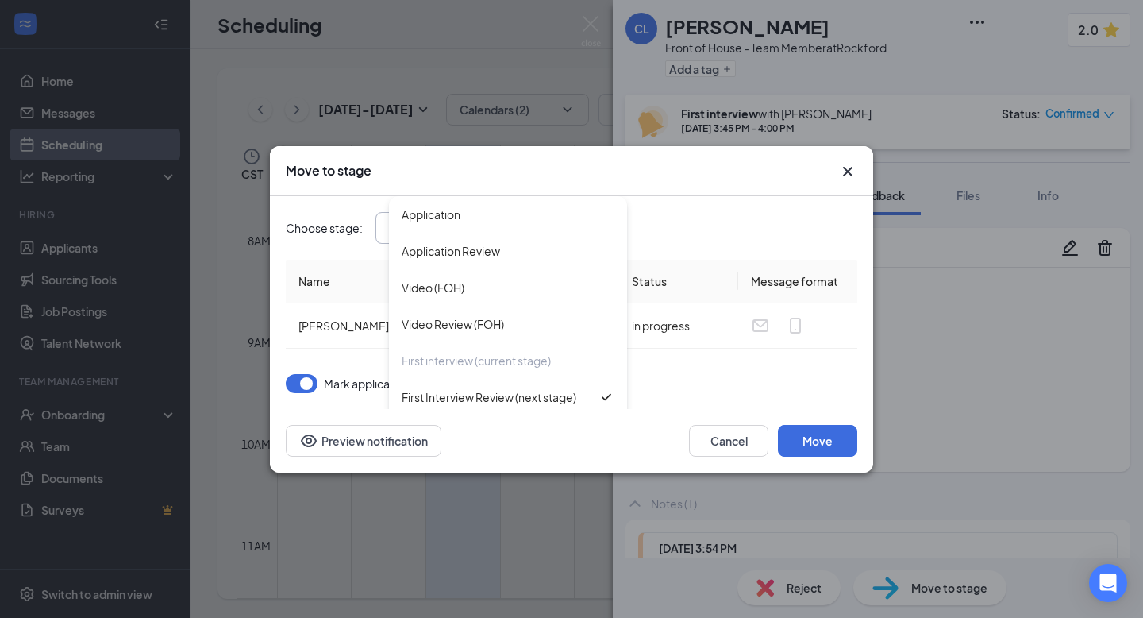
click at [688, 236] on div "Choose stage : First Interview Review (next stage) Application Application Revi…" at bounding box center [572, 228] width 572 height 32
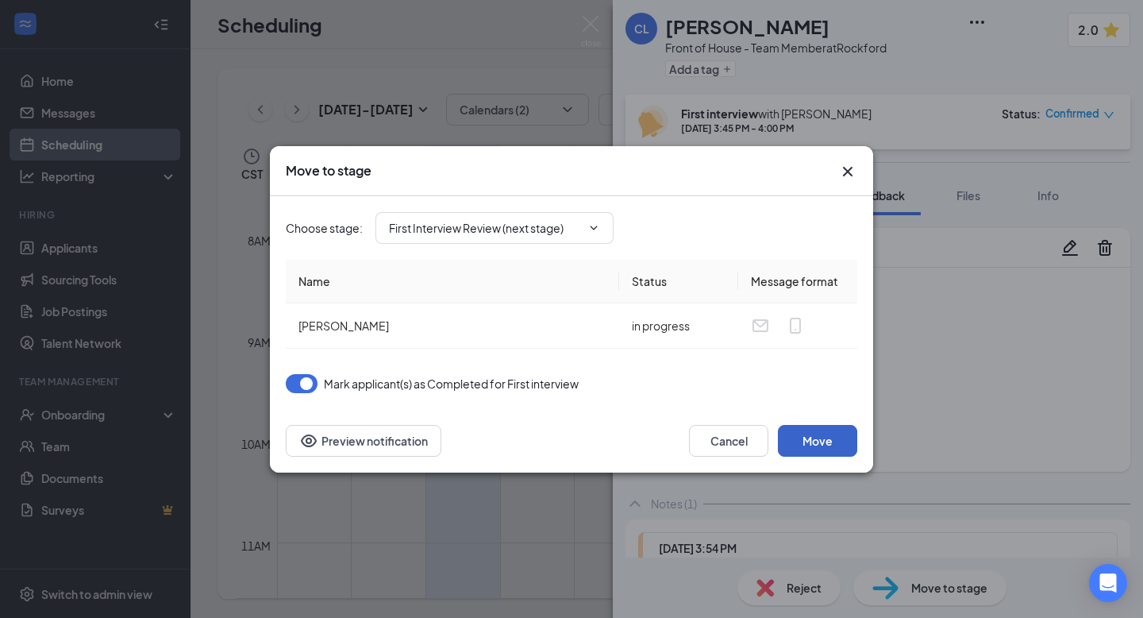
click at [806, 429] on button "Move" at bounding box center [817, 441] width 79 height 32
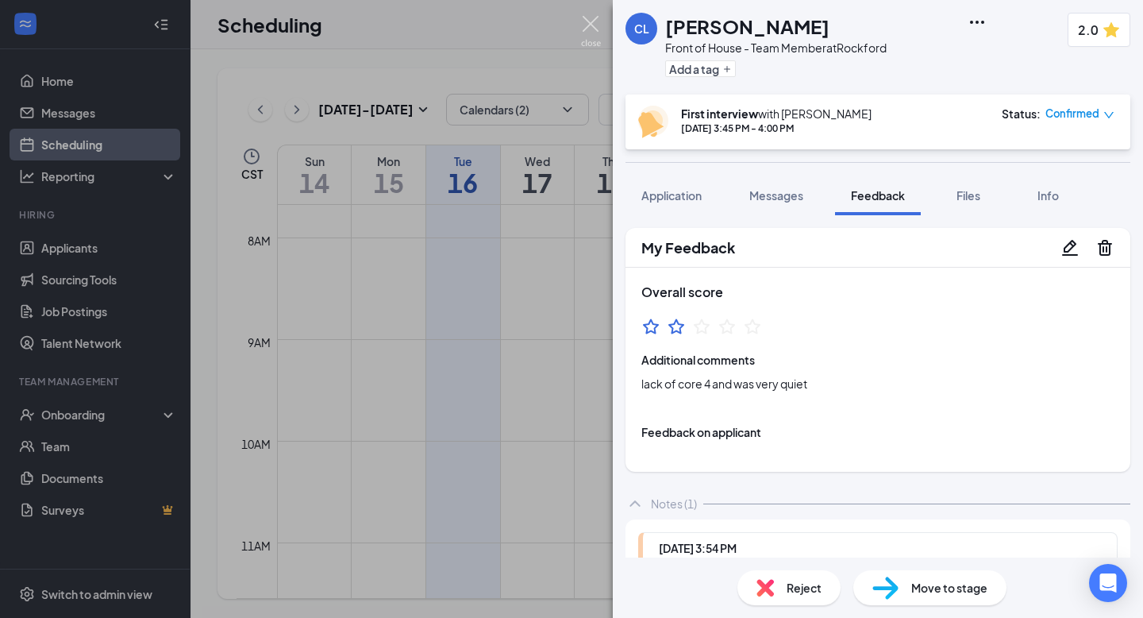
click at [600, 26] on img at bounding box center [591, 31] width 20 height 31
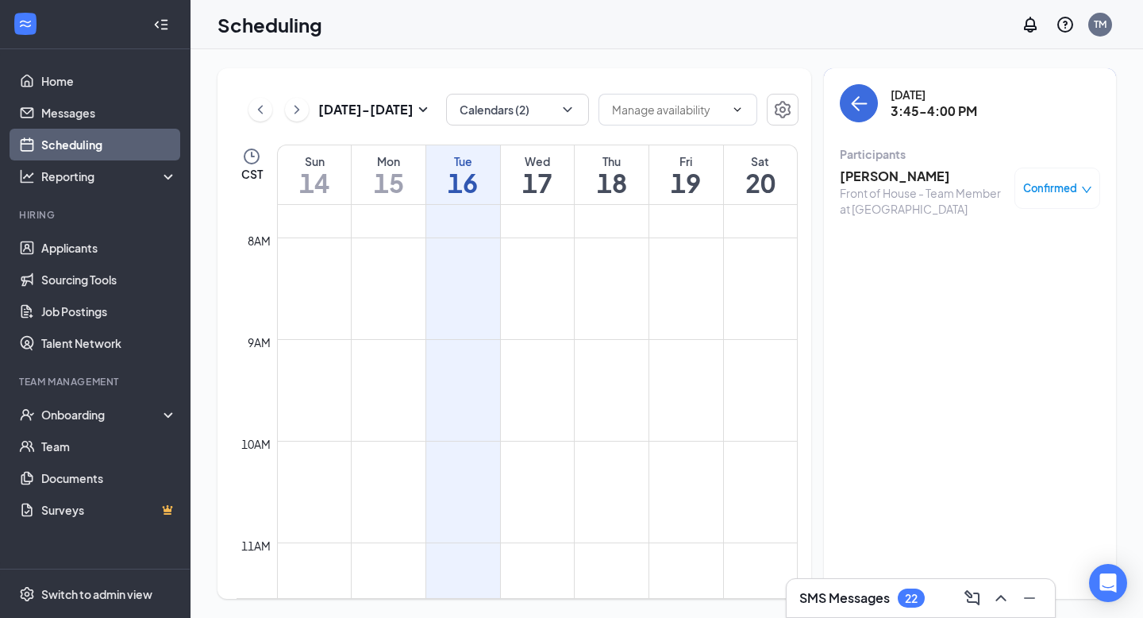
click at [837, 105] on div "Tuesday, Sep 16 3:45-4:00 PM Participants Cesar Lopez Front of House - Team Mem…" at bounding box center [970, 333] width 292 height 530
click at [856, 106] on icon "ArrowLeft" at bounding box center [856, 103] width 8 height 15
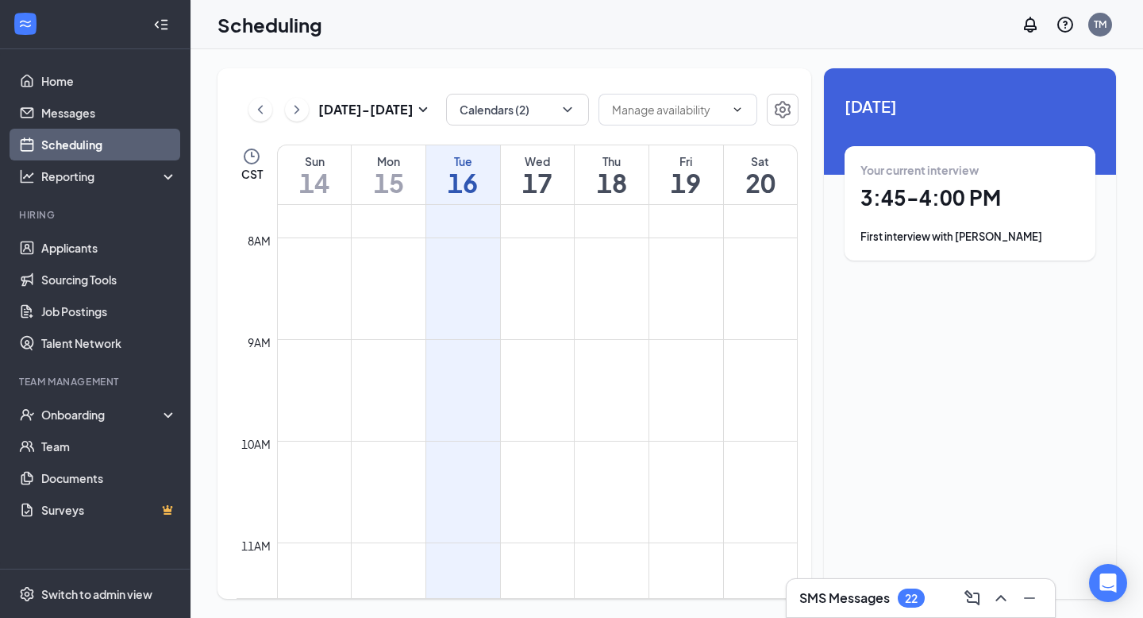
click at [525, 200] on div "Wed 17" at bounding box center [538, 174] width 74 height 59
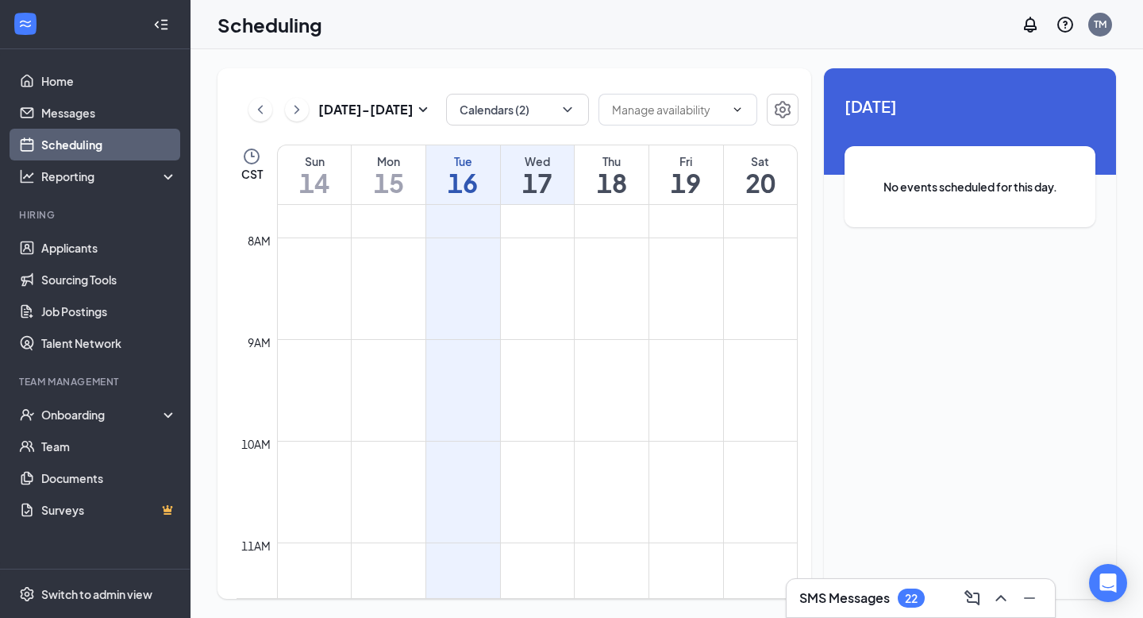
click at [485, 175] on h1 "16" at bounding box center [463, 182] width 74 height 27
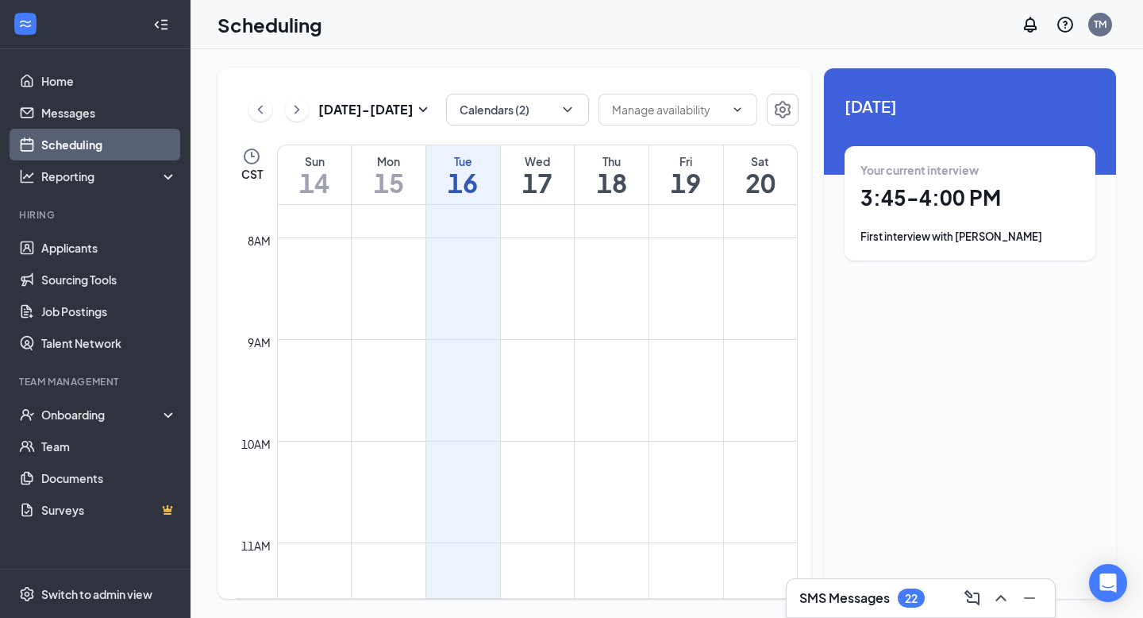
click at [612, 182] on h1 "18" at bounding box center [612, 182] width 74 height 27
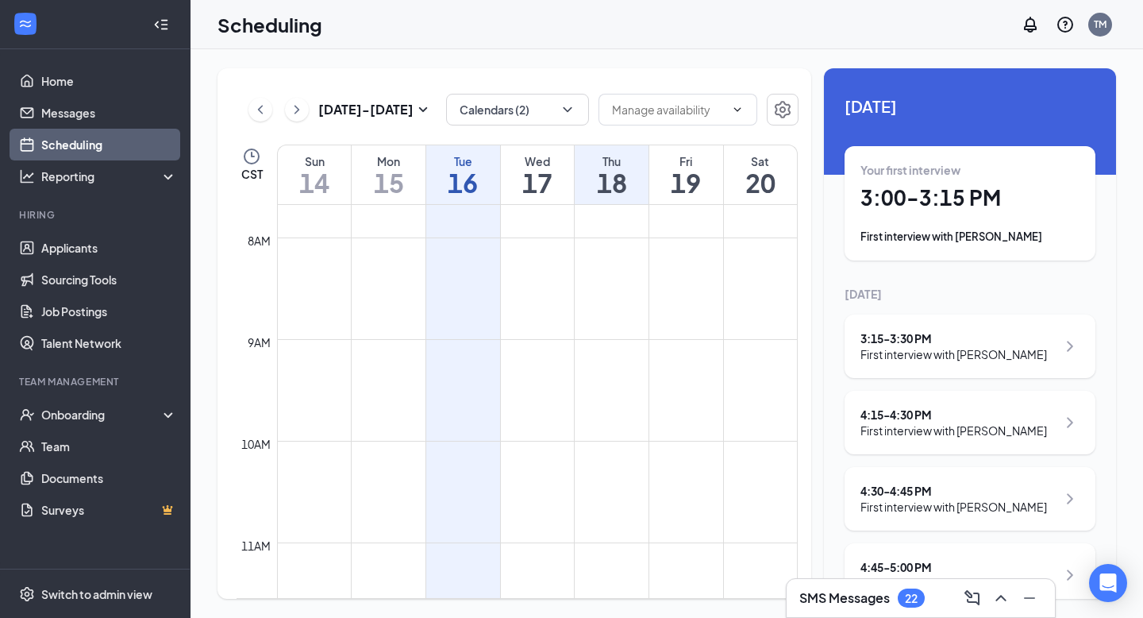
click at [462, 177] on h1 "16" at bounding box center [463, 182] width 74 height 27
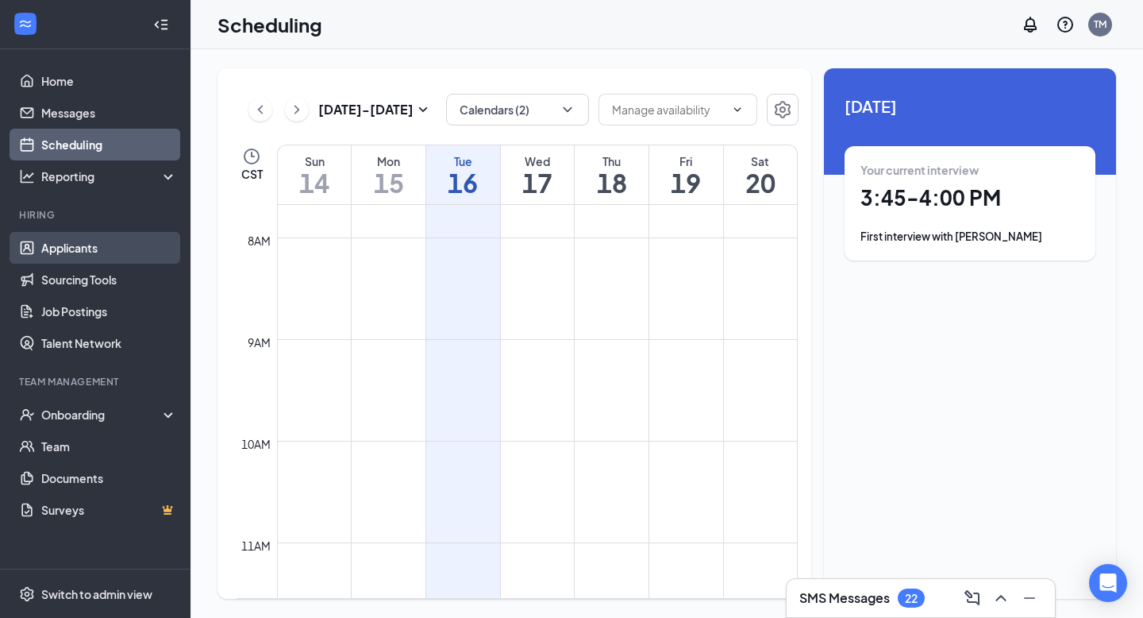
click at [60, 243] on link "Applicants" at bounding box center [109, 248] width 136 height 32
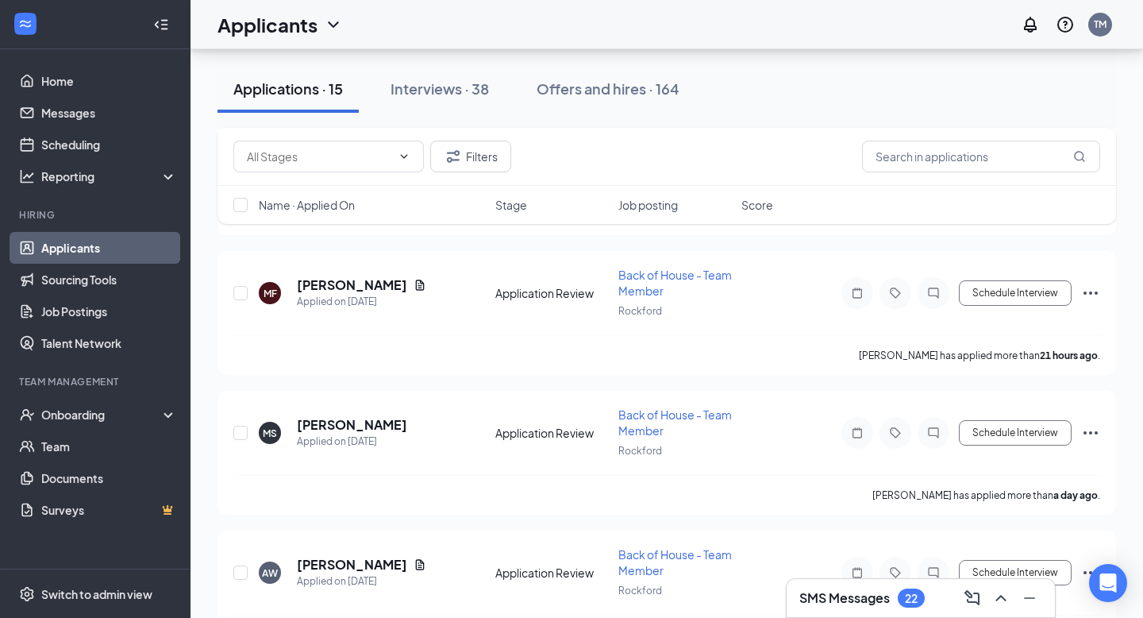
scroll to position [358, 0]
